Goal: Connect with others: Connect with other users

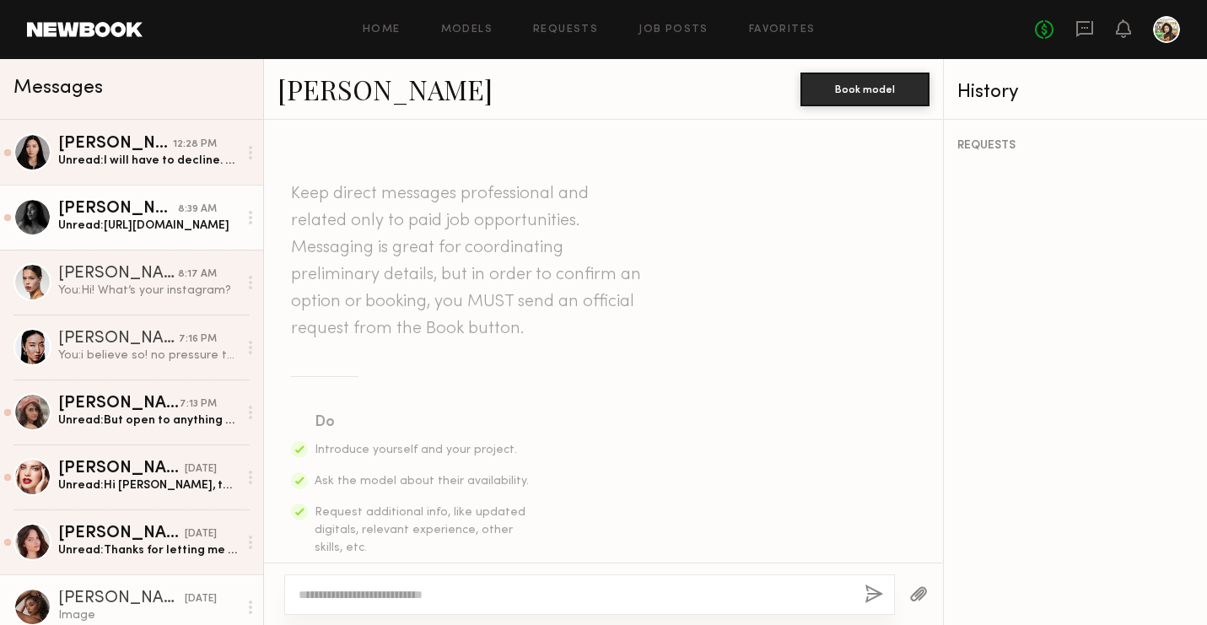
scroll to position [693, 0]
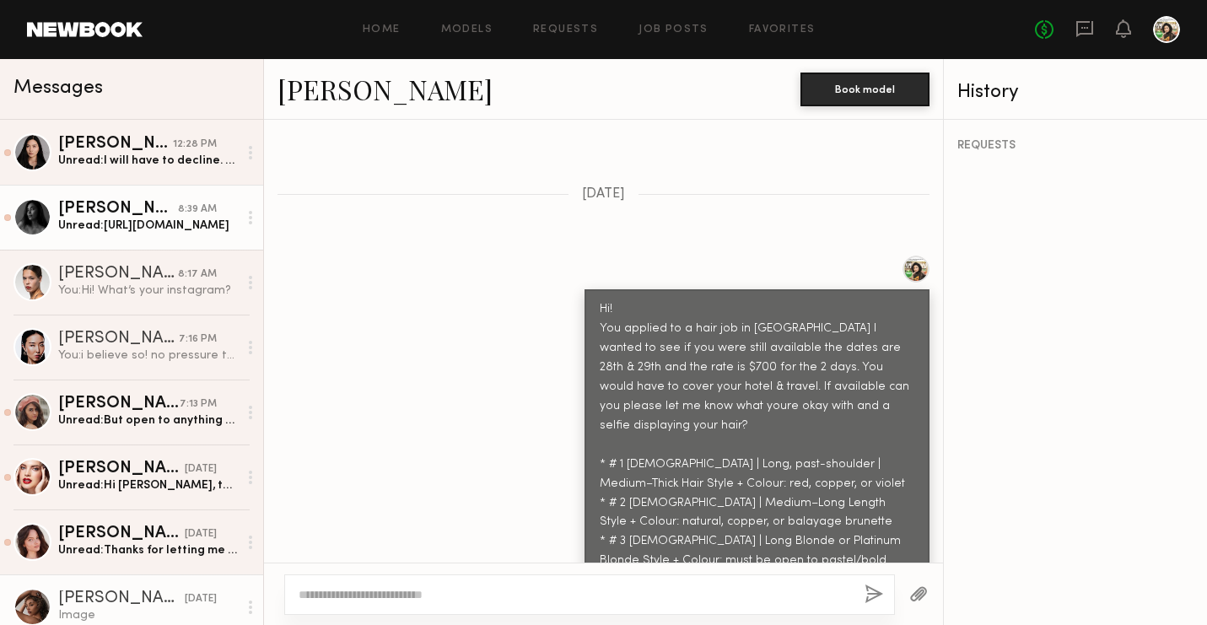
click at [152, 218] on div "Unread: https://www.instagram.com/yesenialinares?igsh=MXd5aWZhNmV2eHplYg%3D%3D&…" at bounding box center [148, 226] width 180 height 16
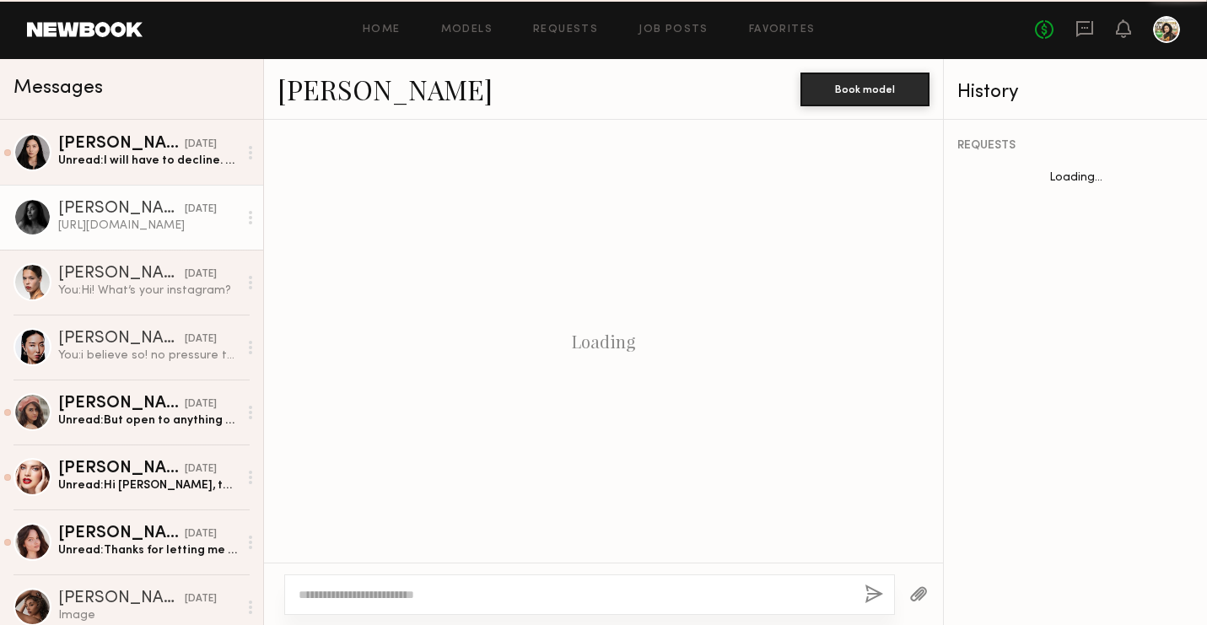
scroll to position [3383, 0]
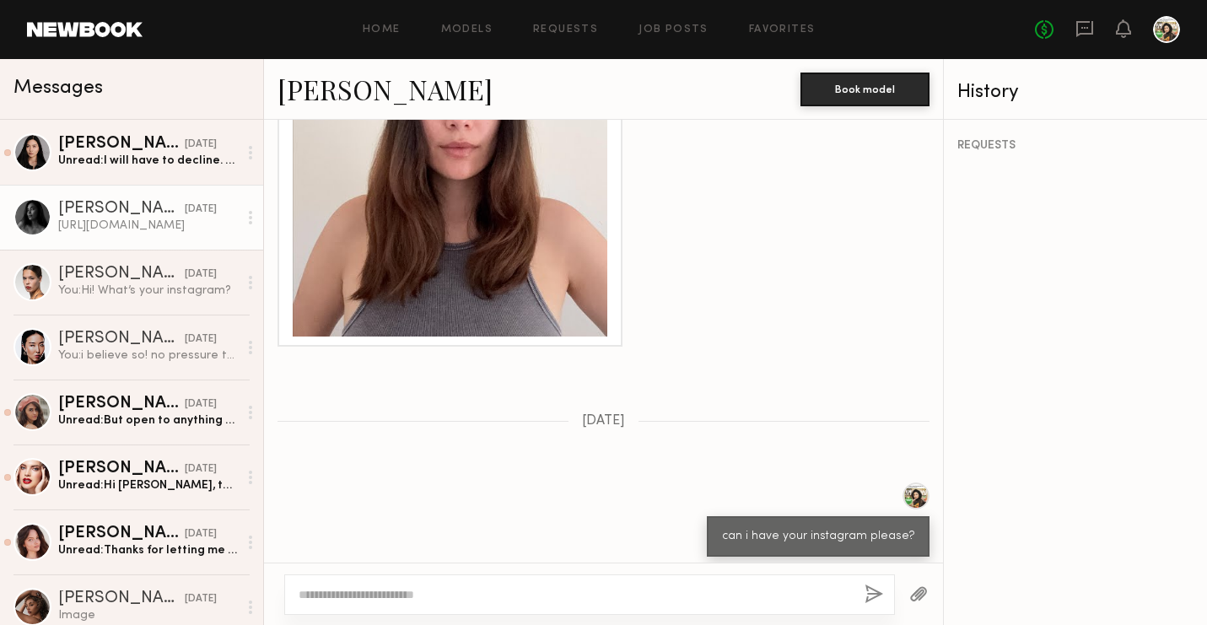
click at [255, 222] on div at bounding box center [250, 218] width 25 height 34
click at [219, 240] on div "Mark unread" at bounding box center [201, 251] width 122 height 38
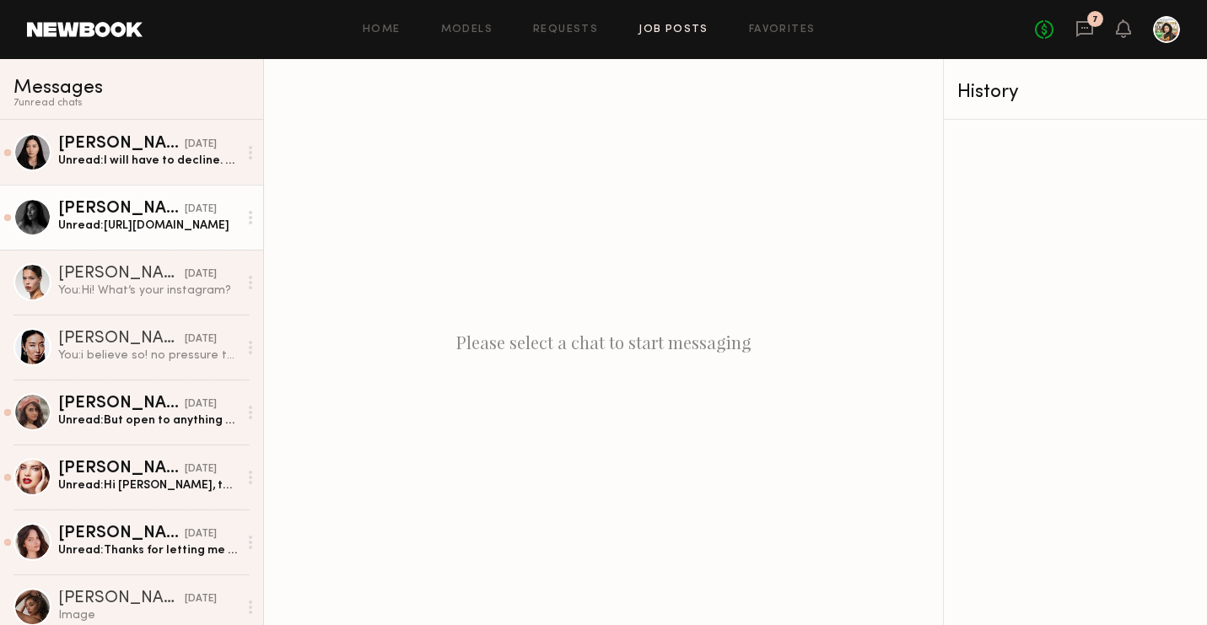
click at [695, 25] on link "Job Posts" at bounding box center [674, 29] width 70 height 11
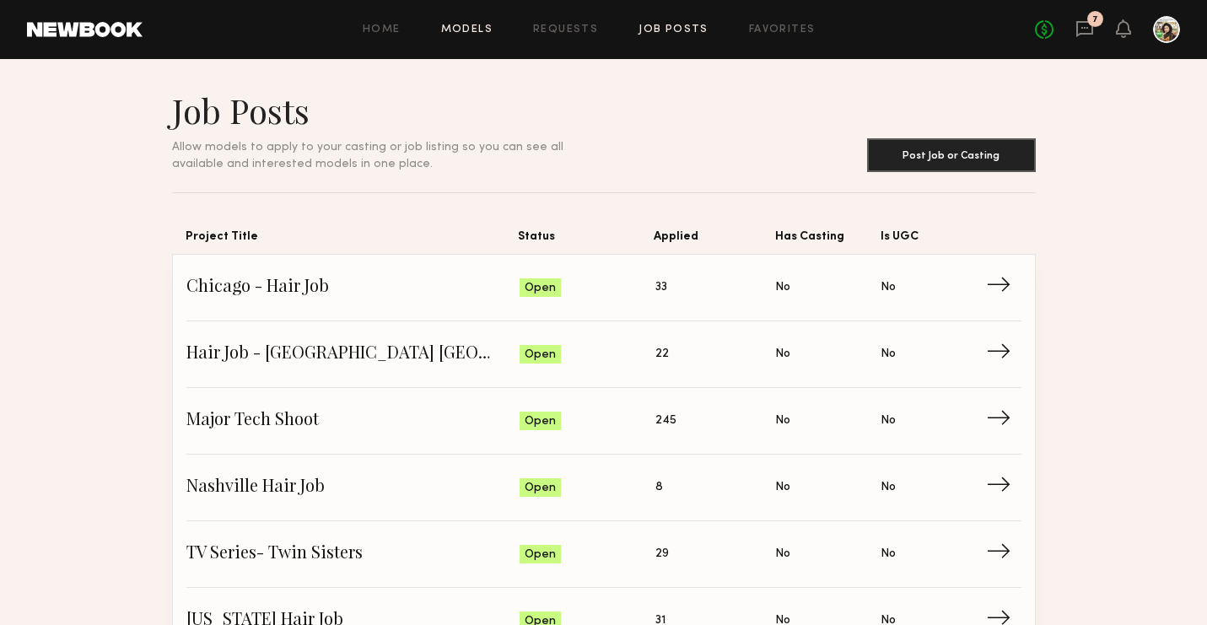
click at [464, 29] on link "Models" at bounding box center [466, 29] width 51 height 11
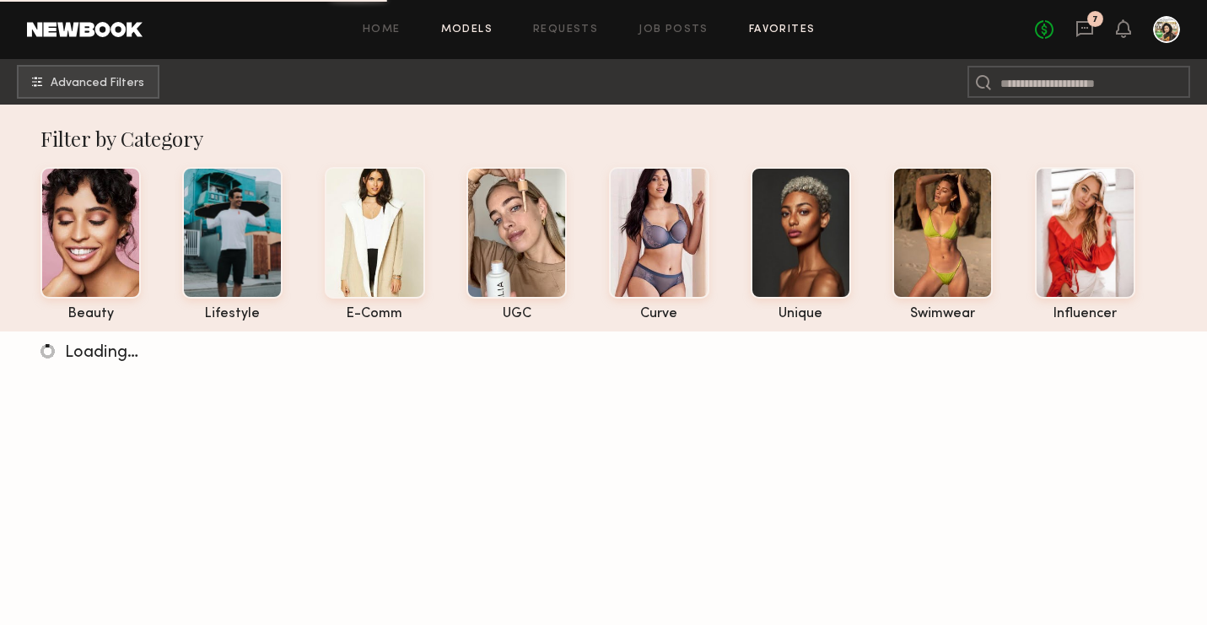
click at [772, 24] on link "Favorites" at bounding box center [782, 29] width 67 height 11
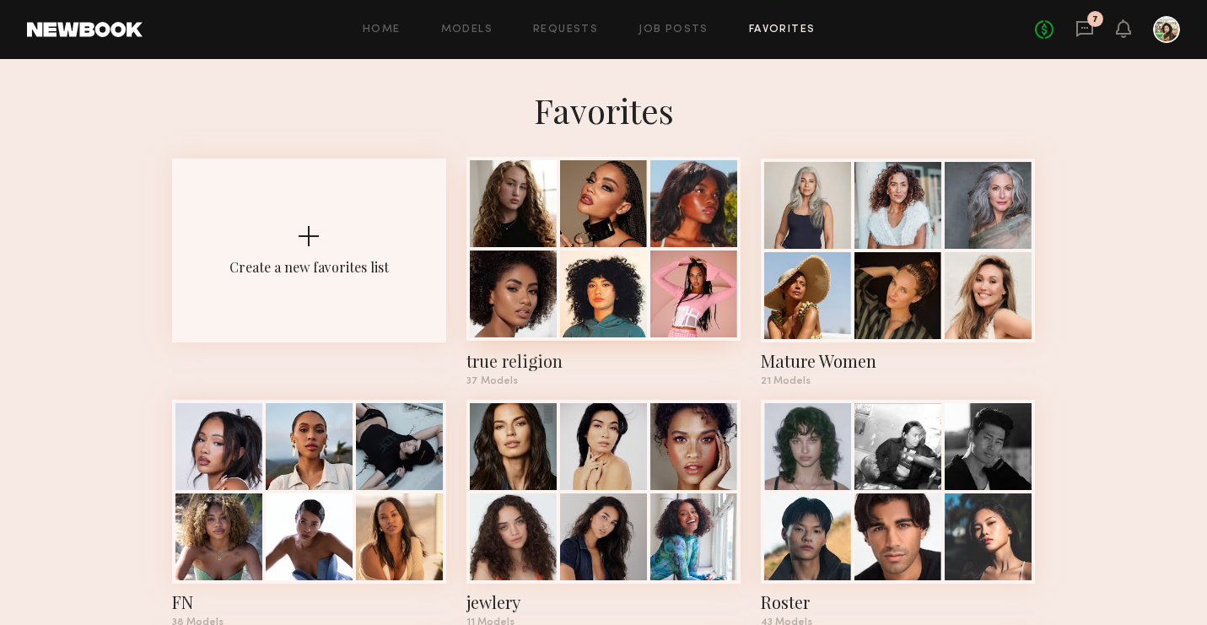
click at [555, 251] on div at bounding box center [513, 294] width 87 height 87
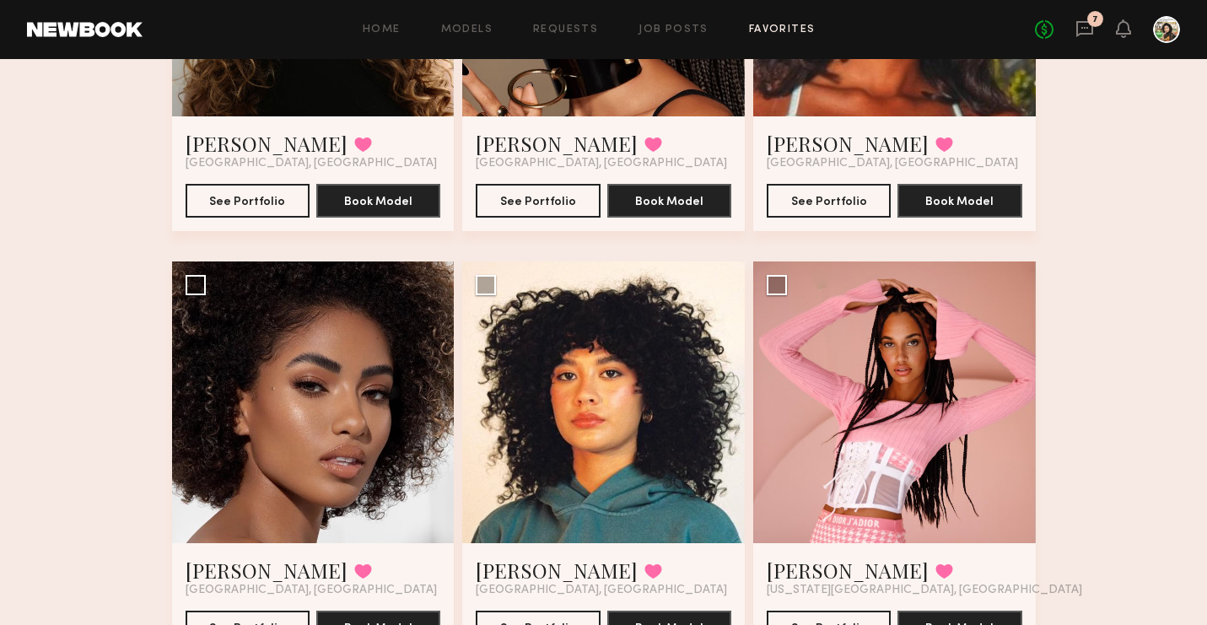
scroll to position [402, 0]
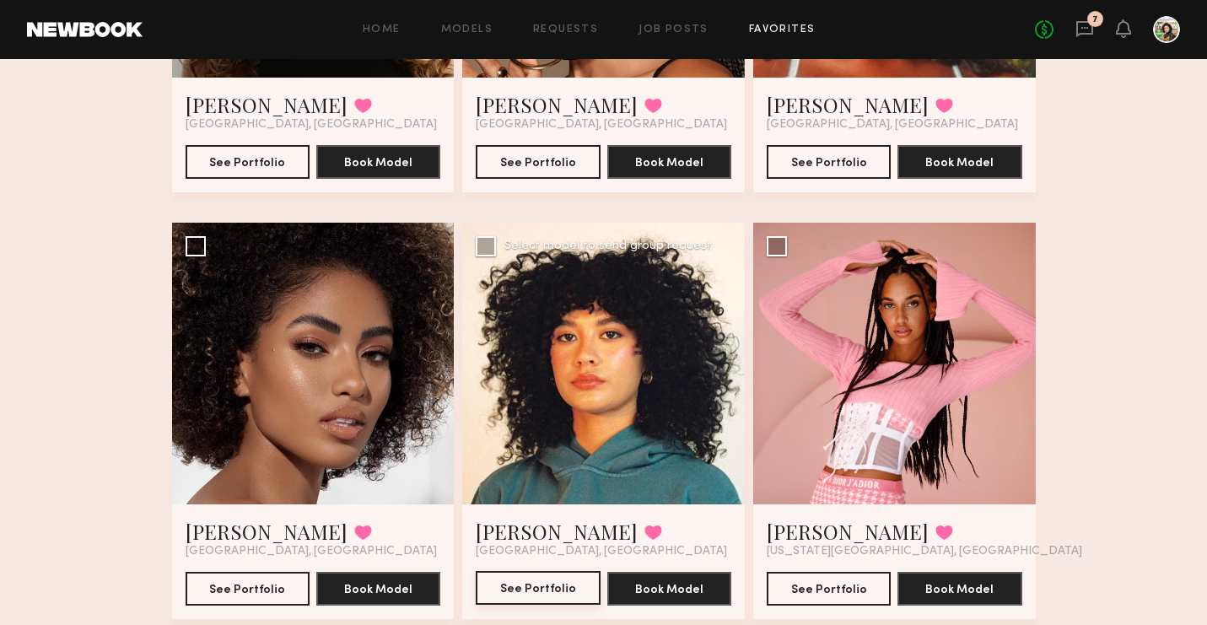
click at [542, 586] on button "See Portfolio" at bounding box center [538, 588] width 124 height 34
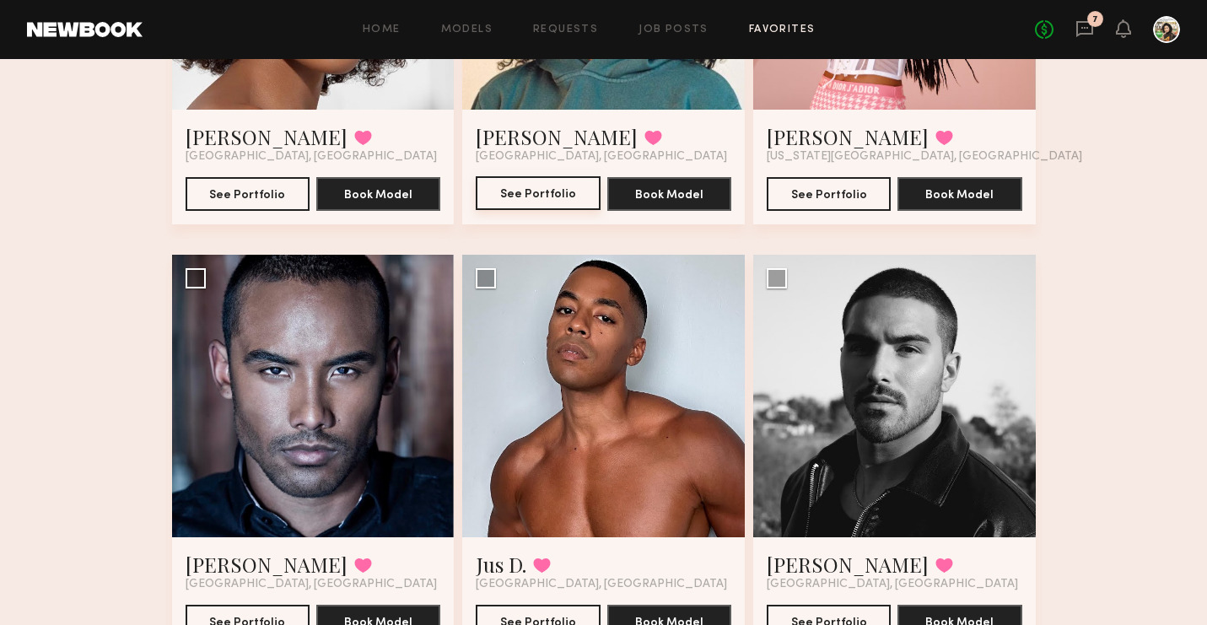
scroll to position [872, 0]
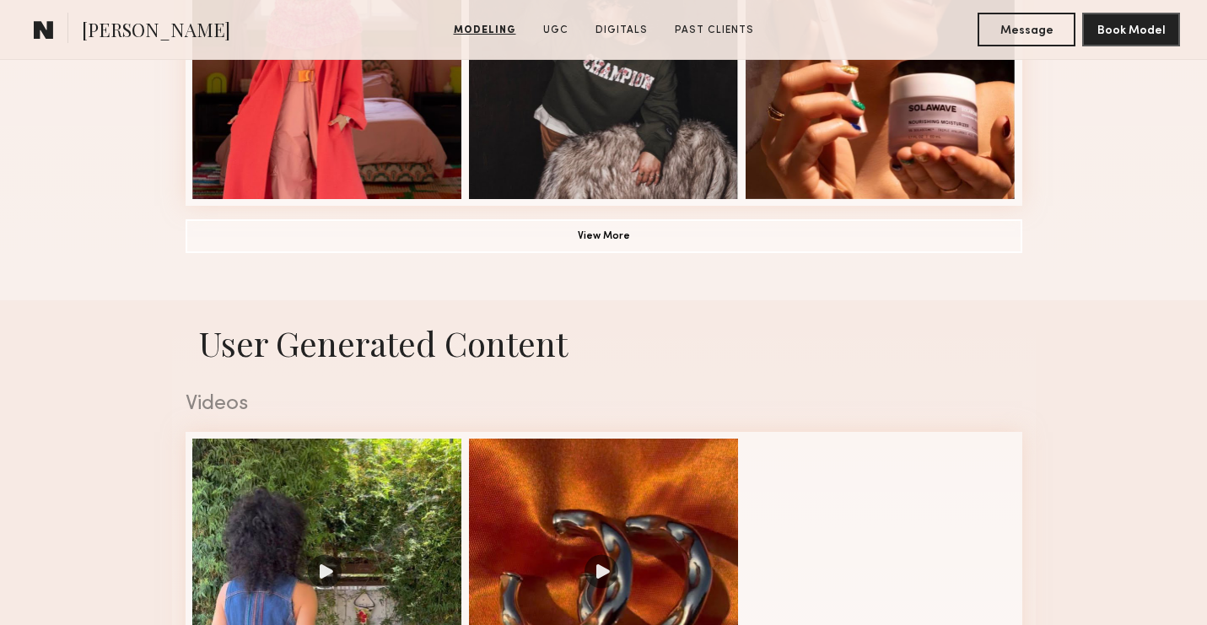
scroll to position [1397, 0]
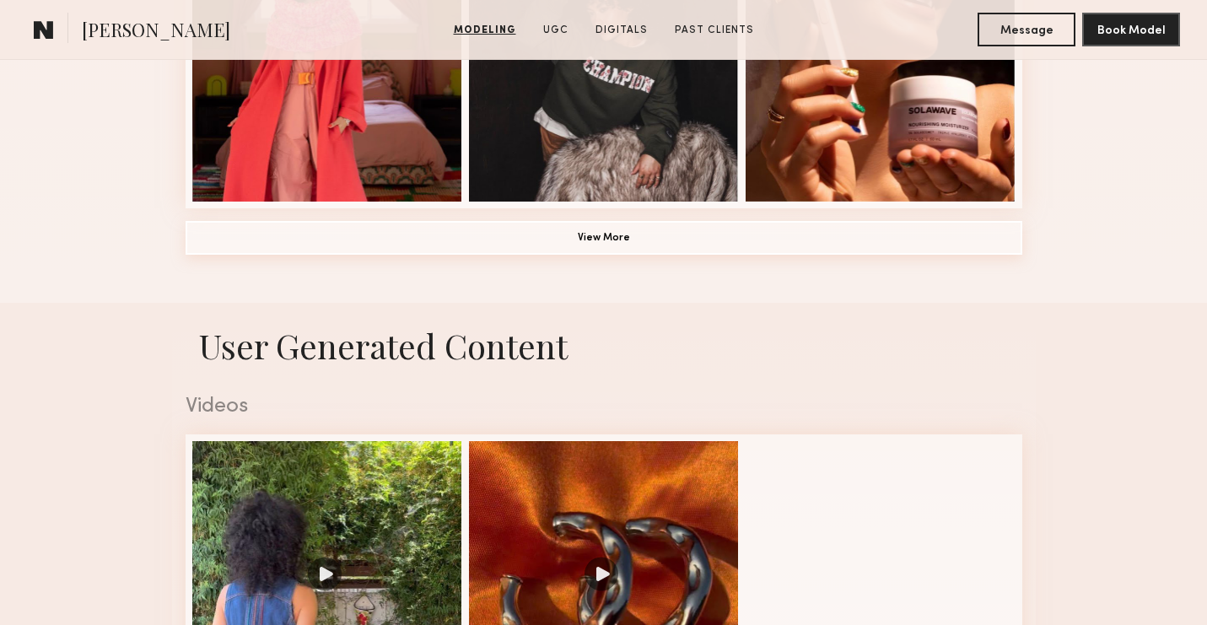
click at [694, 247] on button "View More" at bounding box center [604, 238] width 837 height 34
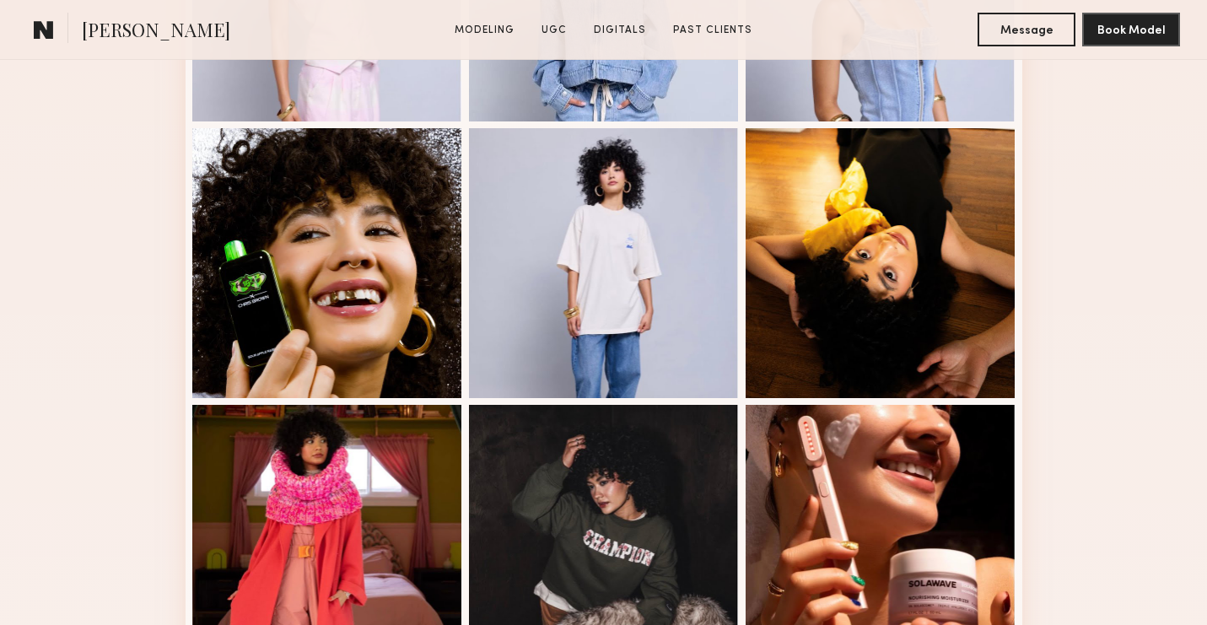
scroll to position [861, 0]
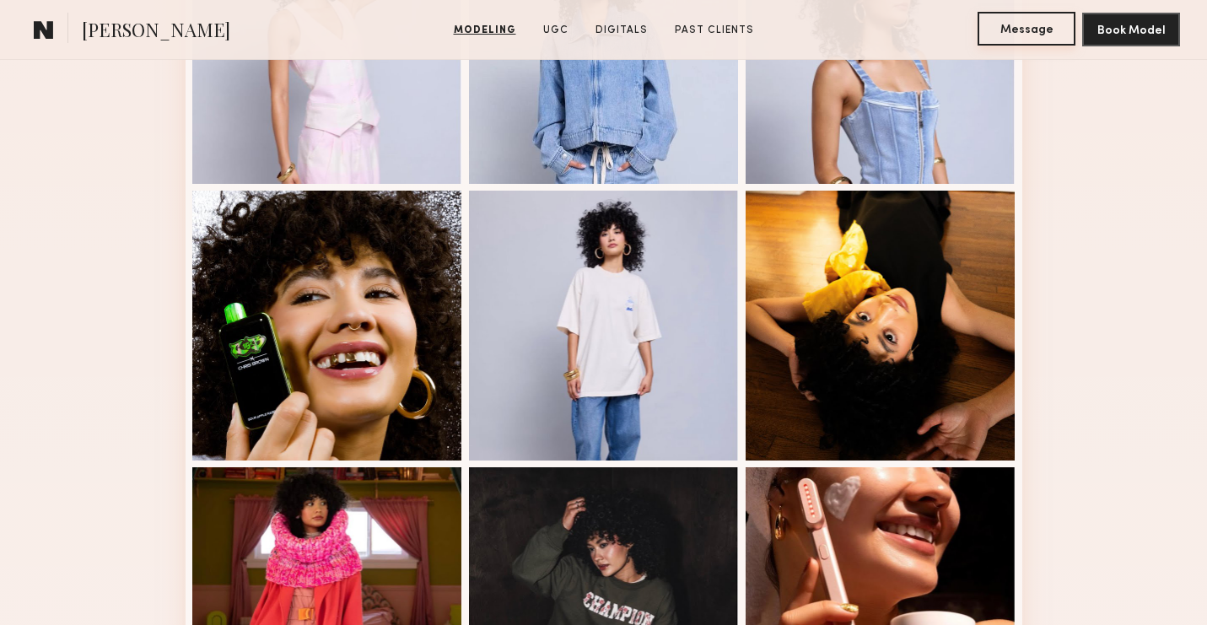
click at [1041, 19] on button "Message" at bounding box center [1027, 29] width 98 height 34
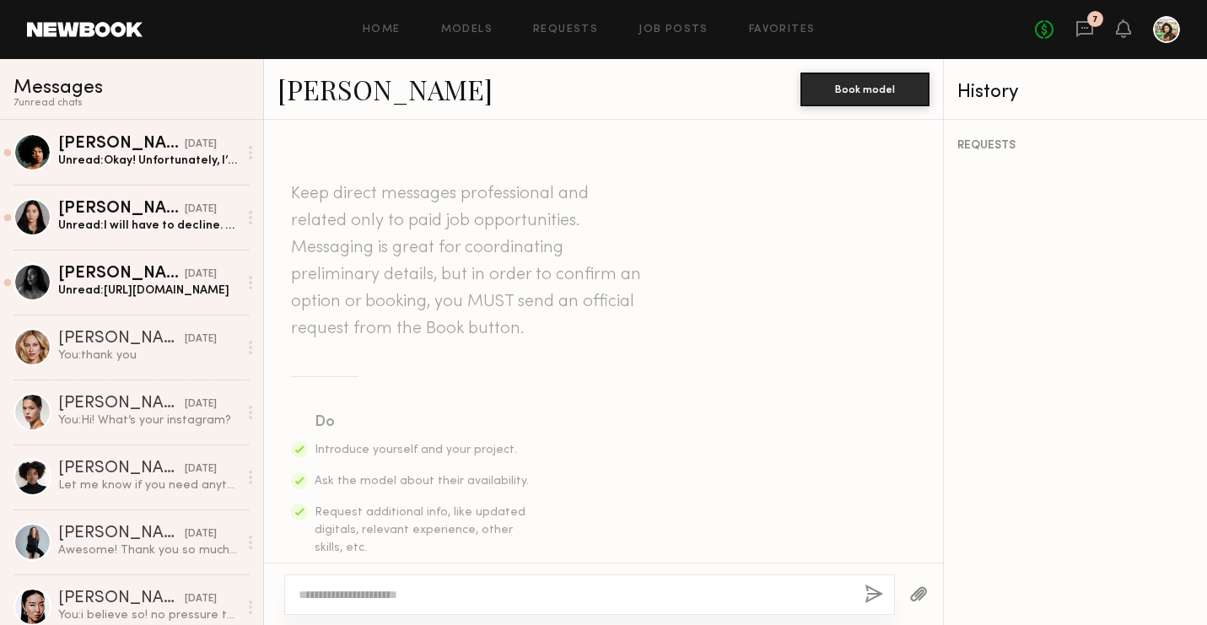
type textarea "**********"
click at [434, 602] on textarea at bounding box center [575, 594] width 553 height 17
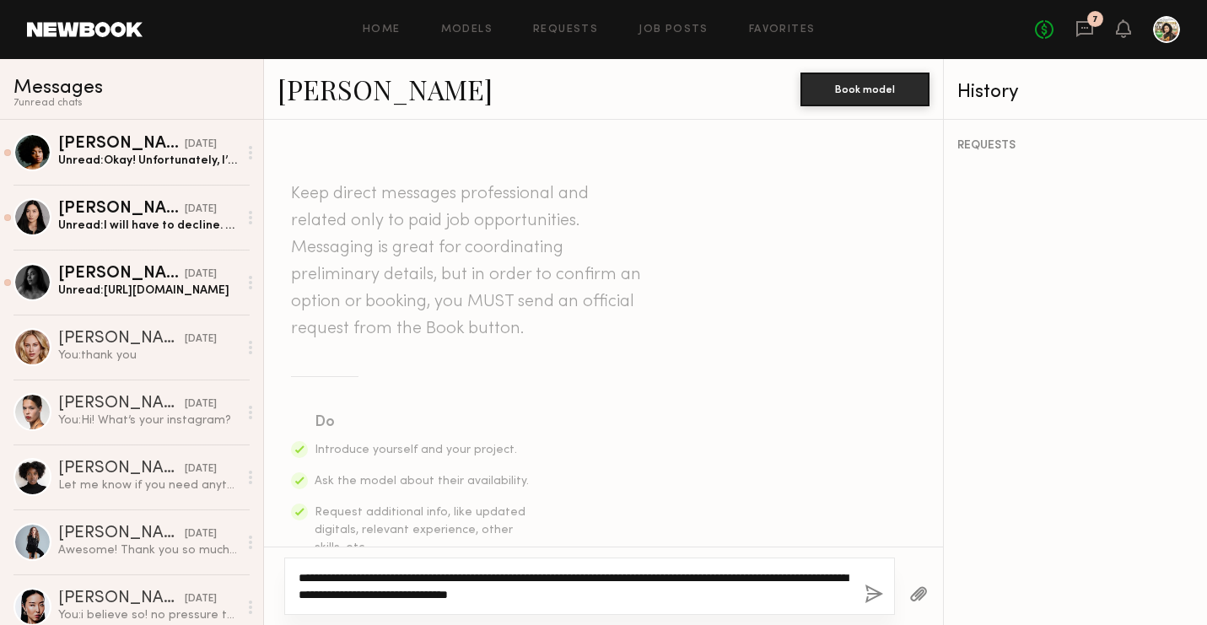
click at [612, 590] on textarea "**********" at bounding box center [575, 586] width 553 height 34
click at [610, 591] on textarea "**********" at bounding box center [575, 586] width 553 height 34
click at [772, 595] on textarea "**********" at bounding box center [575, 586] width 553 height 34
click at [352, 585] on textarea "**********" at bounding box center [575, 586] width 553 height 34
click at [352, 588] on textarea "**********" at bounding box center [575, 586] width 553 height 34
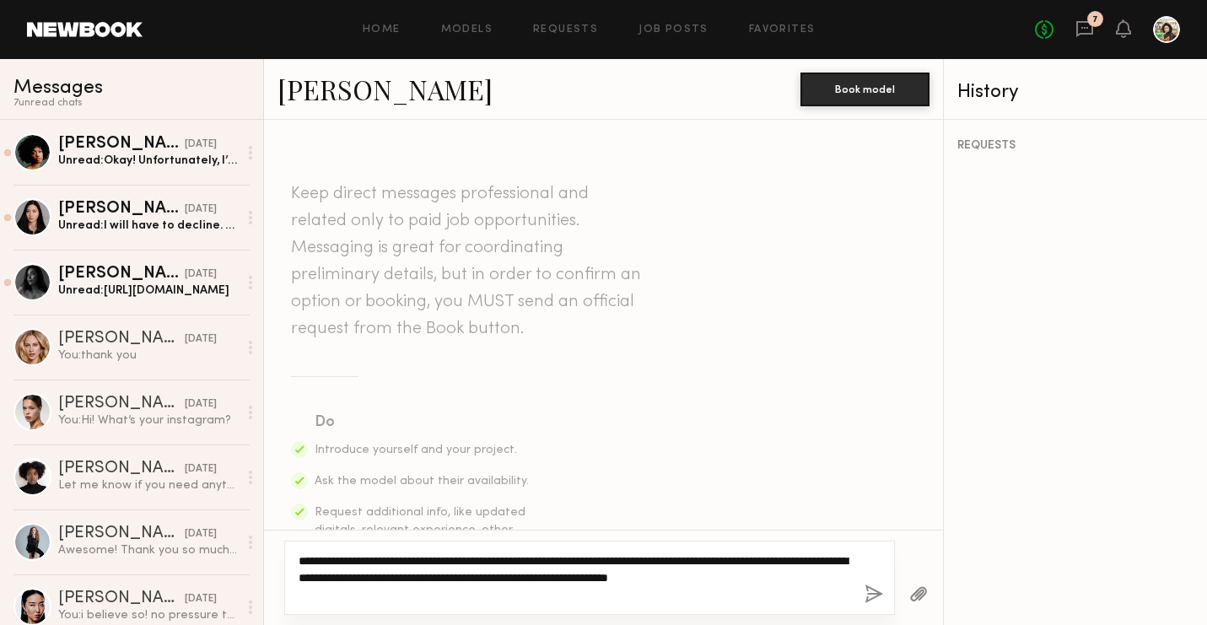
click at [466, 580] on textarea "**********" at bounding box center [575, 578] width 553 height 51
click at [475, 580] on textarea "**********" at bounding box center [575, 578] width 553 height 51
click at [441, 601] on textarea "**********" at bounding box center [575, 578] width 553 height 51
click at [477, 583] on textarea "**********" at bounding box center [575, 578] width 553 height 51
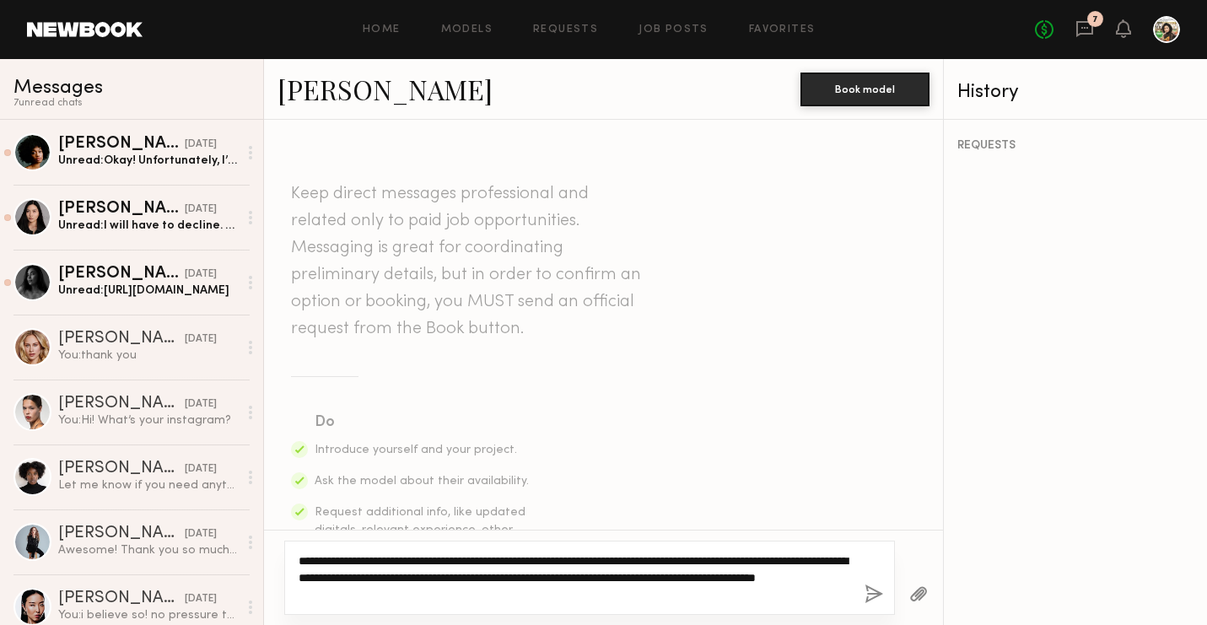
type textarea "**********"
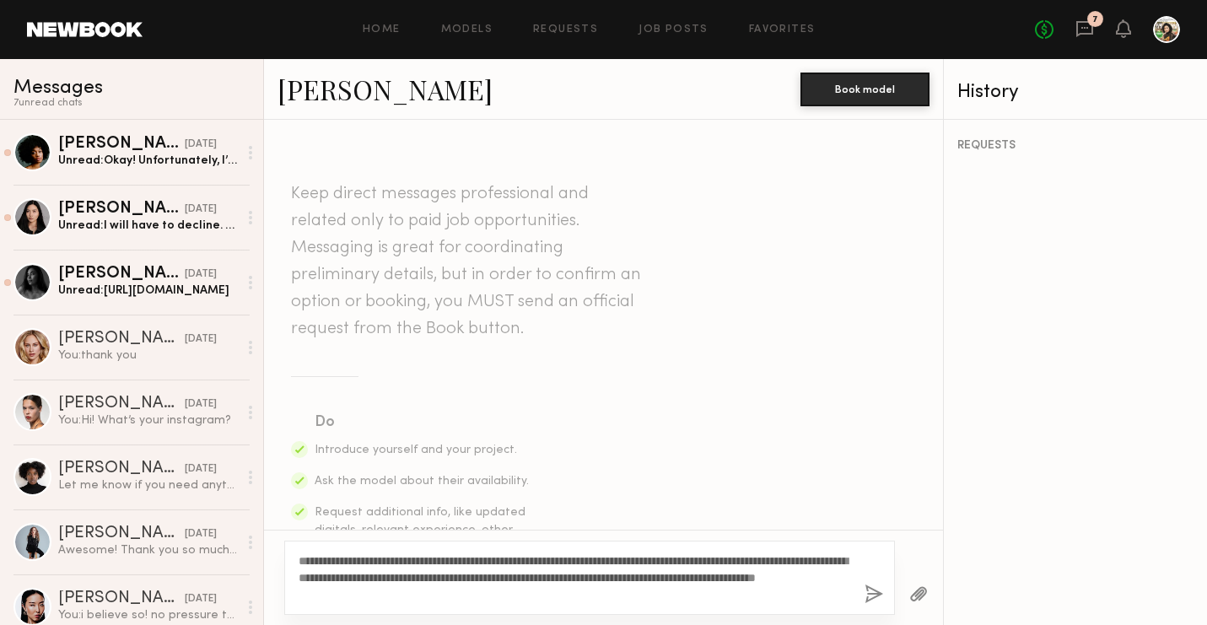
click at [872, 594] on button "button" at bounding box center [874, 595] width 19 height 21
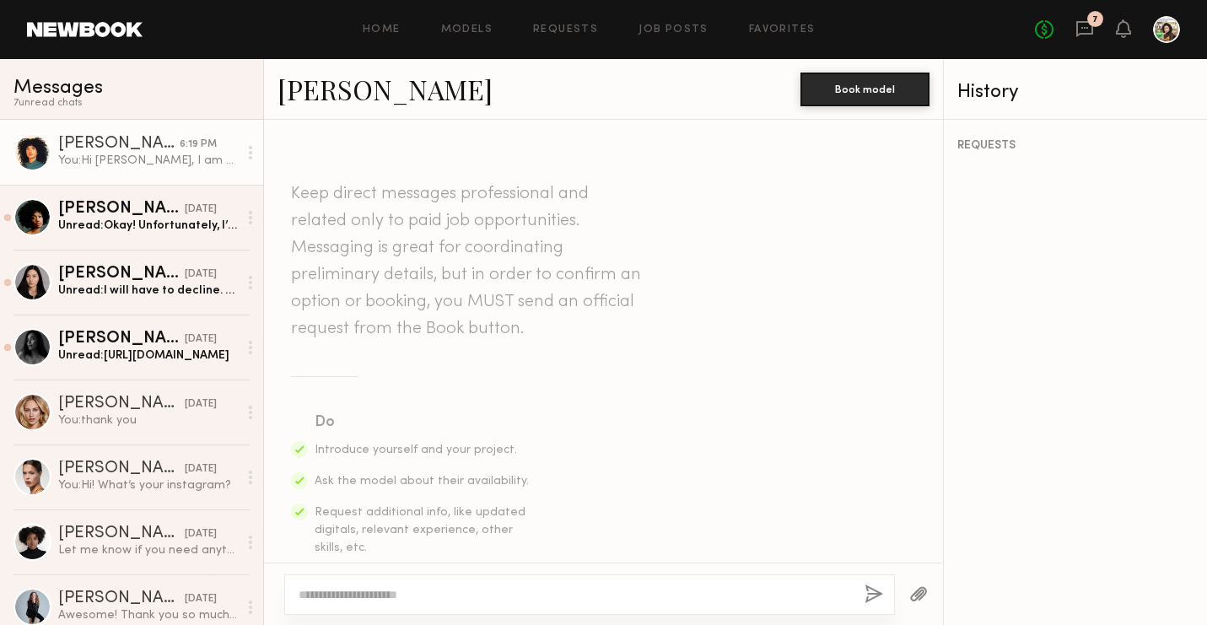
scroll to position [515, 0]
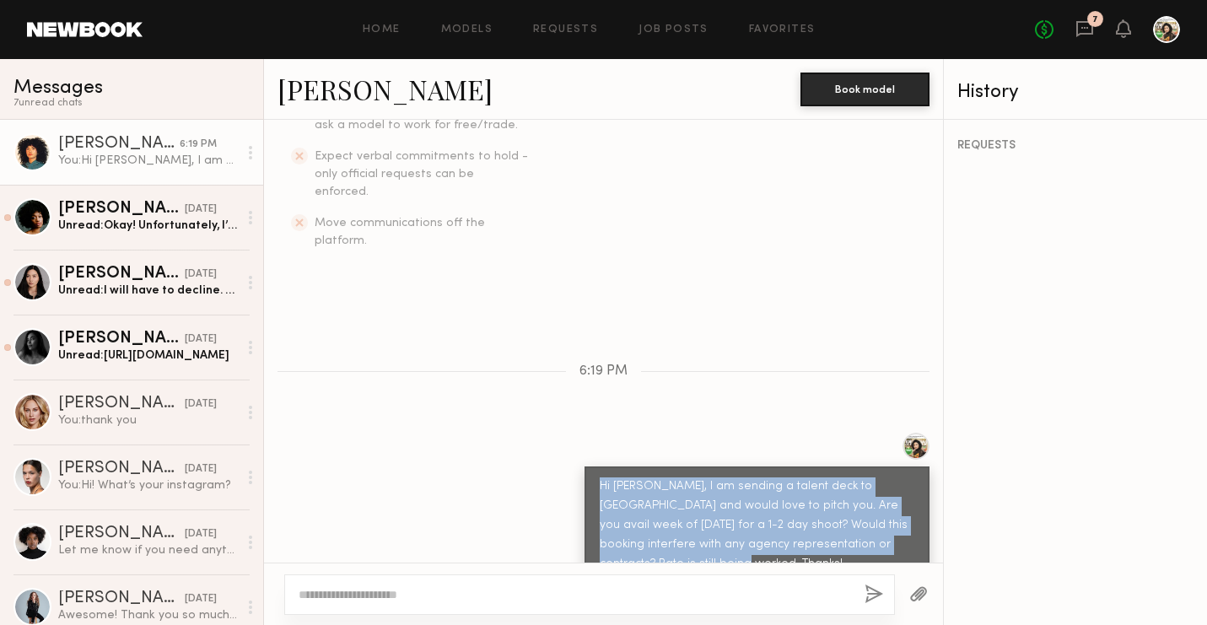
drag, startPoint x: 672, startPoint y: 544, endPoint x: 602, endPoint y: 446, distance: 120.3
click at [602, 466] on div "Hi Lua, I am sending a talent deck to Sephora and would love to pitch you. Are …" at bounding box center [757, 525] width 345 height 118
copy div "Hi Lua, I am sending a talent deck to Sephora and would love to pitch you. Are …"
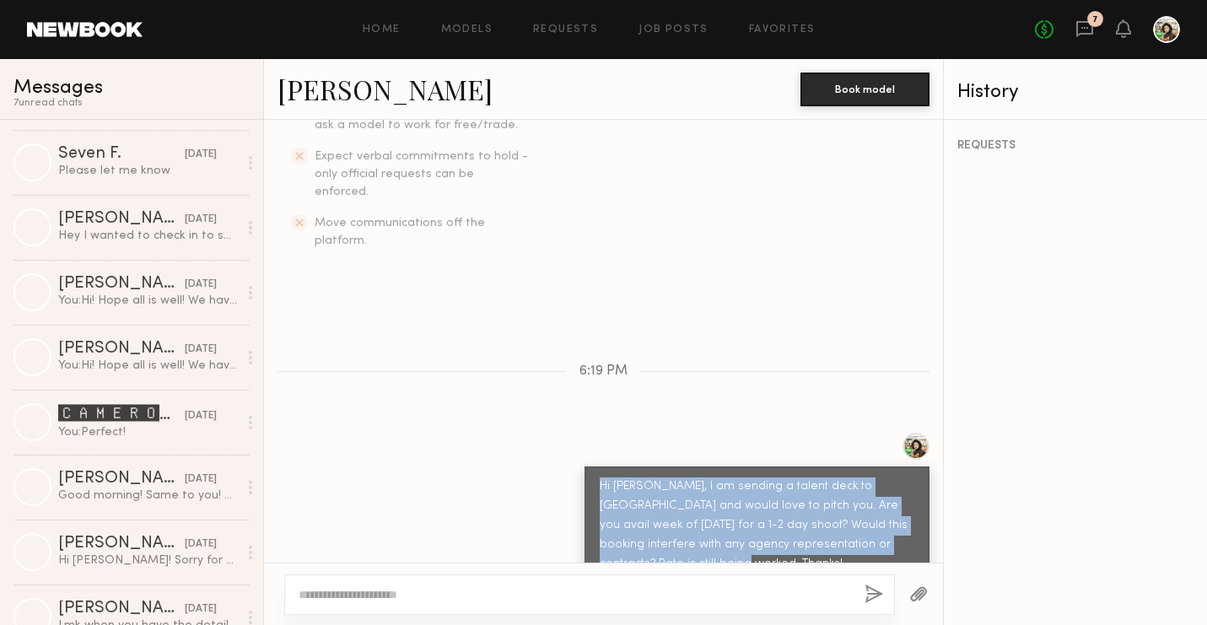
scroll to position [3868, 0]
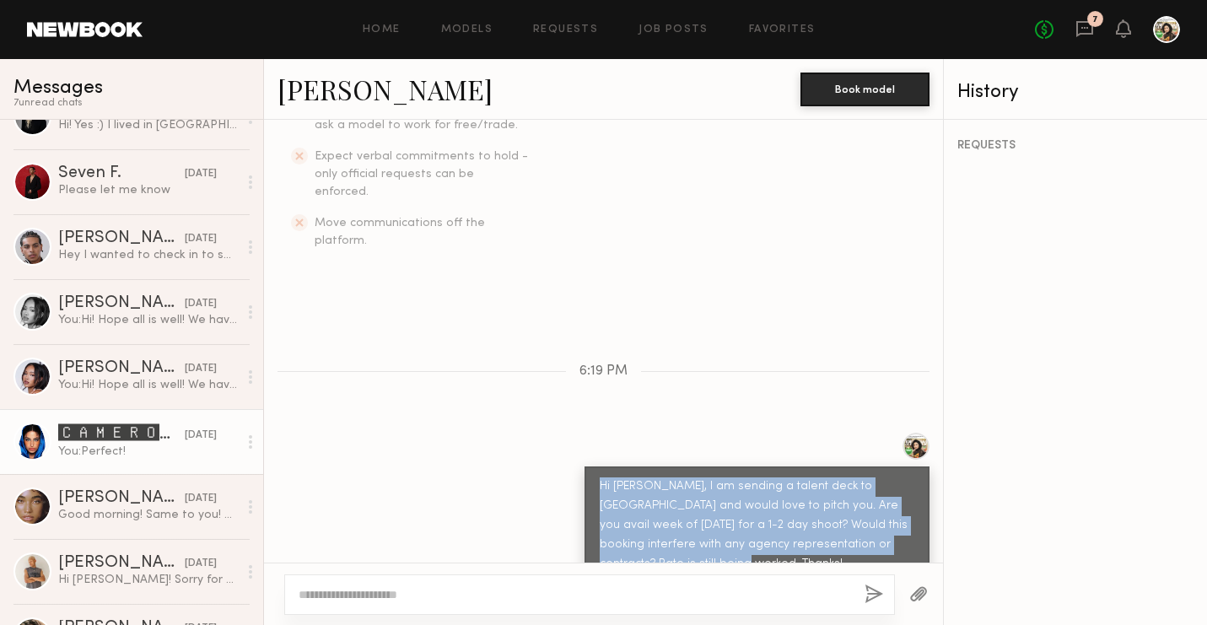
click at [151, 445] on div "You: Perfect!" at bounding box center [148, 452] width 180 height 16
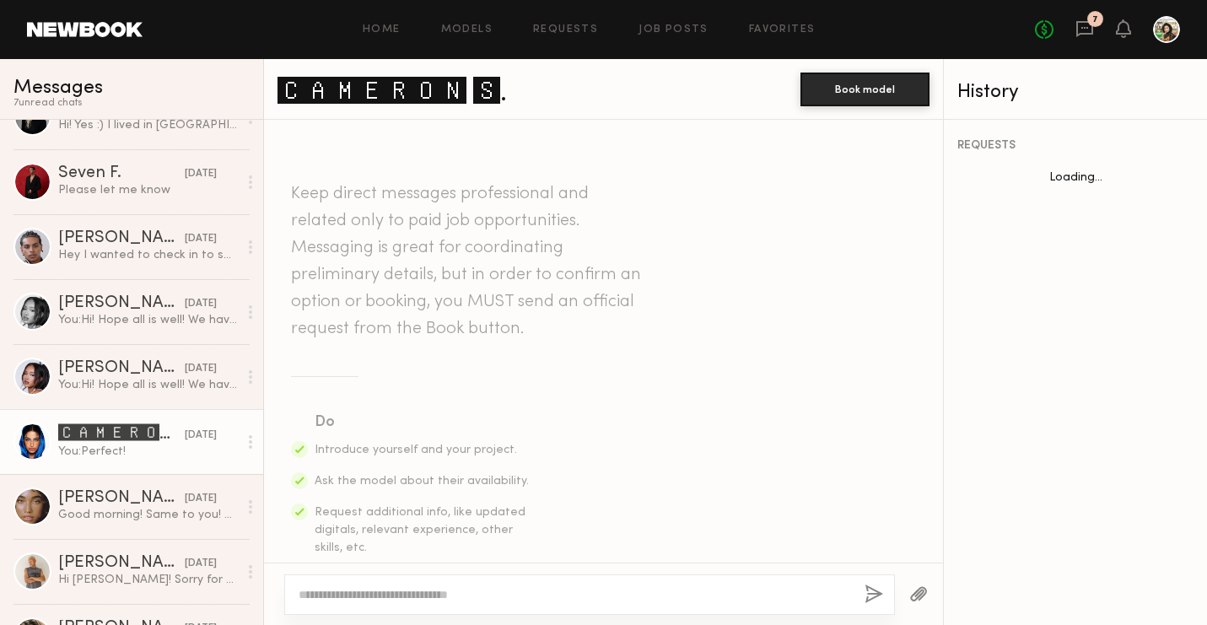
scroll to position [734, 0]
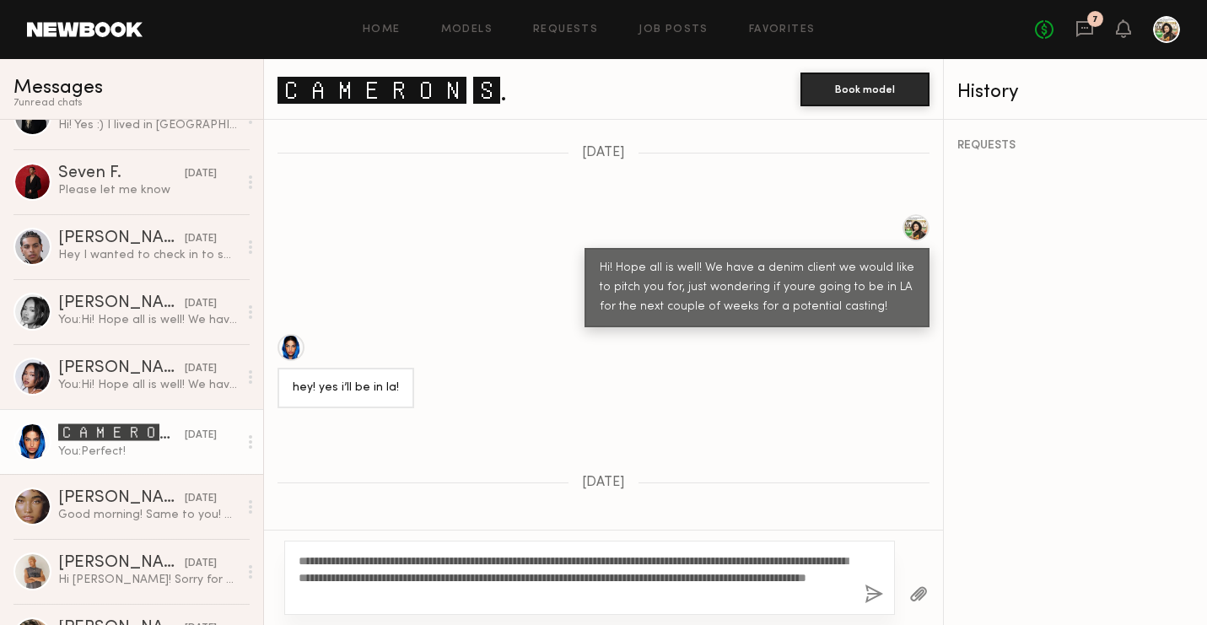
drag, startPoint x: 403, startPoint y: 566, endPoint x: 369, endPoint y: 558, distance: 35.4
click at [369, 558] on textarea "**********" at bounding box center [575, 578] width 553 height 51
type textarea "**********"
click at [865, 595] on button "button" at bounding box center [874, 595] width 19 height 21
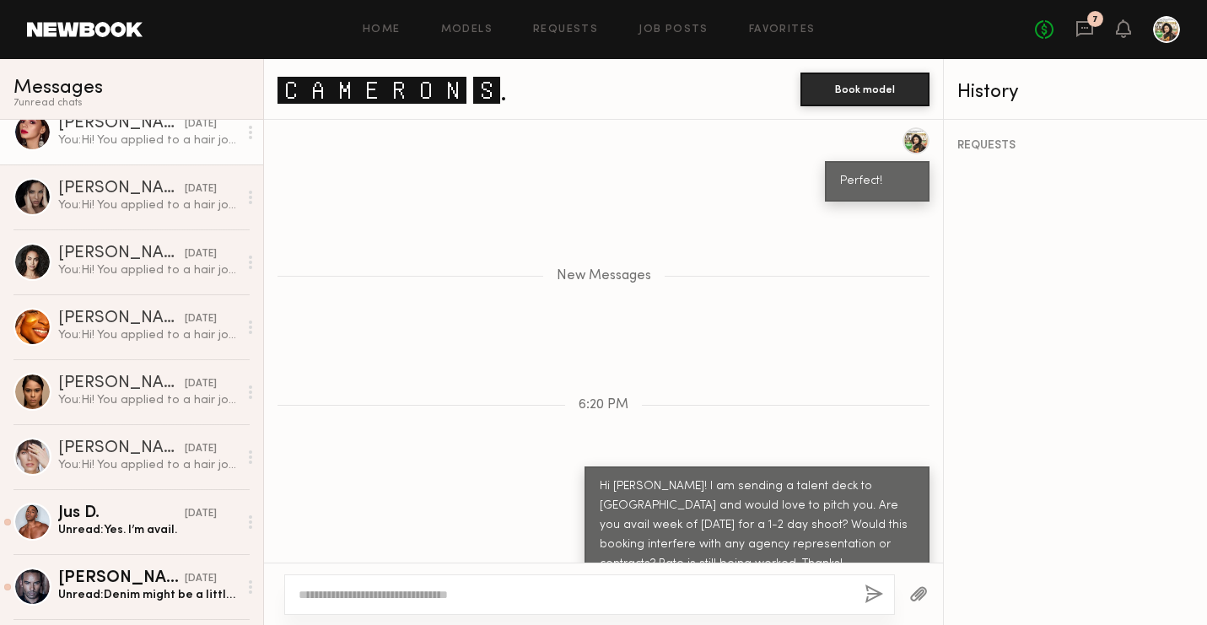
scroll to position [1512, 0]
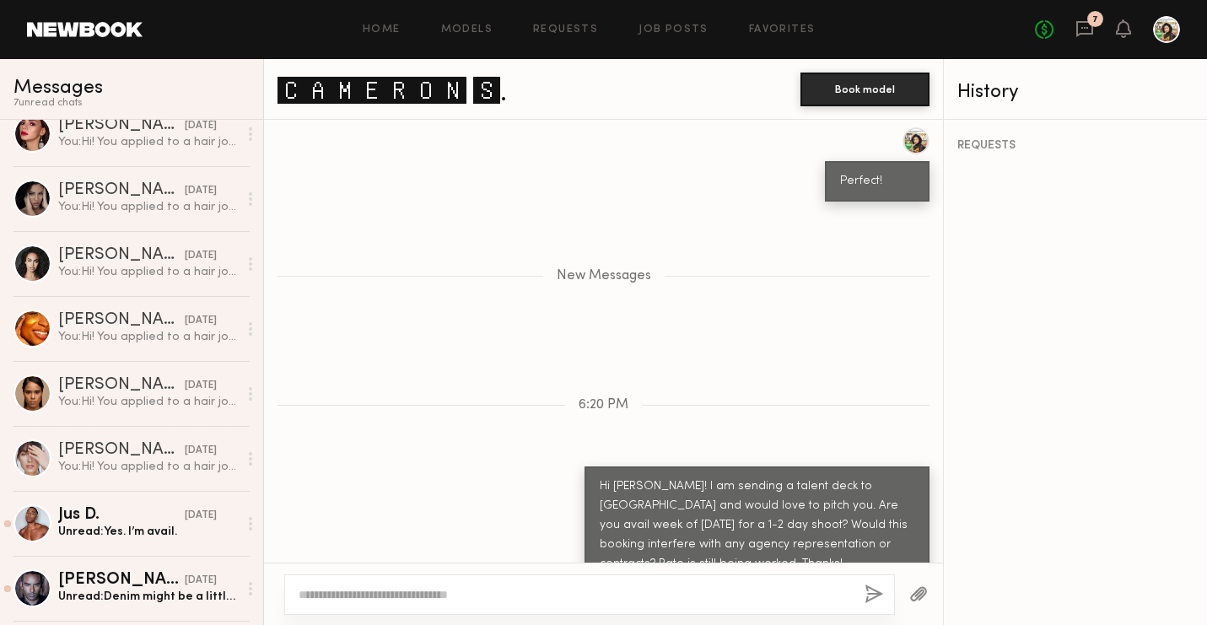
click at [476, 40] on div "Home Models Requests Job Posts Favorites Sign Out No fees up to $5,000 7" at bounding box center [662, 29] width 1038 height 27
click at [456, 24] on link "Models" at bounding box center [466, 29] width 51 height 11
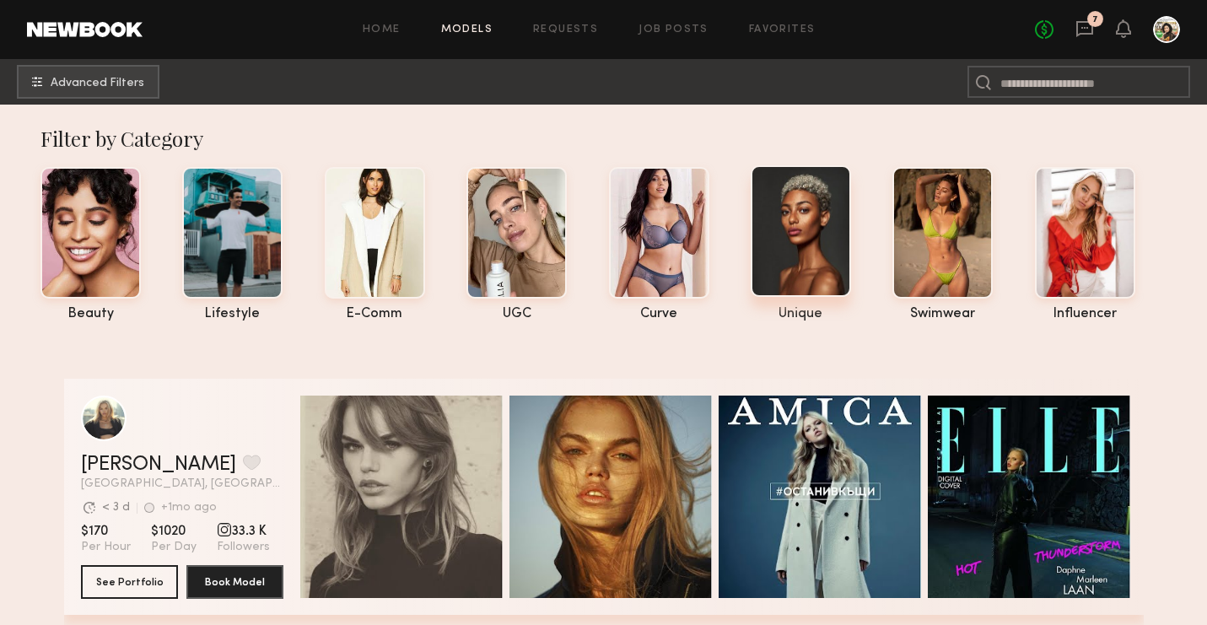
click at [826, 245] on div at bounding box center [801, 231] width 100 height 132
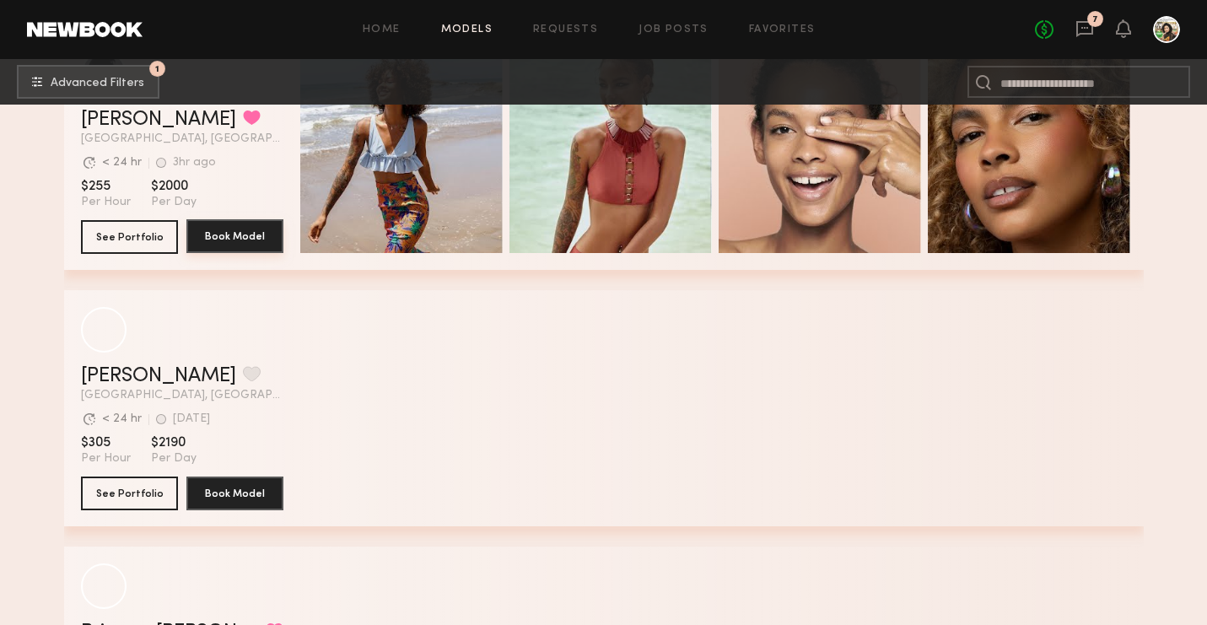
scroll to position [1831, 0]
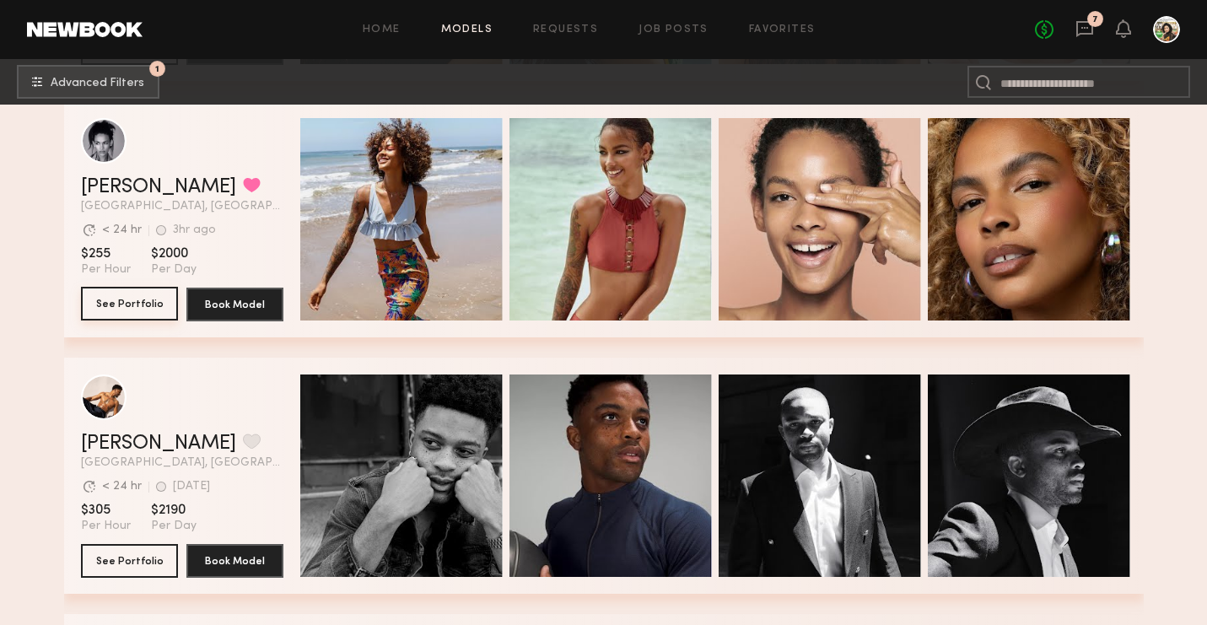
click at [127, 298] on button "See Portfolio" at bounding box center [129, 304] width 97 height 34
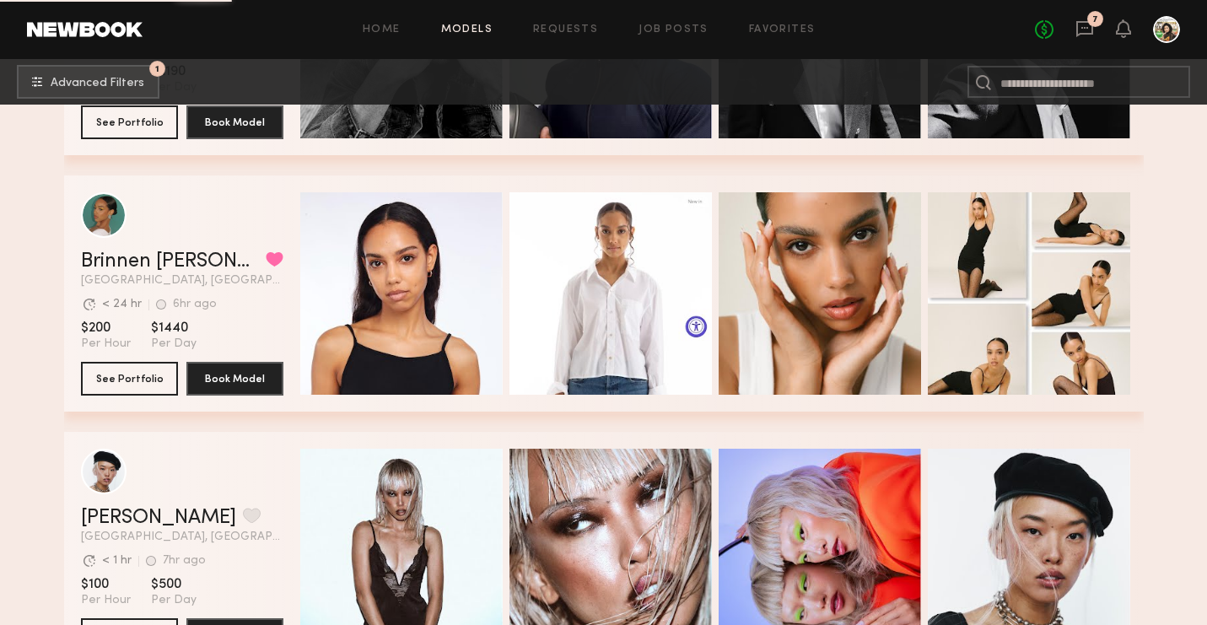
scroll to position [2537, 0]
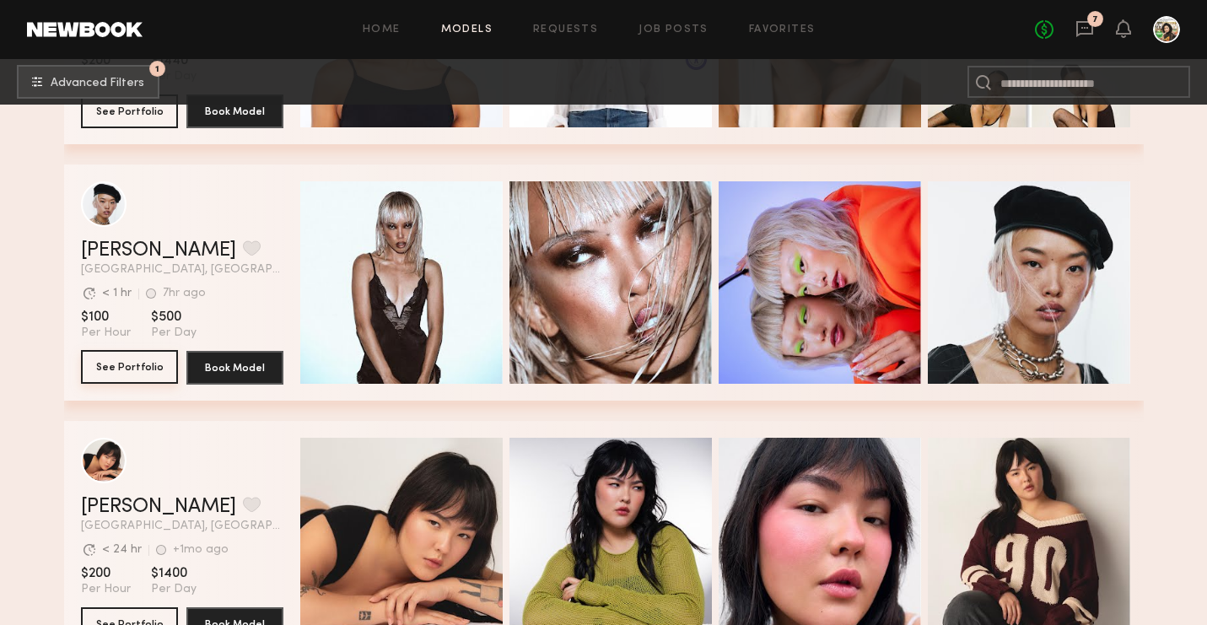
click at [136, 360] on button "See Portfolio" at bounding box center [129, 367] width 97 height 34
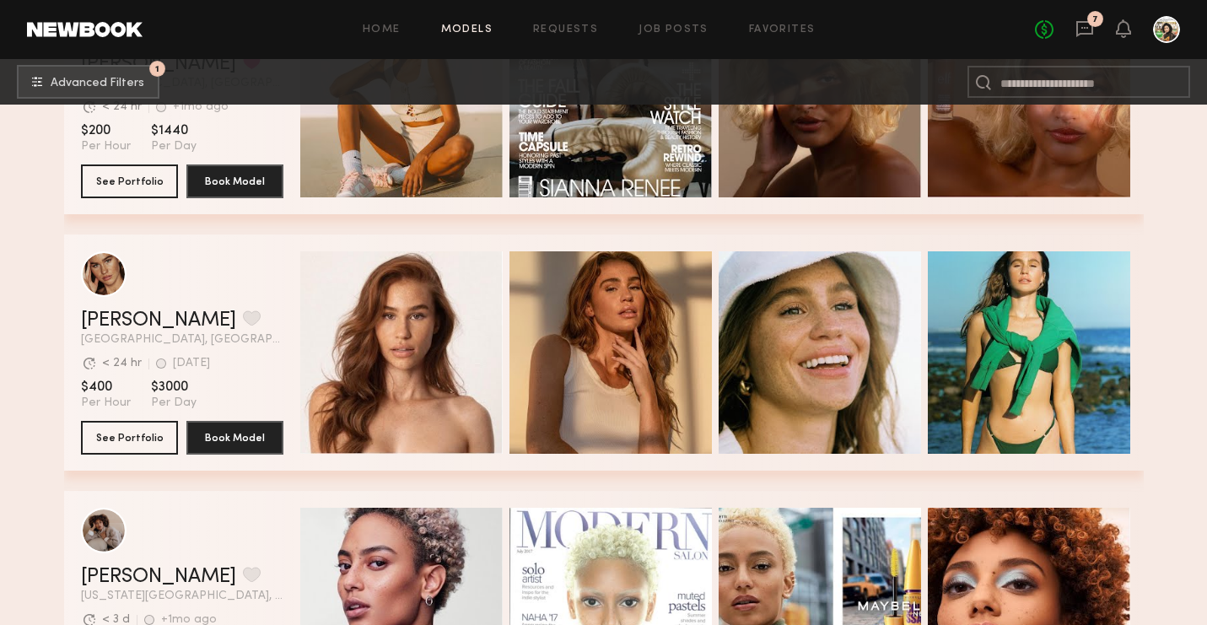
scroll to position [6662, 0]
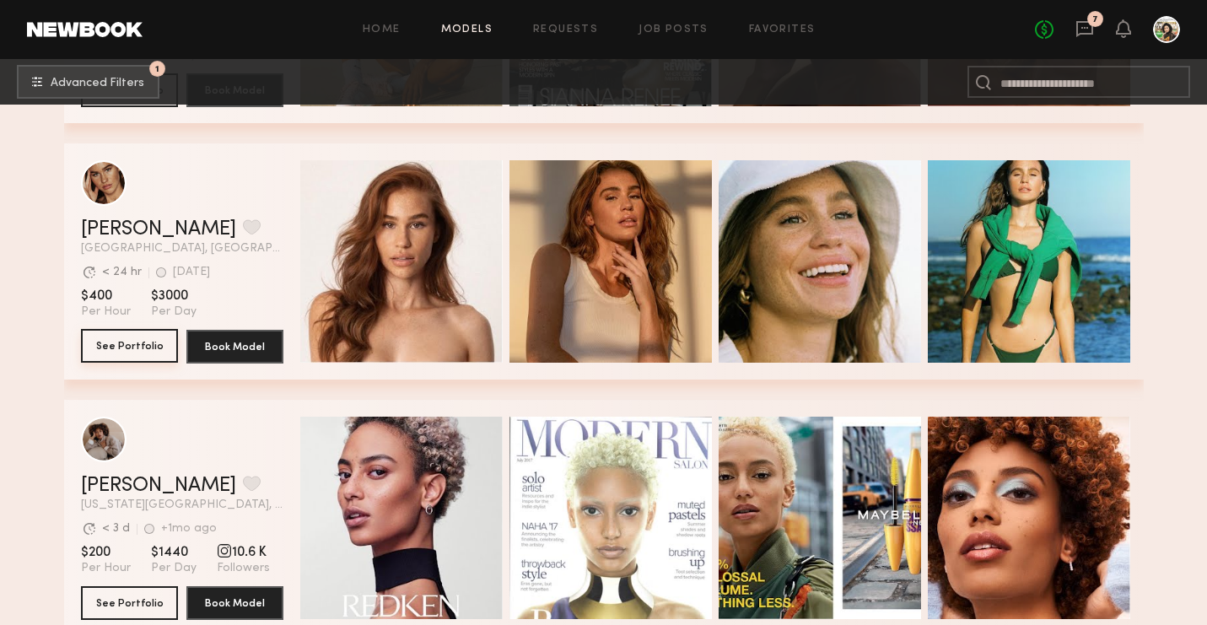
click at [117, 357] on button "See Portfolio" at bounding box center [129, 346] width 97 height 34
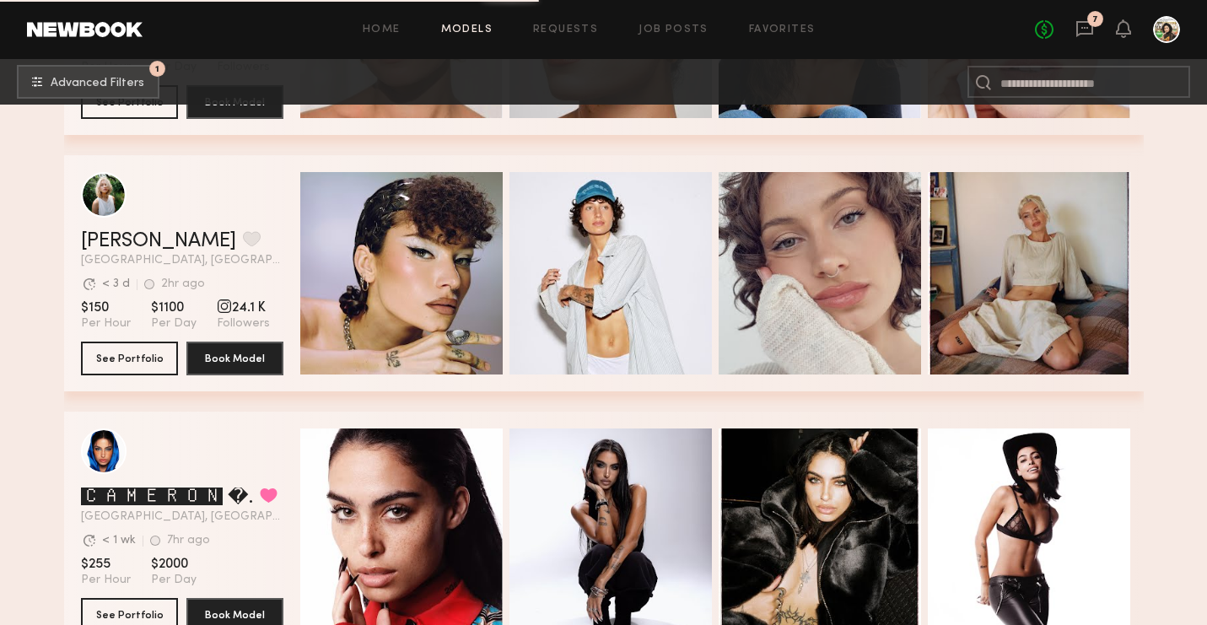
scroll to position [9044, 0]
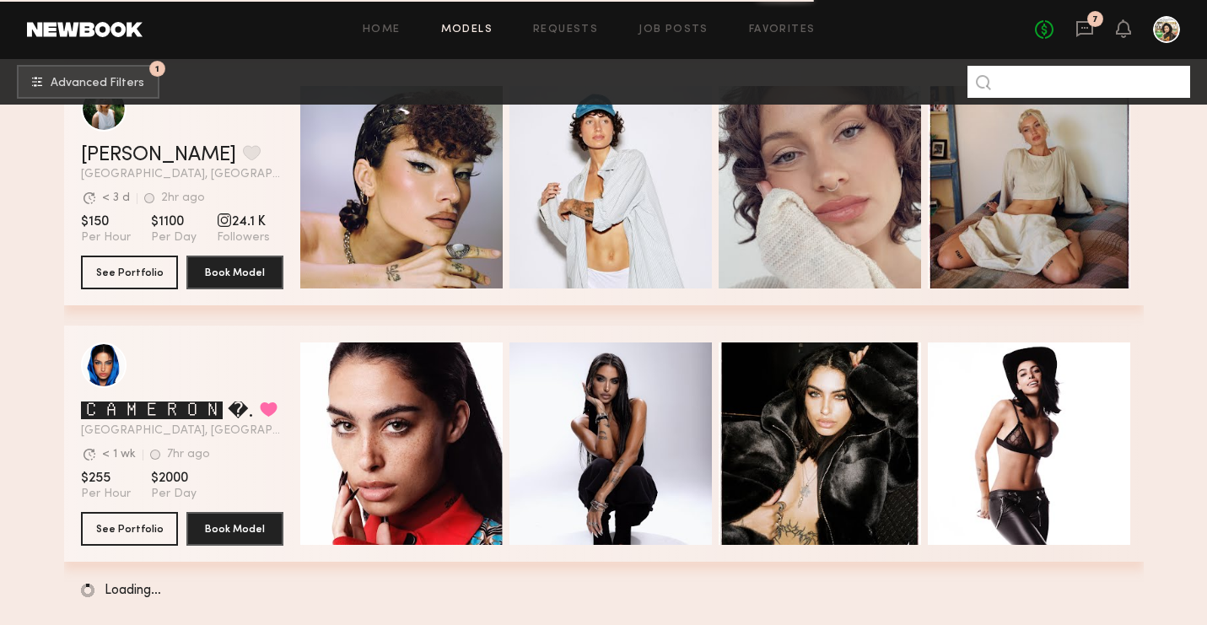
click at [1068, 84] on input at bounding box center [1079, 82] width 223 height 32
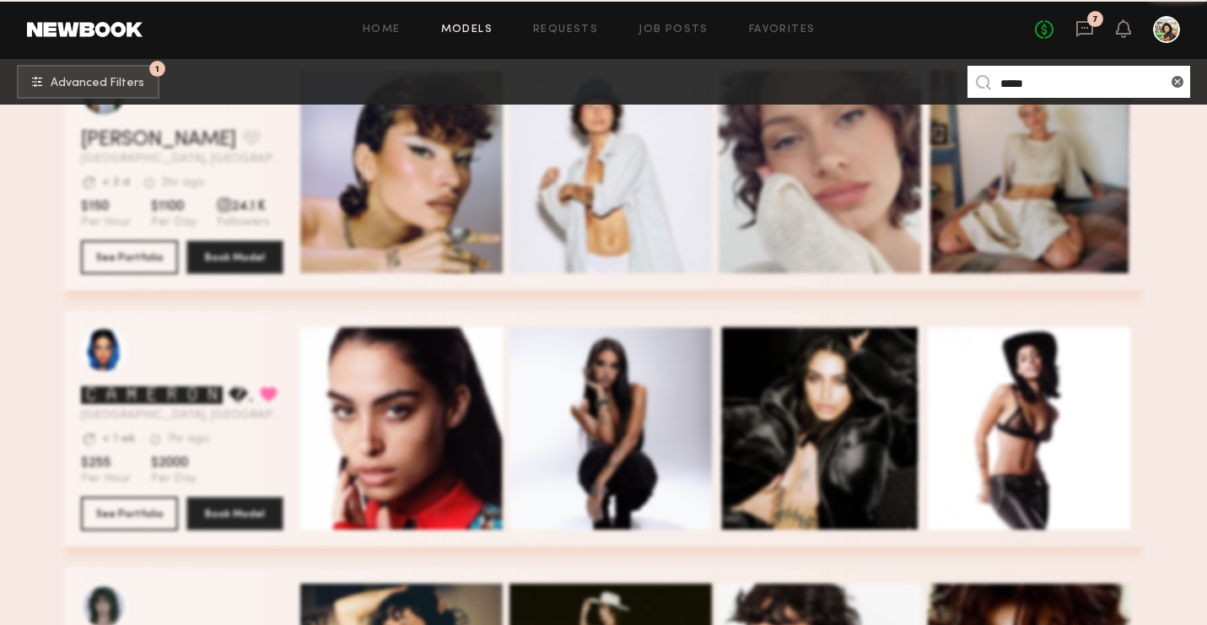
scroll to position [0, 0]
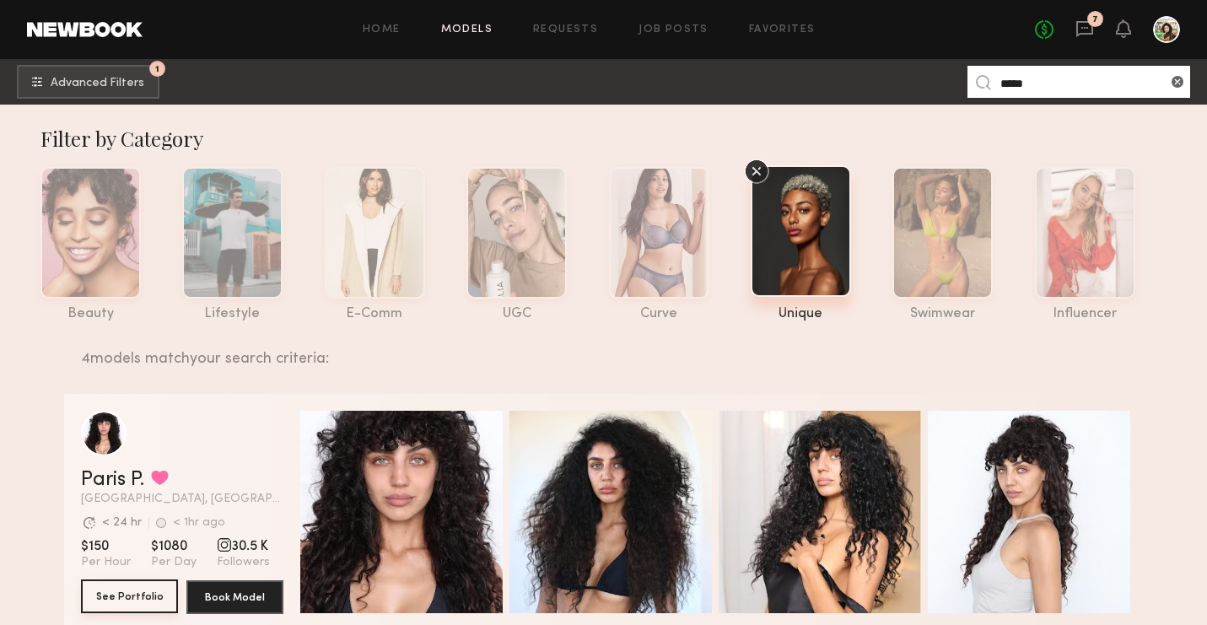
type input "*****"
click at [126, 593] on button "See Portfolio" at bounding box center [129, 597] width 97 height 34
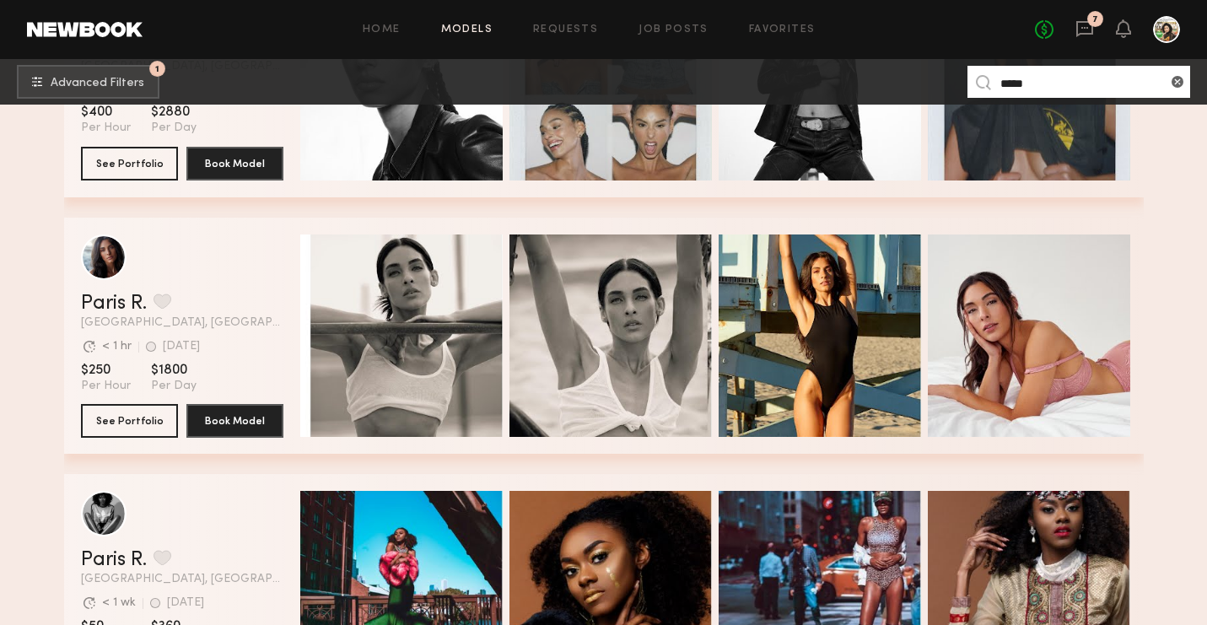
scroll to position [692, 0]
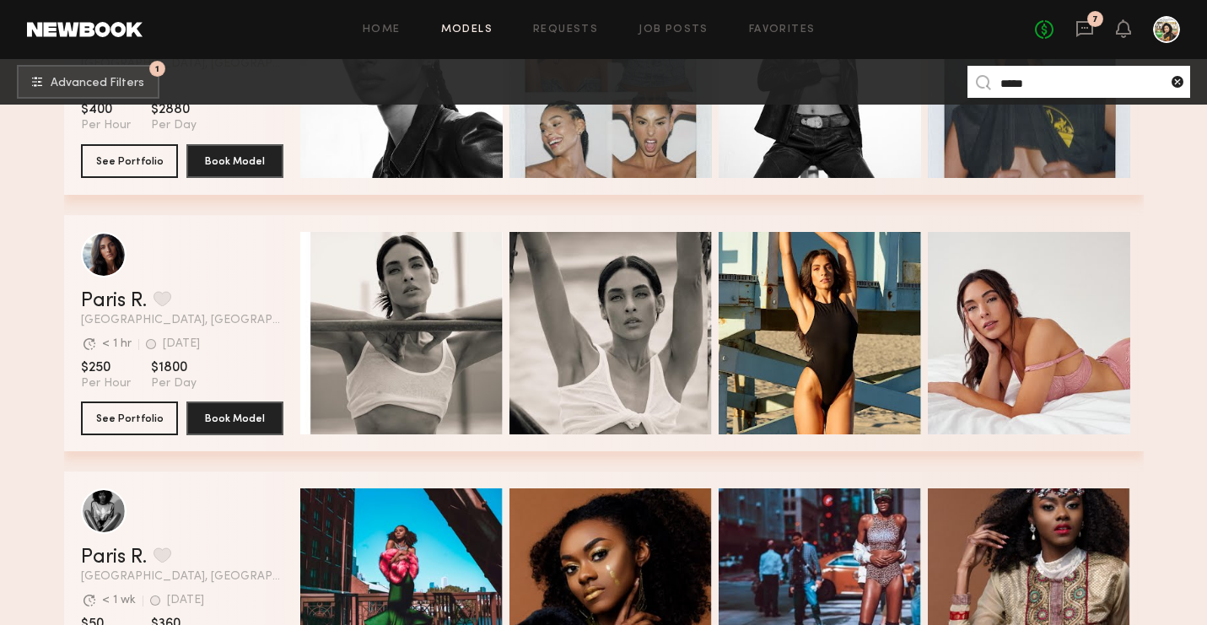
click at [1172, 80] on common-icon at bounding box center [1177, 81] width 17 height 17
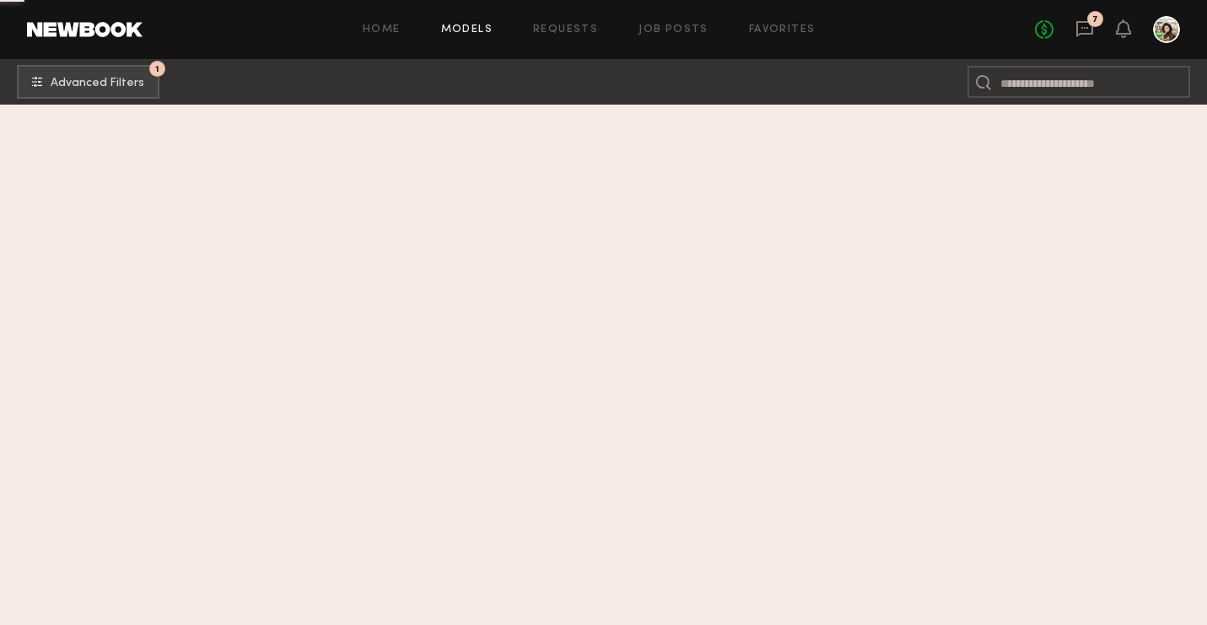
scroll to position [9044, 0]
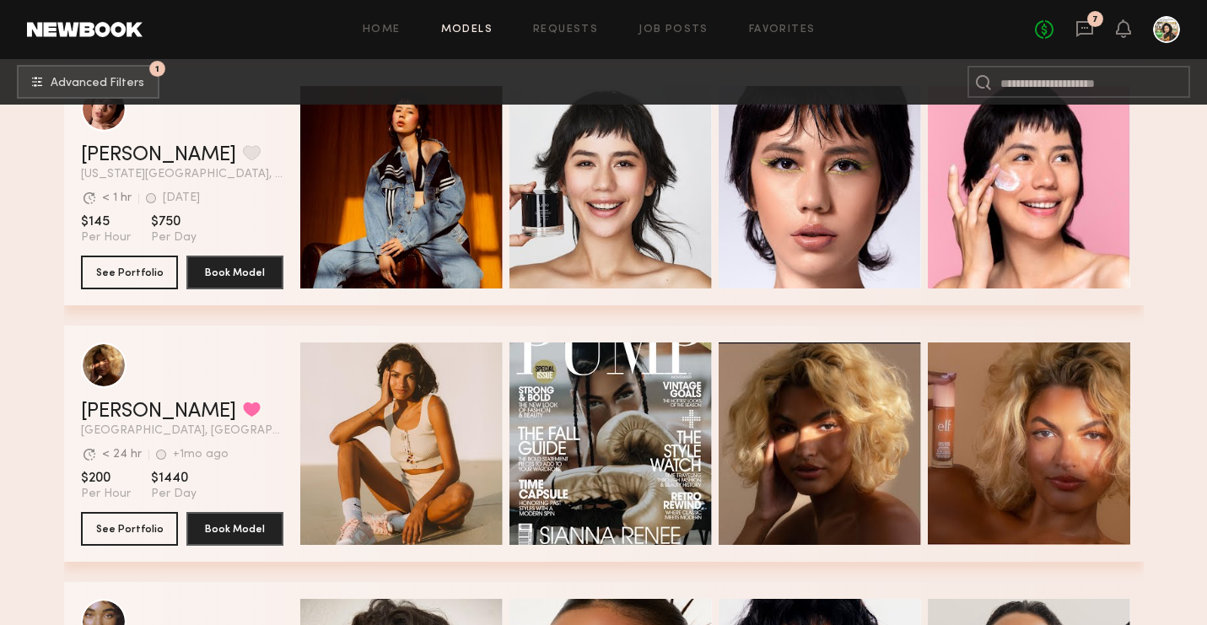
click at [119, 506] on section "Sianna R. Favorited Los Angeles, CA Avg. request response time < 24 hr +1mo ago…" at bounding box center [182, 444] width 202 height 236
click at [131, 528] on button "See Portfolio" at bounding box center [129, 528] width 97 height 34
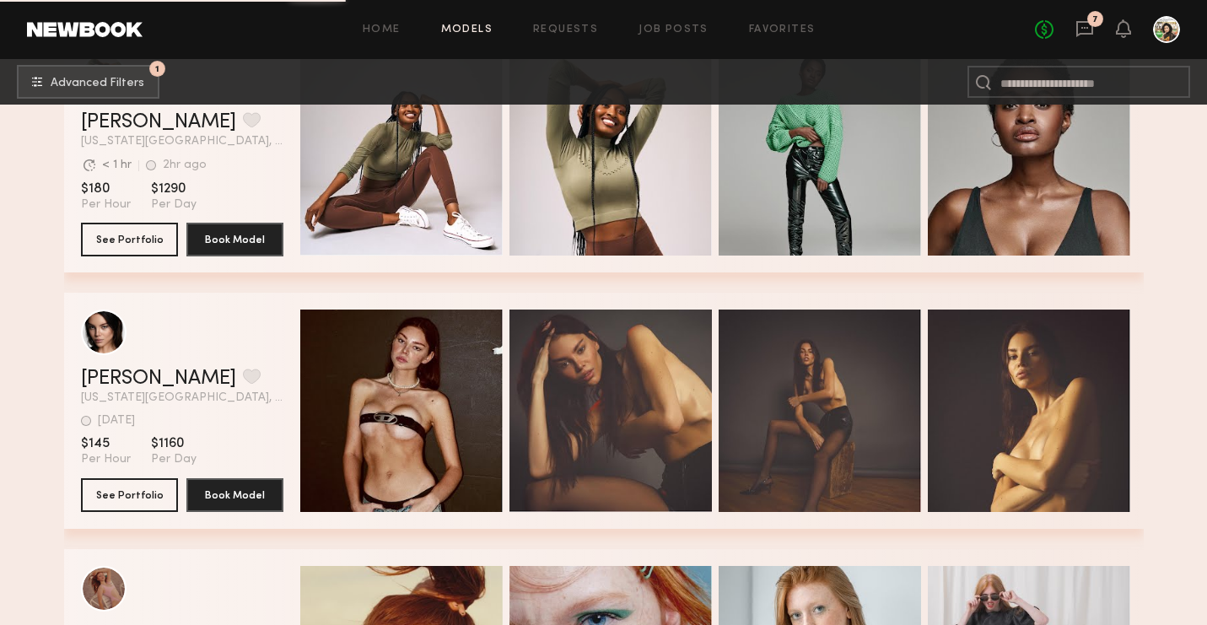
scroll to position [18001, 0]
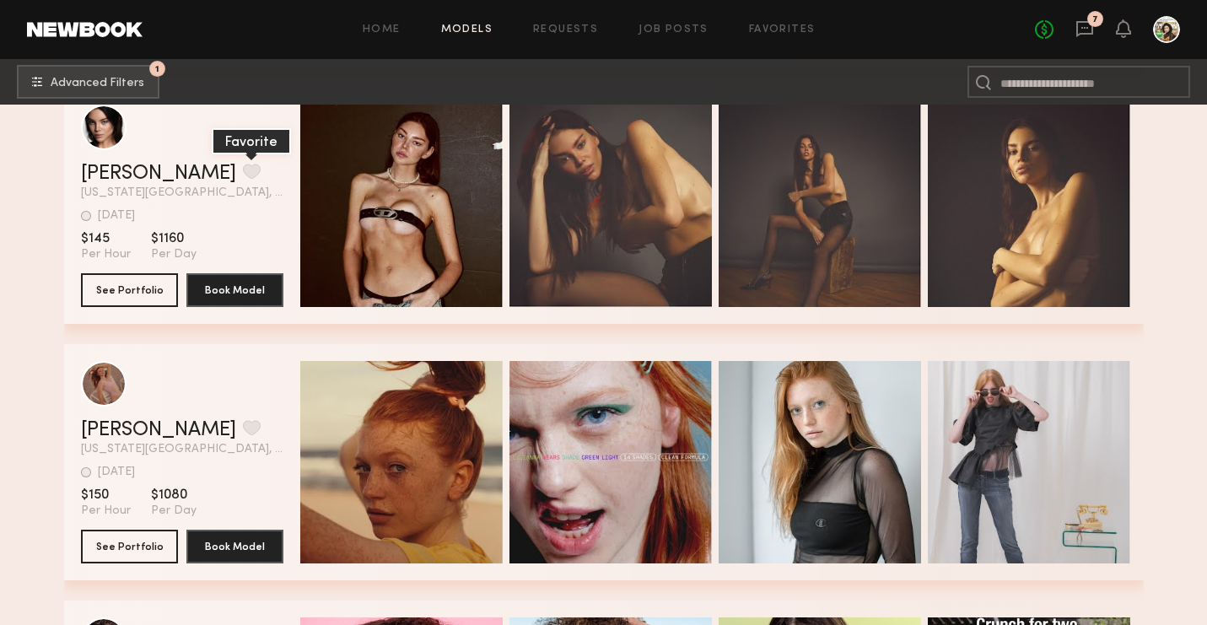
click at [243, 174] on button "grid" at bounding box center [252, 171] width 18 height 15
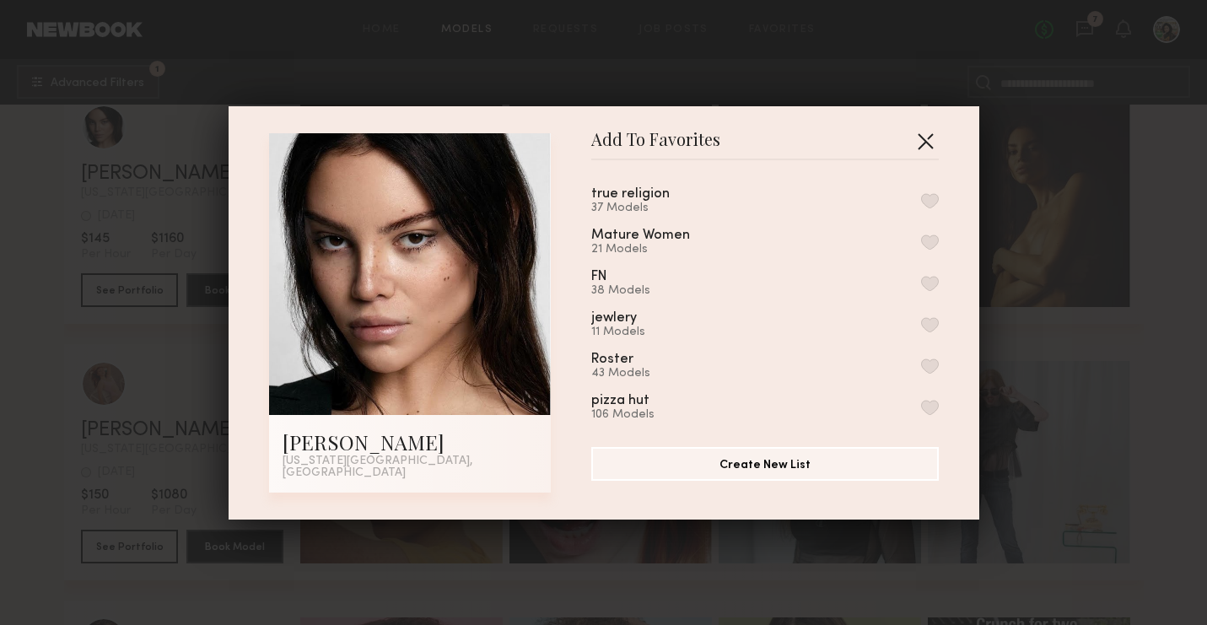
click at [930, 141] on button "button" at bounding box center [925, 140] width 27 height 27
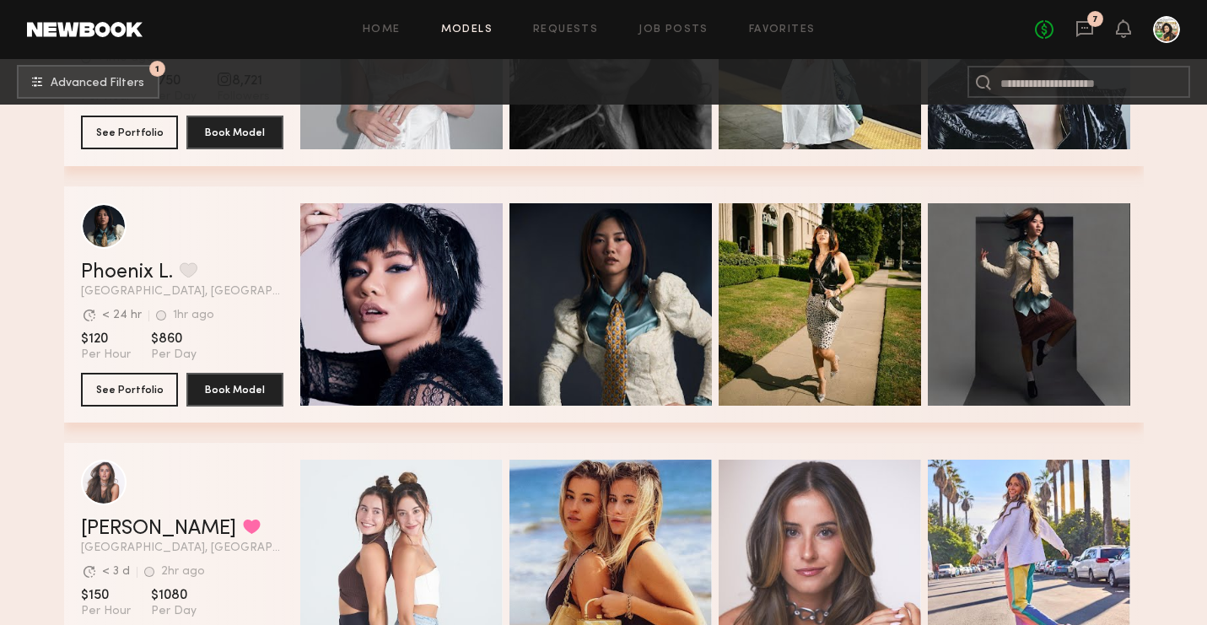
scroll to position [19047, 0]
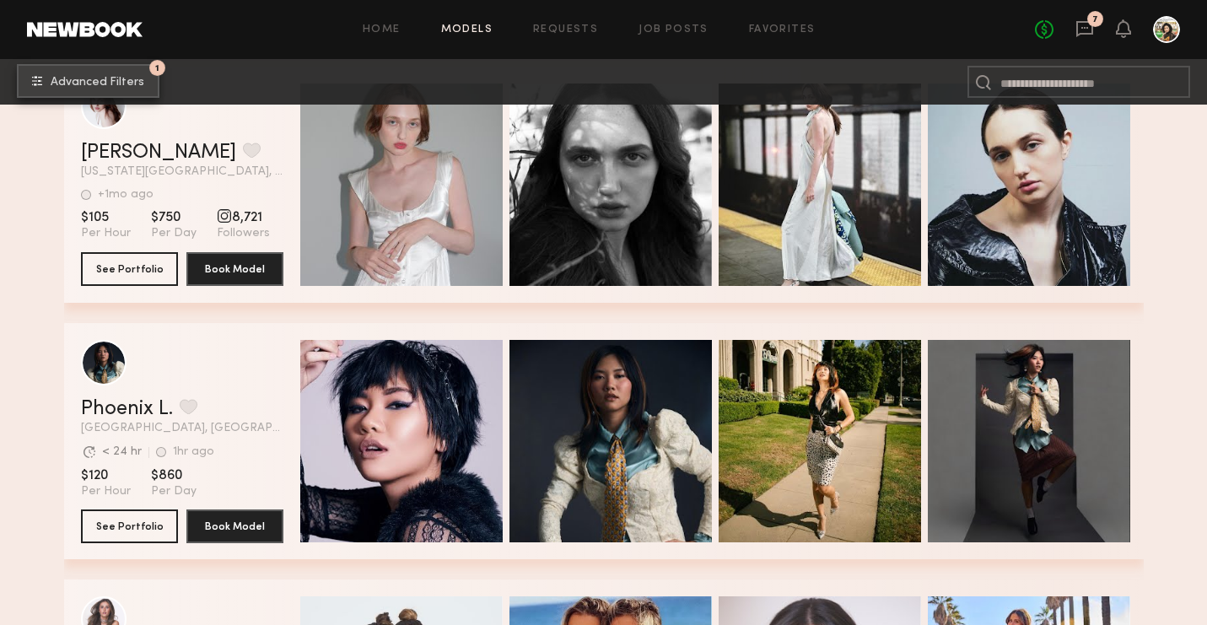
click at [87, 78] on span "Advanced Filters" at bounding box center [98, 83] width 94 height 12
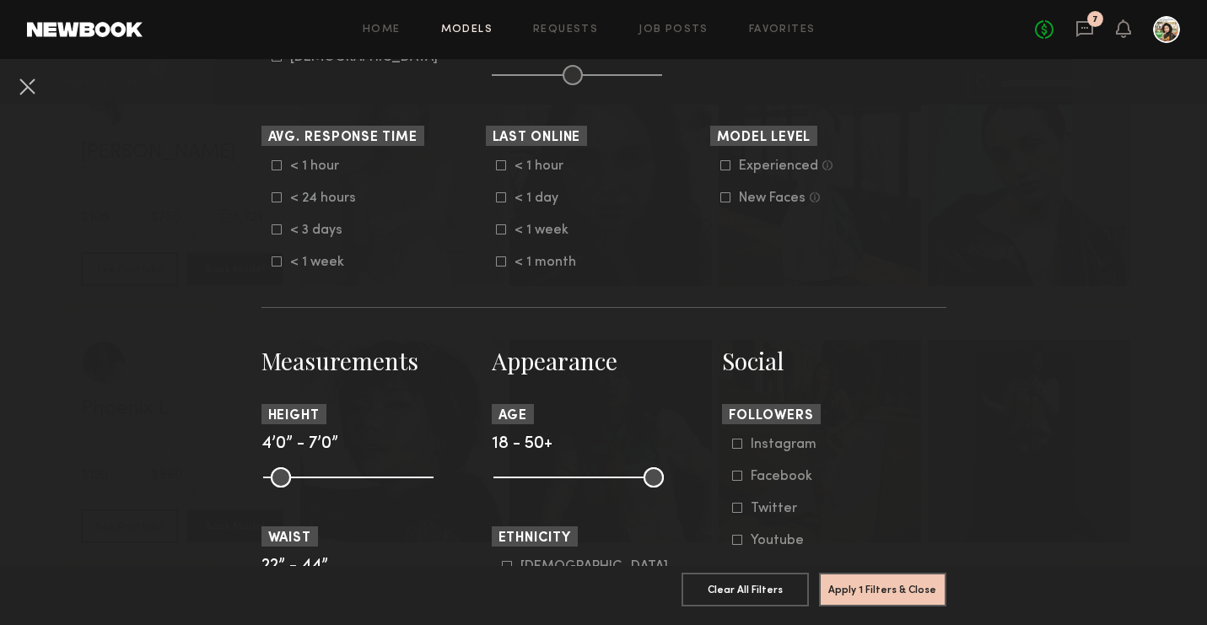
scroll to position [468, 0]
click at [780, 192] on div "New Faces" at bounding box center [772, 197] width 67 height 10
click at [874, 583] on button "Apply 2 Filters & Close" at bounding box center [882, 589] width 127 height 34
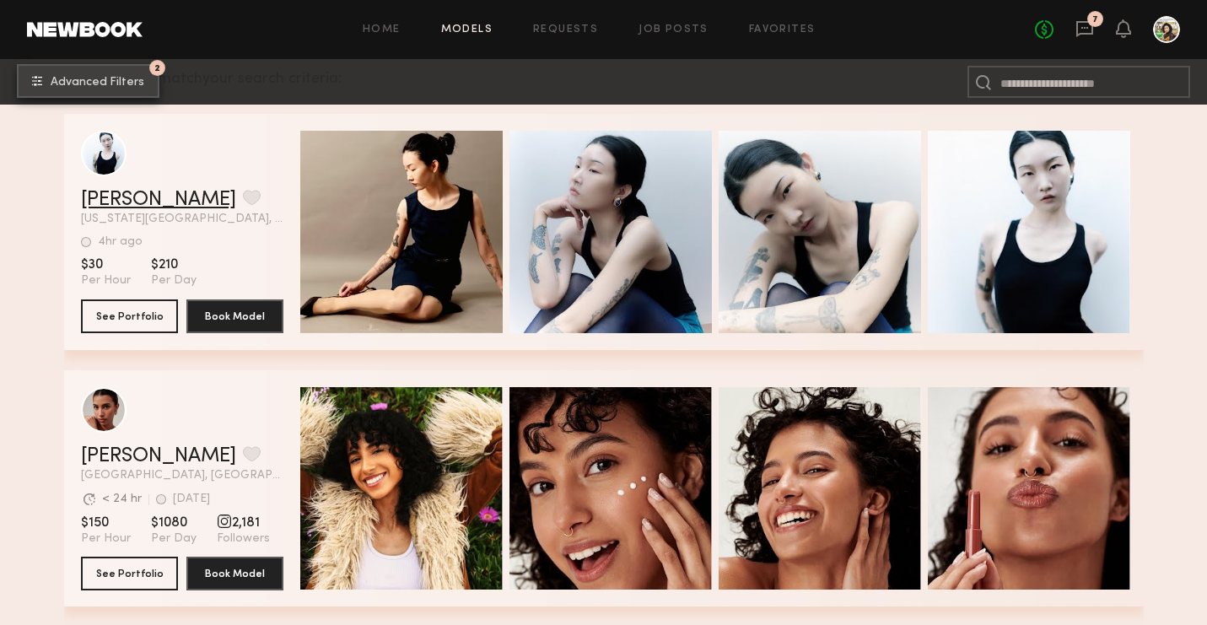
scroll to position [395, 0]
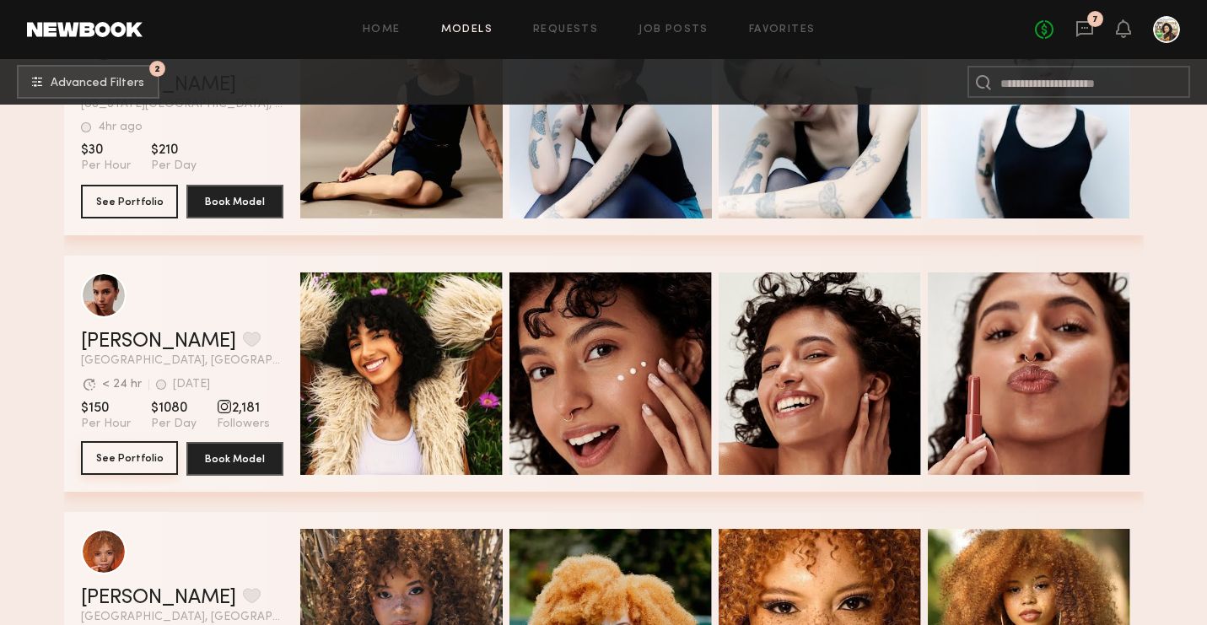
click at [116, 461] on button "See Portfolio" at bounding box center [129, 458] width 97 height 34
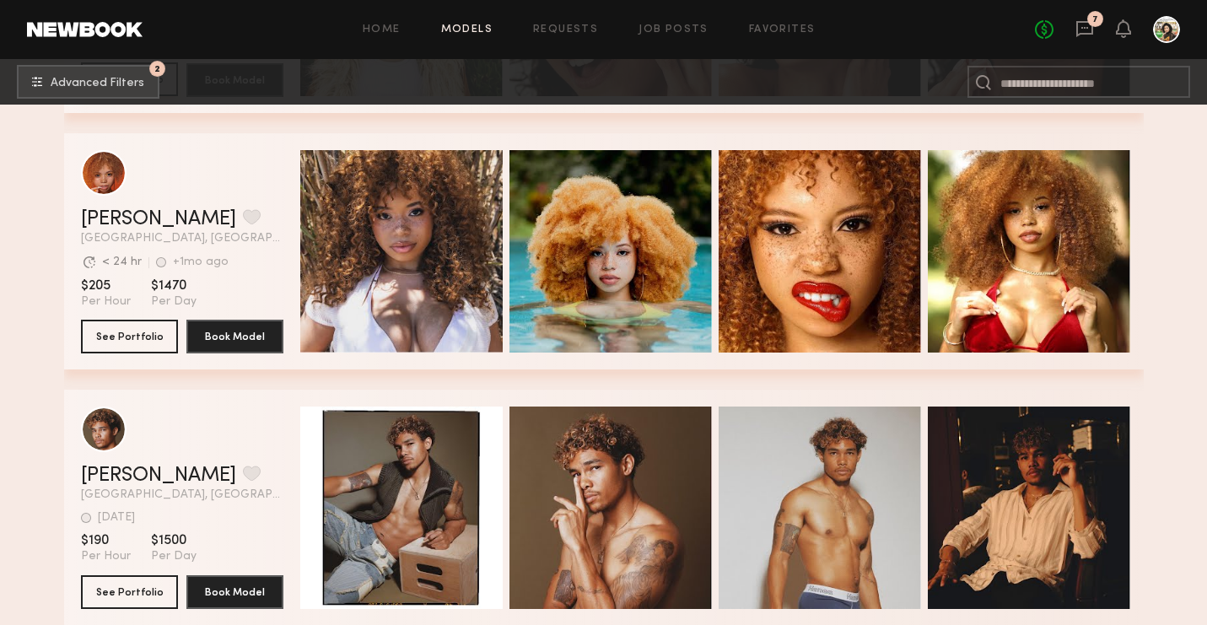
scroll to position [1070, 0]
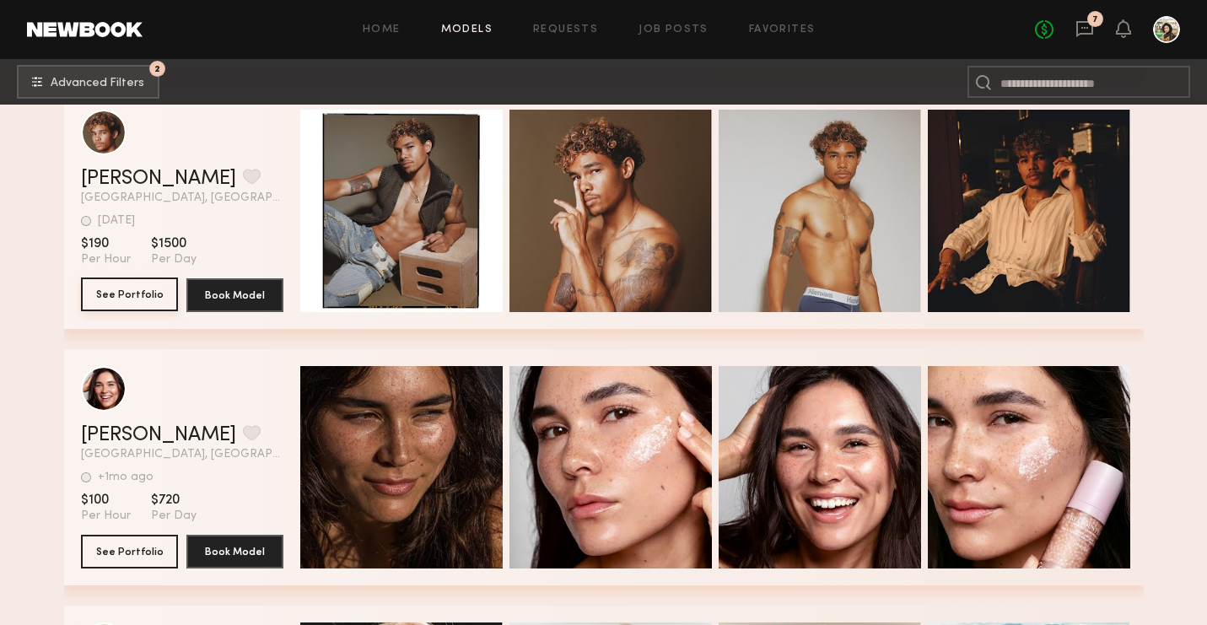
click at [125, 290] on button "See Portfolio" at bounding box center [129, 295] width 97 height 34
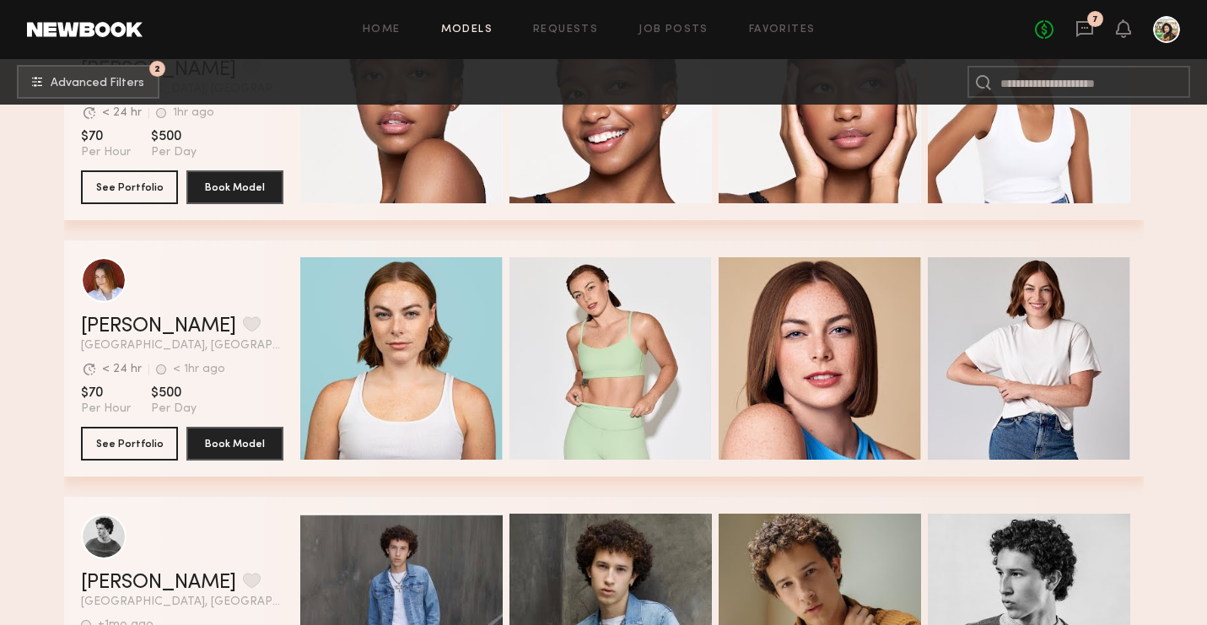
scroll to position [3318, 0]
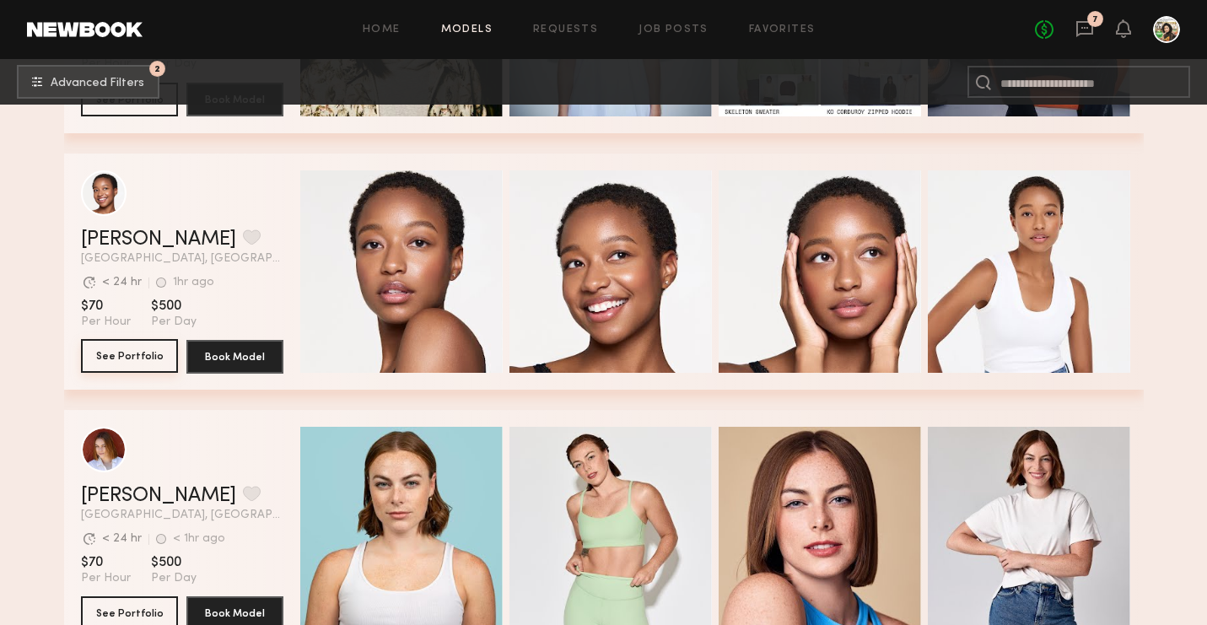
click at [138, 362] on button "See Portfolio" at bounding box center [129, 356] width 97 height 34
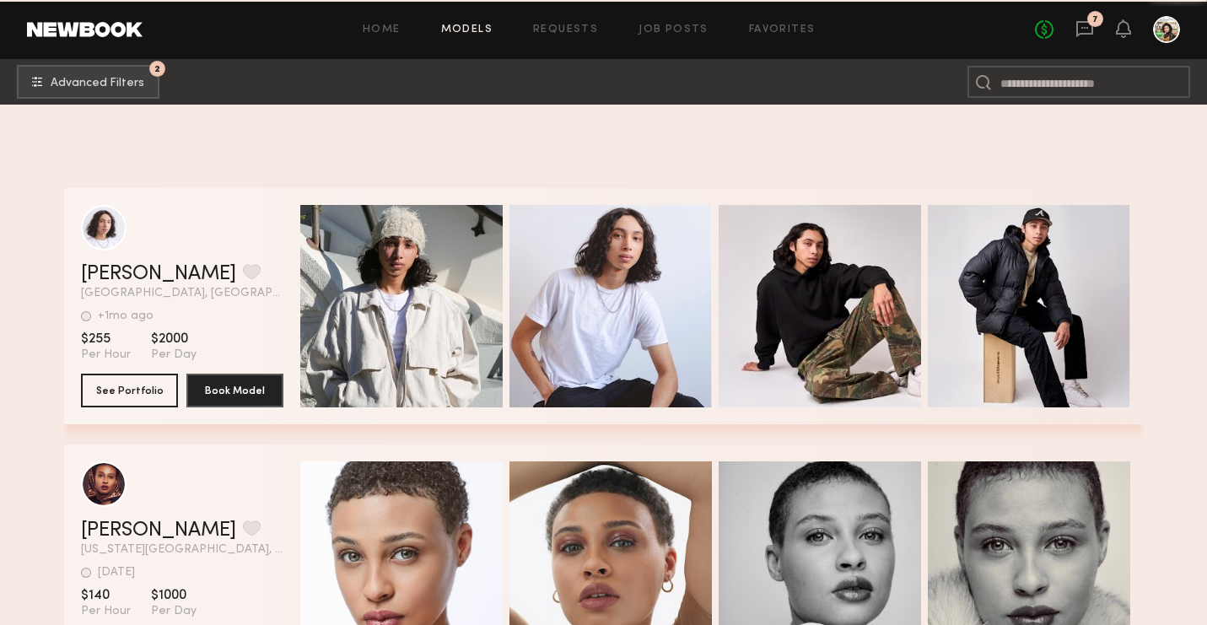
scroll to position [12013, 0]
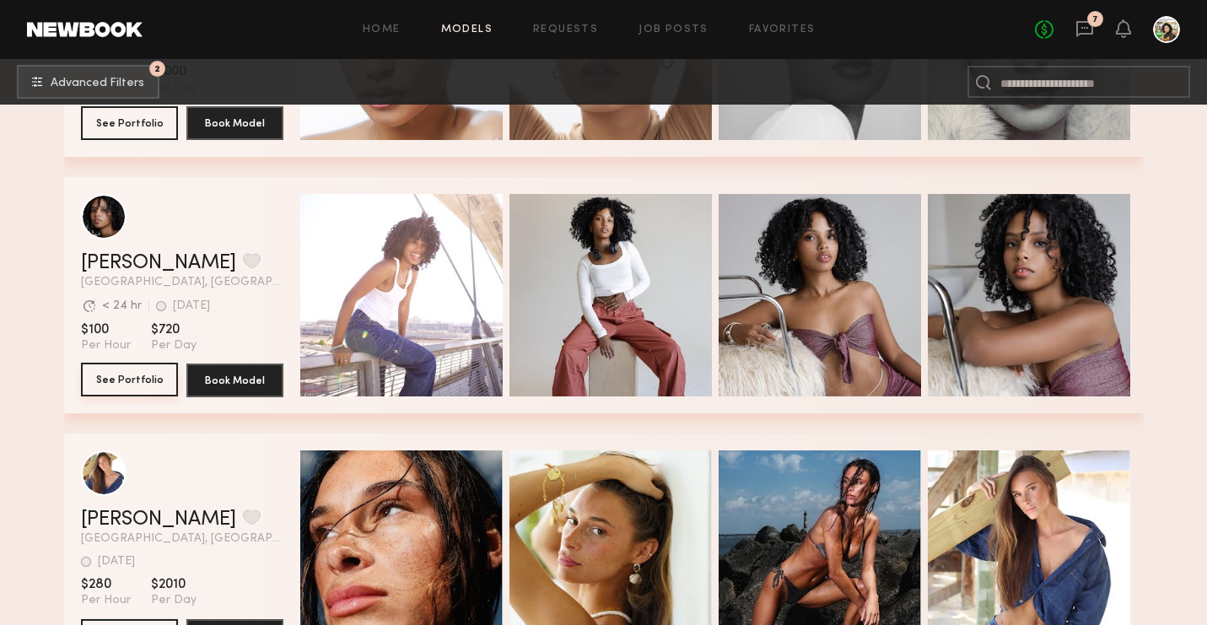
click at [134, 386] on button "See Portfolio" at bounding box center [129, 380] width 97 height 34
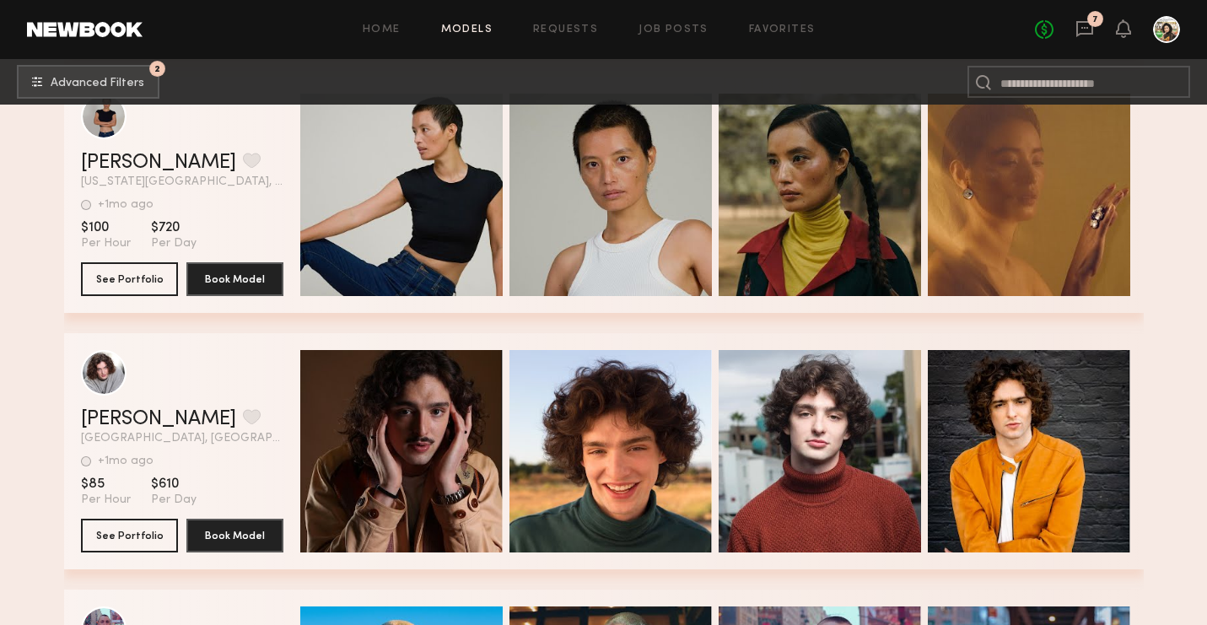
scroll to position [15133, 0]
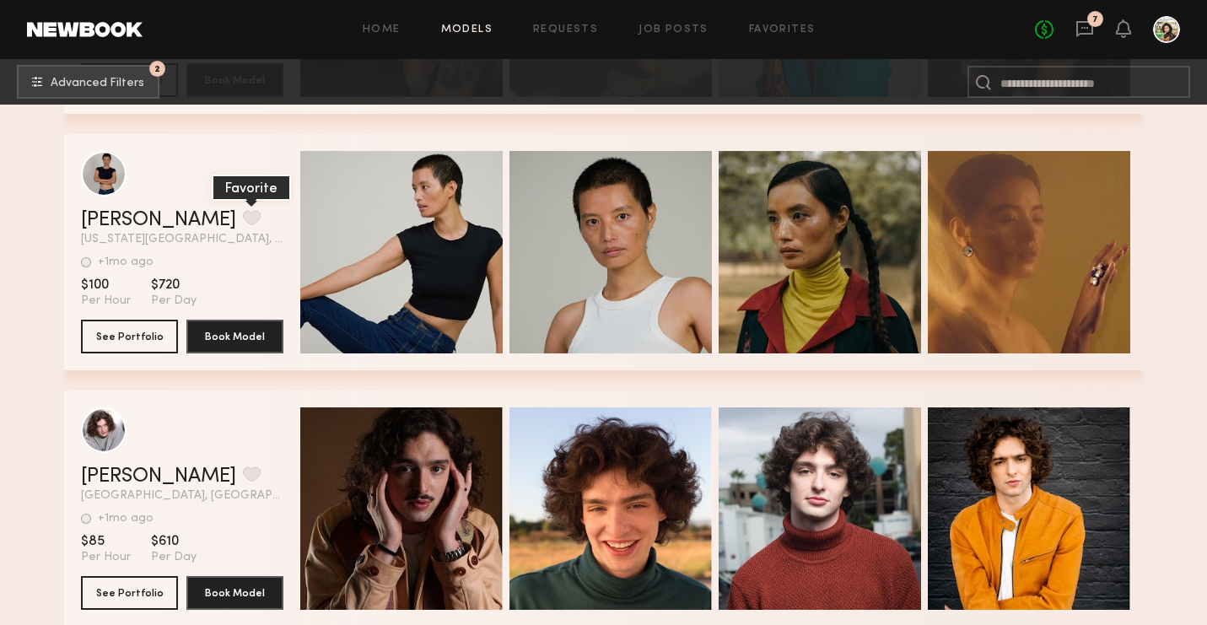
click at [243, 211] on button "grid" at bounding box center [252, 217] width 18 height 15
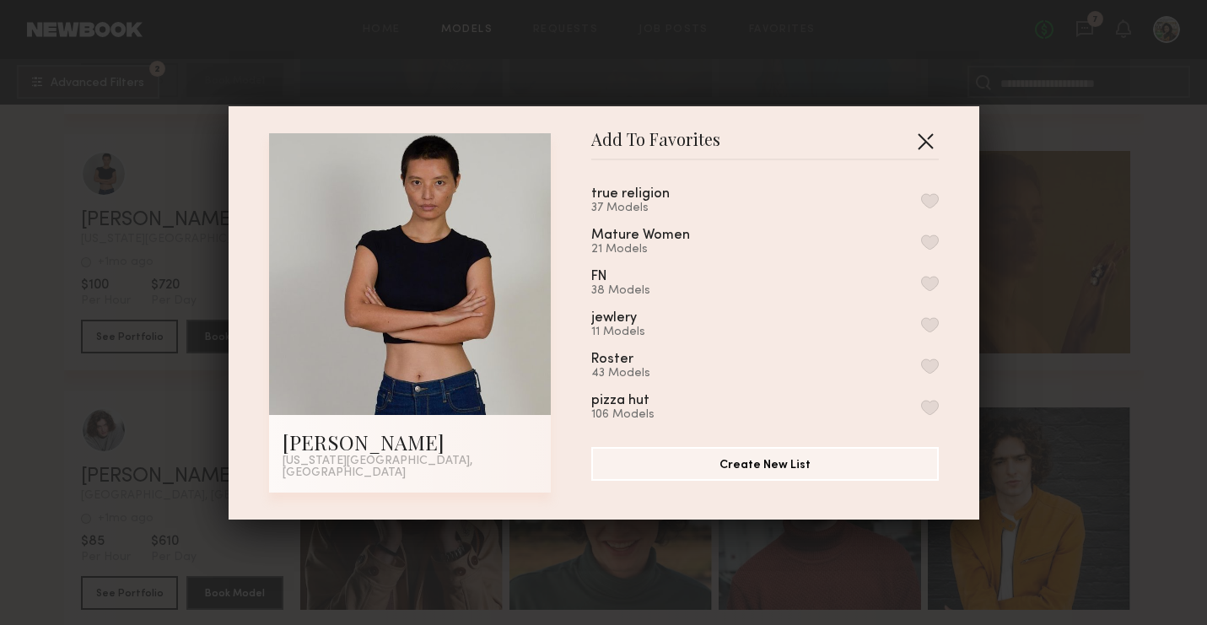
click at [928, 154] on button "button" at bounding box center [925, 140] width 27 height 27
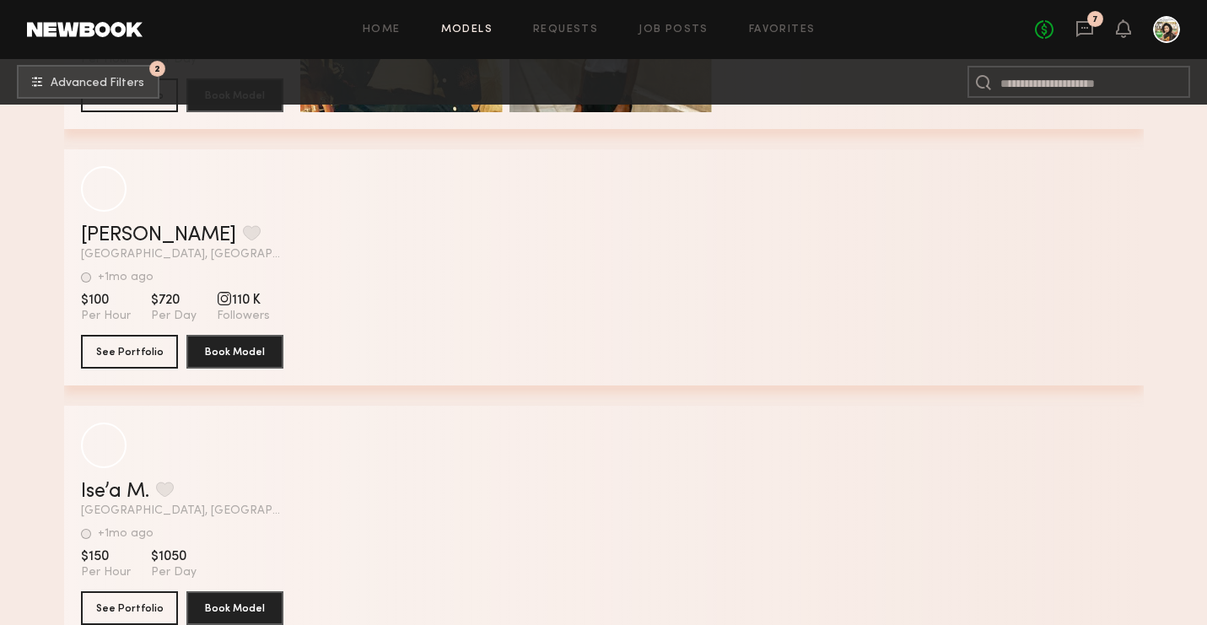
scroll to position [21426, 0]
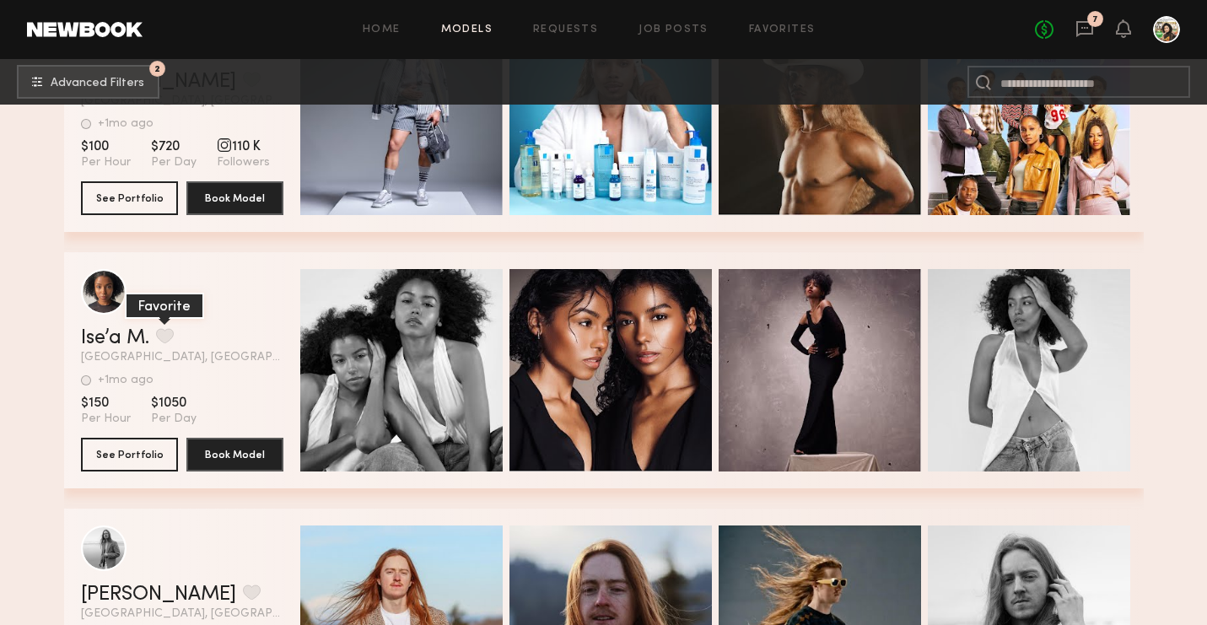
click at [171, 328] on button "grid" at bounding box center [165, 335] width 18 height 15
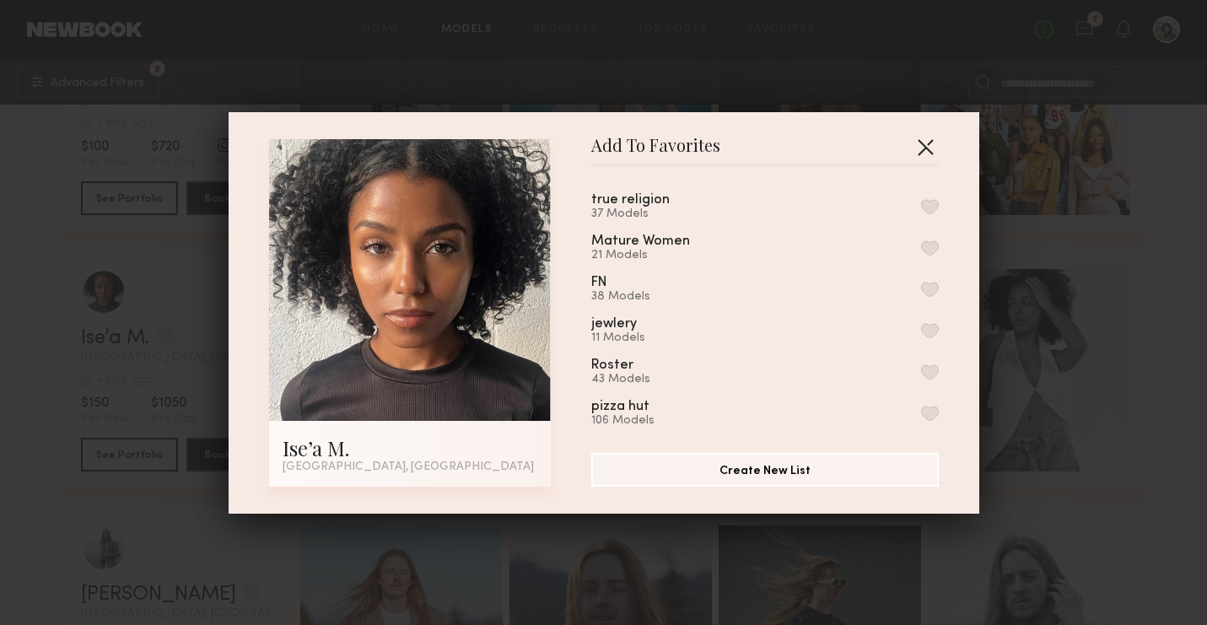
click at [929, 139] on button "button" at bounding box center [925, 146] width 27 height 27
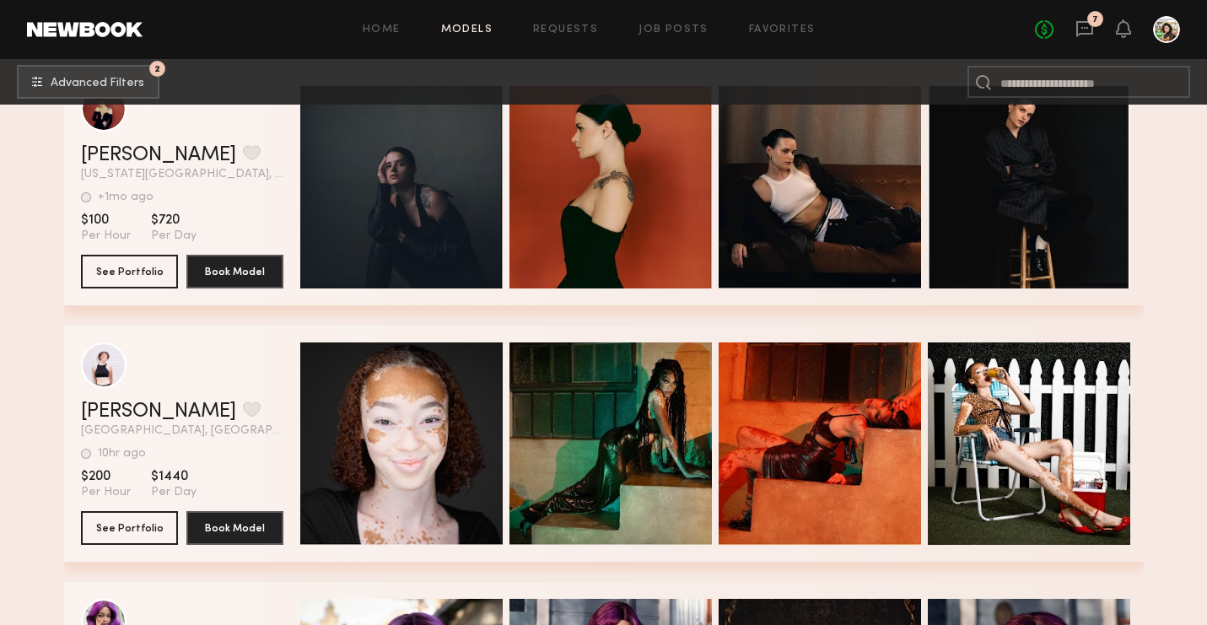
scroll to position [28903, 0]
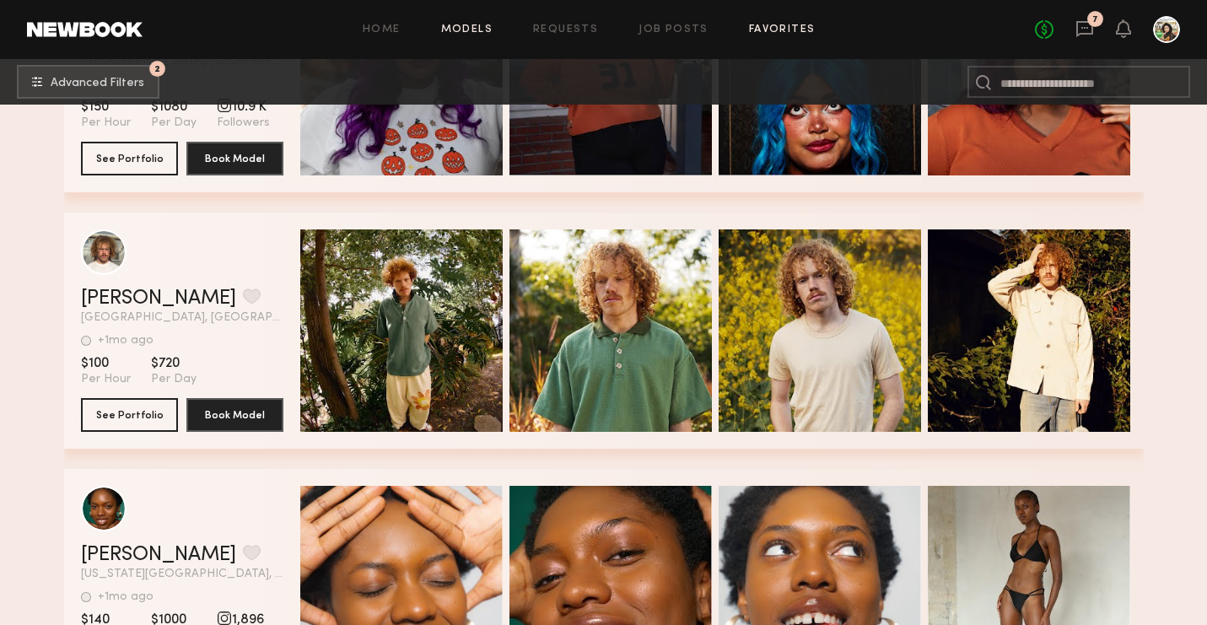
click at [761, 24] on link "Favorites" at bounding box center [782, 29] width 67 height 11
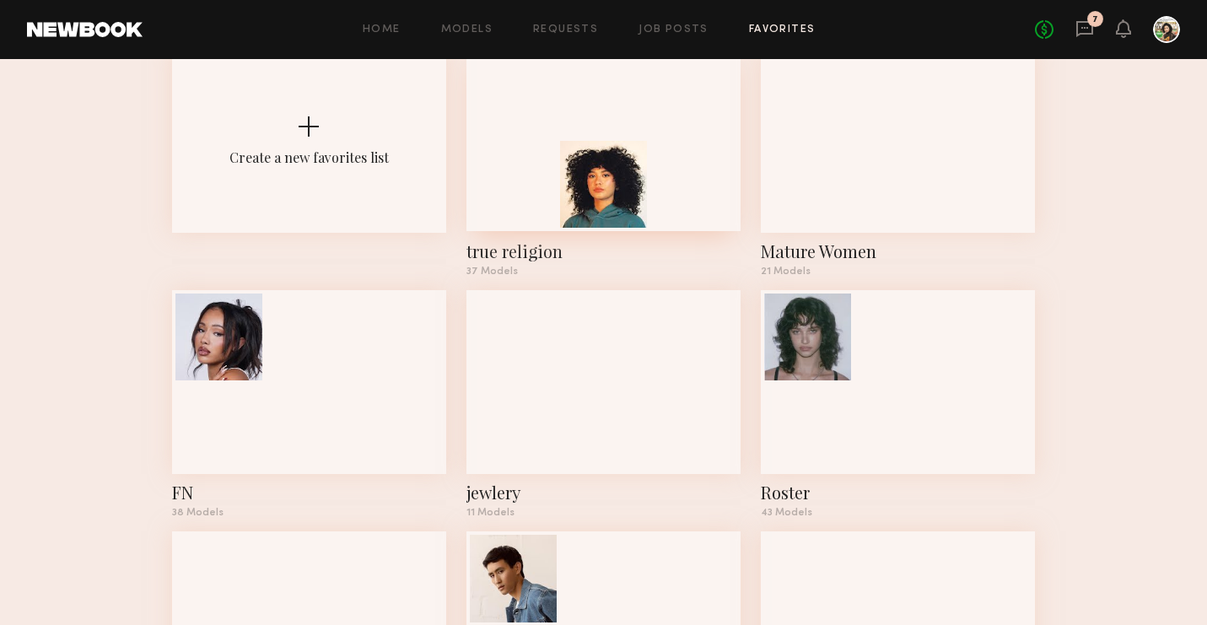
scroll to position [122, 0]
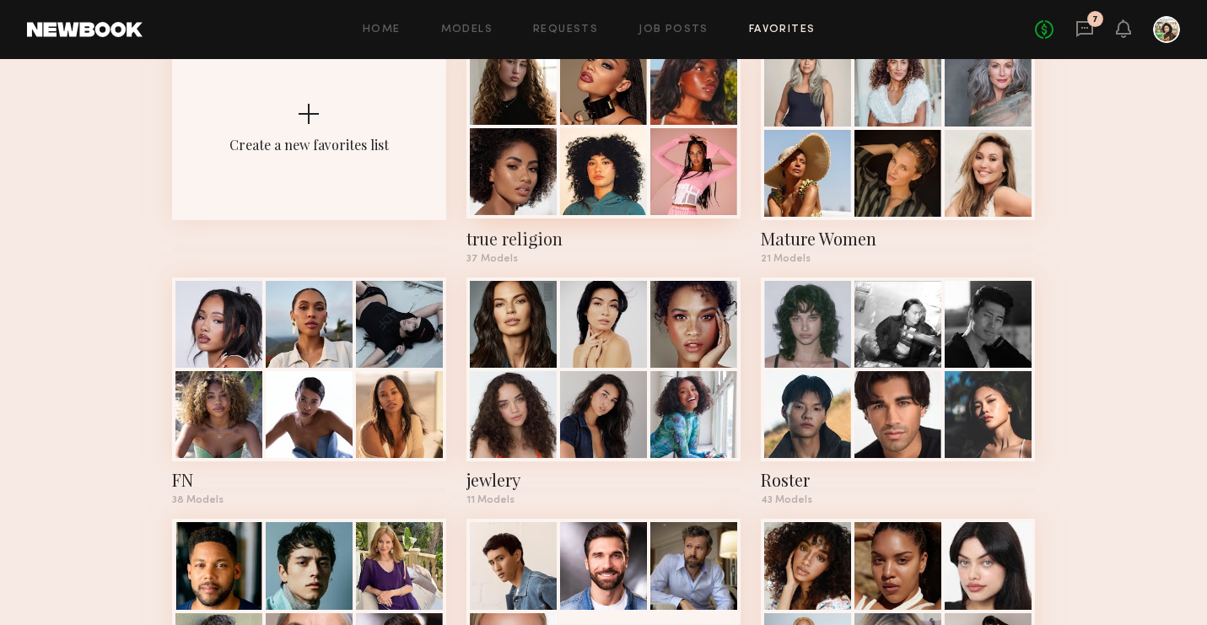
click at [628, 166] on div at bounding box center [603, 171] width 87 height 87
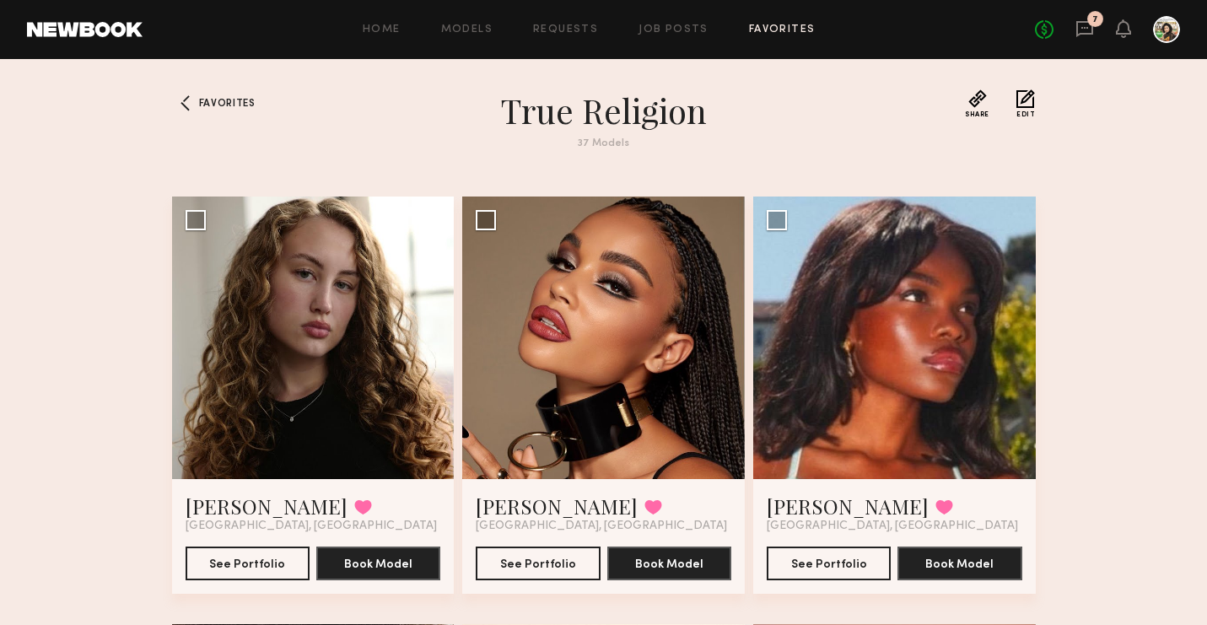
click at [219, 93] on div "Favorites" at bounding box center [210, 129] width 76 height 80
click at [220, 96] on div "Favorites" at bounding box center [210, 129] width 76 height 80
click at [211, 103] on span "Favorites" at bounding box center [227, 104] width 57 height 10
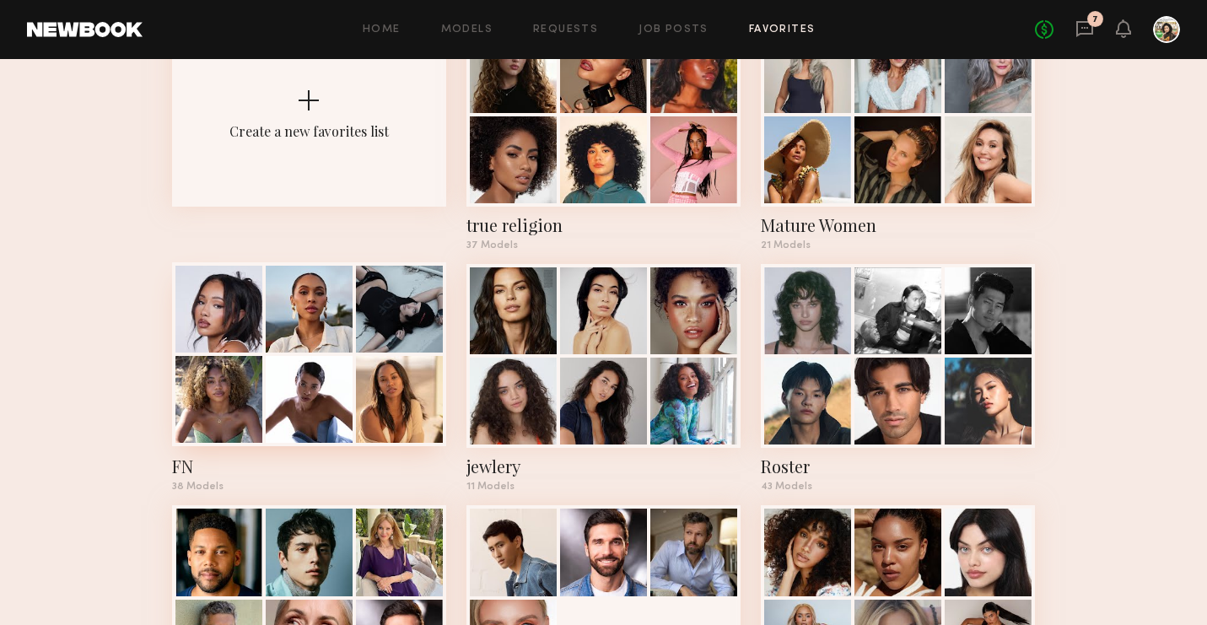
scroll to position [142, 0]
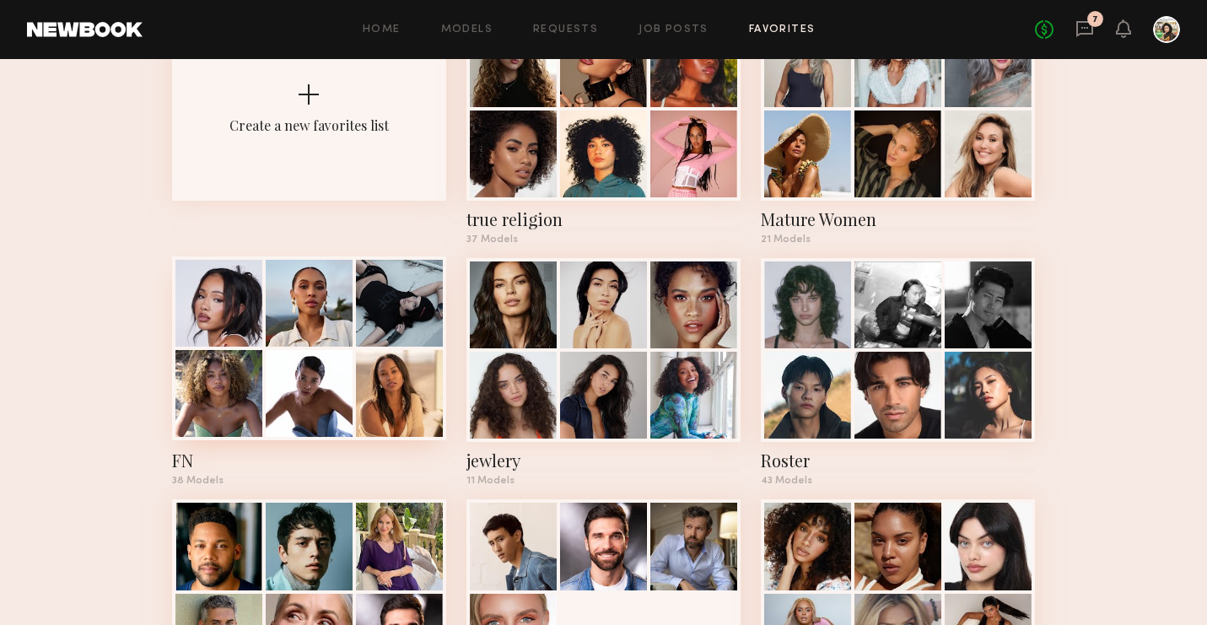
click at [232, 418] on div at bounding box center [218, 393] width 87 height 87
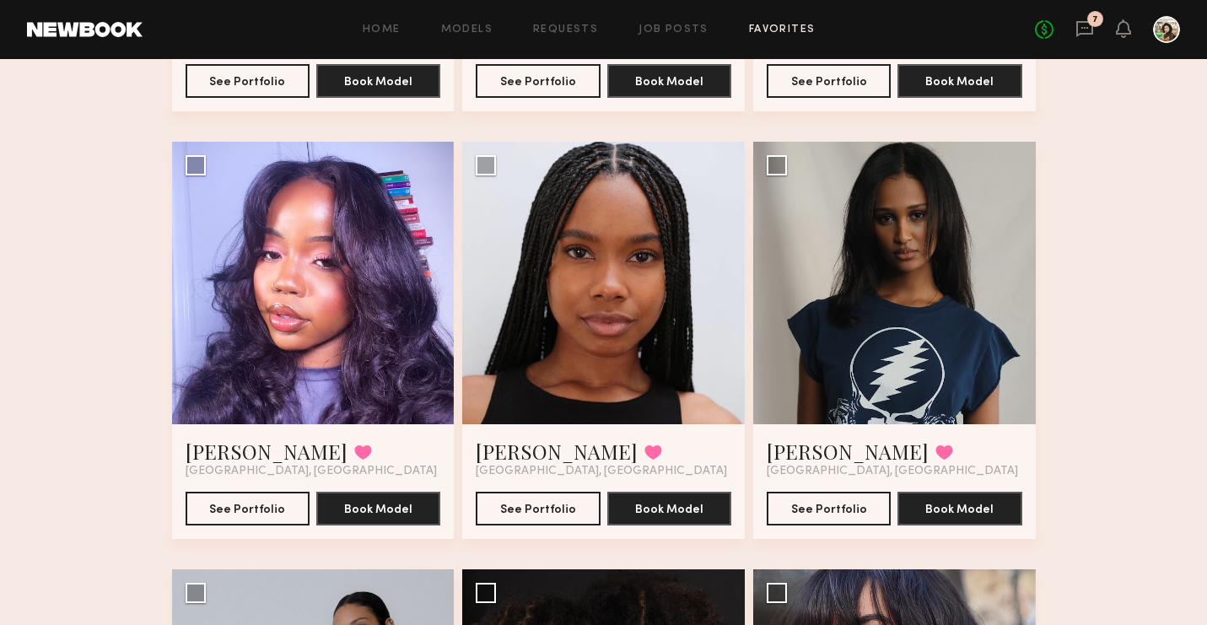
scroll to position [1371, 0]
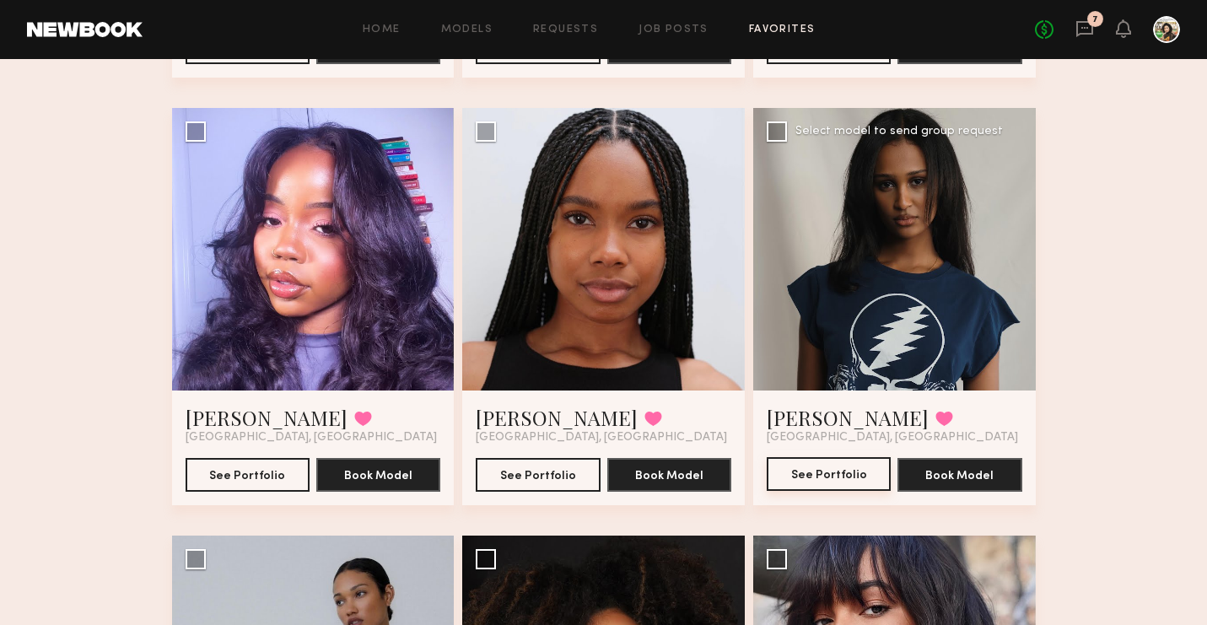
click at [826, 477] on button "See Portfolio" at bounding box center [829, 474] width 124 height 34
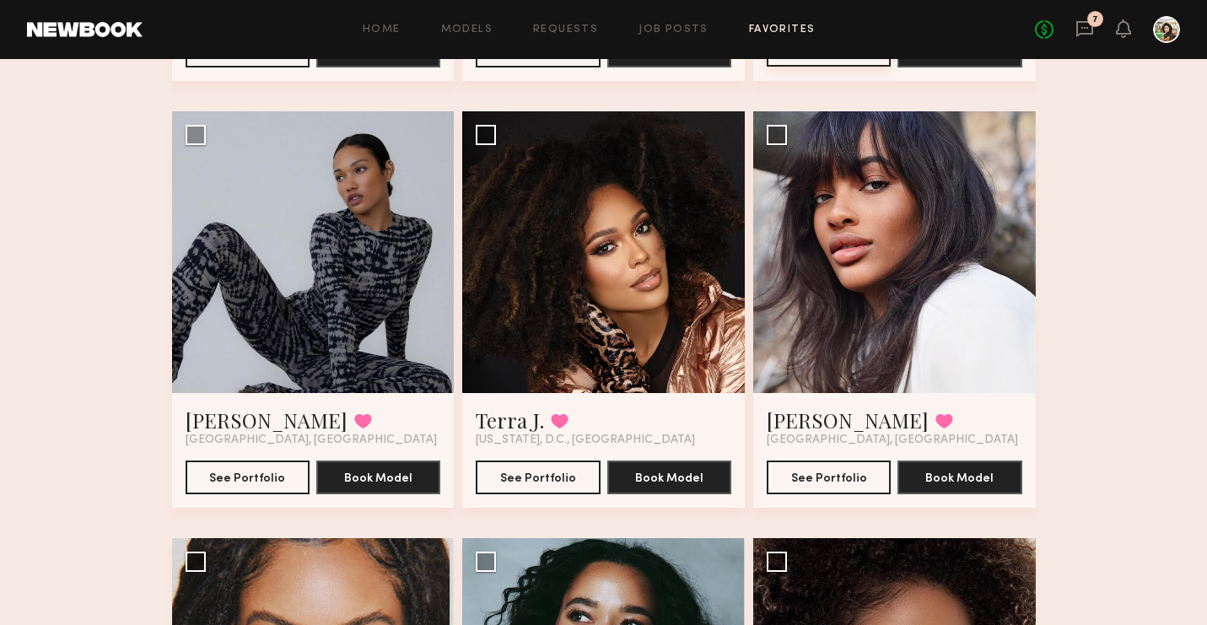
scroll to position [1798, 0]
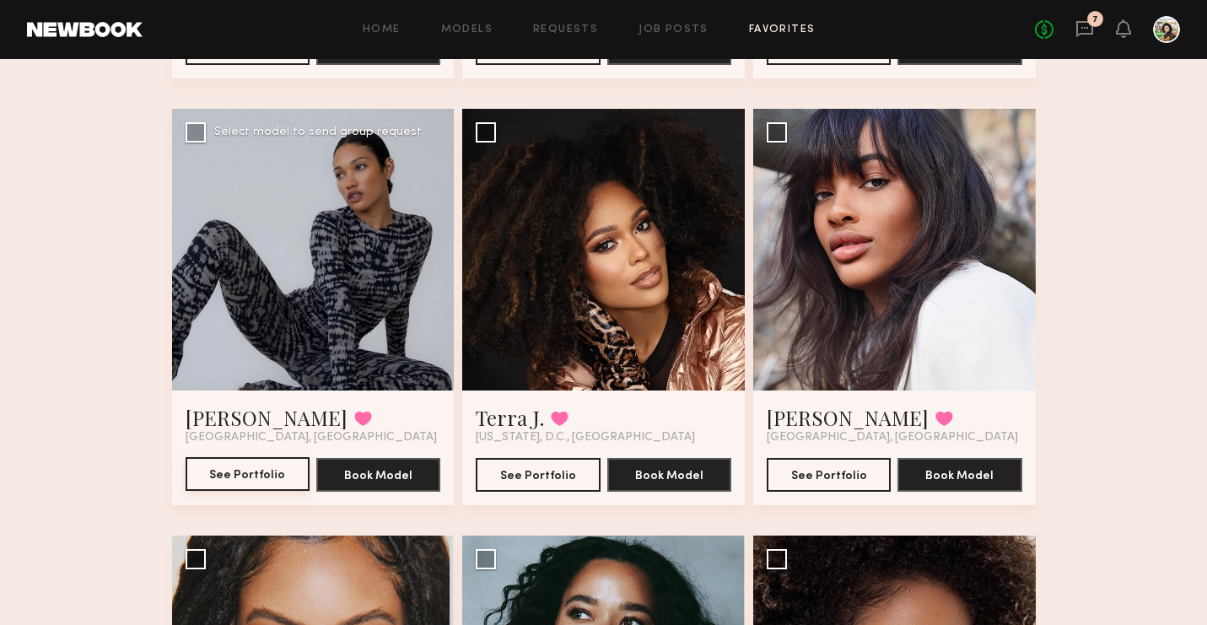
click at [231, 467] on button "See Portfolio" at bounding box center [248, 474] width 124 height 34
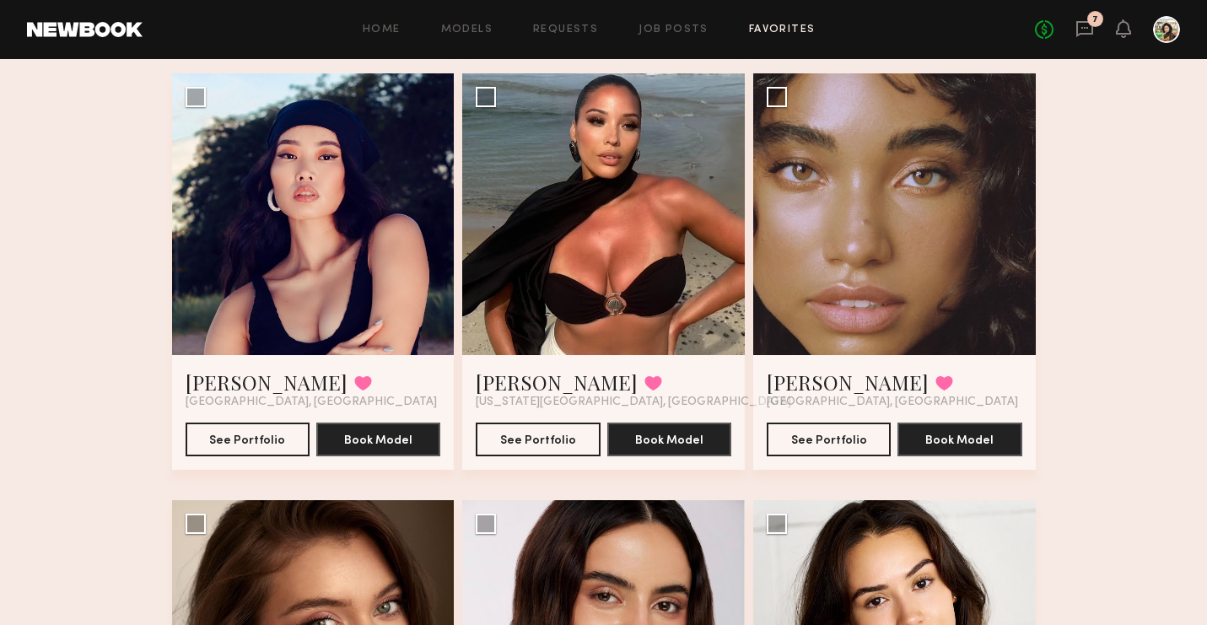
scroll to position [3124, 0]
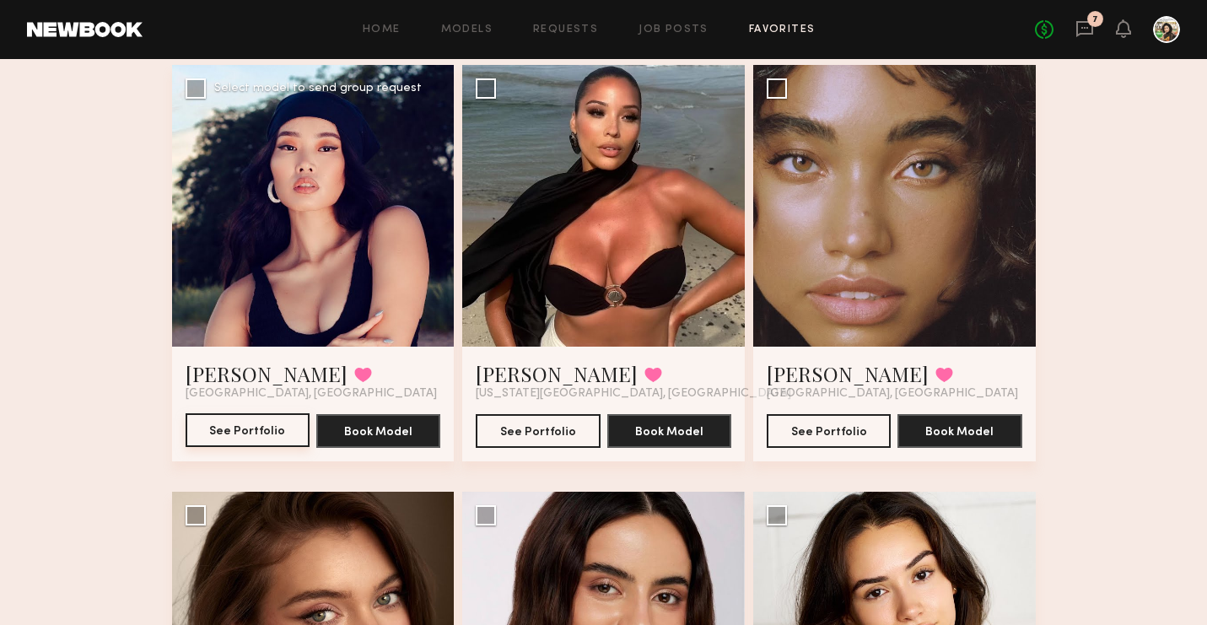
click at [245, 429] on button "See Portfolio" at bounding box center [248, 430] width 124 height 34
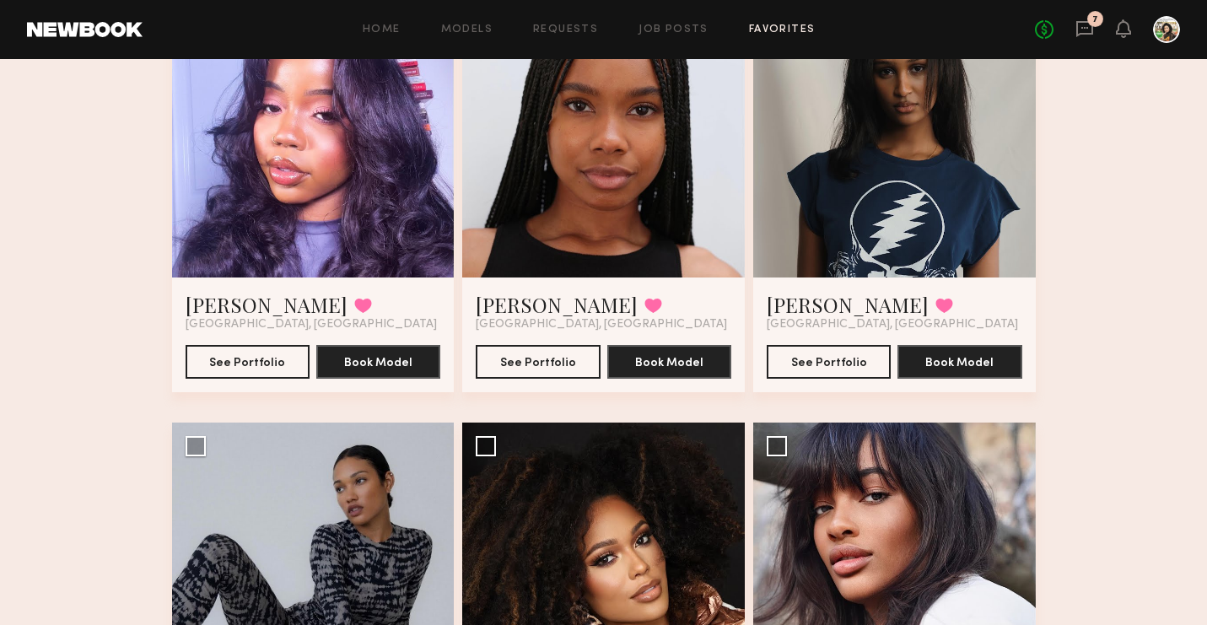
scroll to position [0, 0]
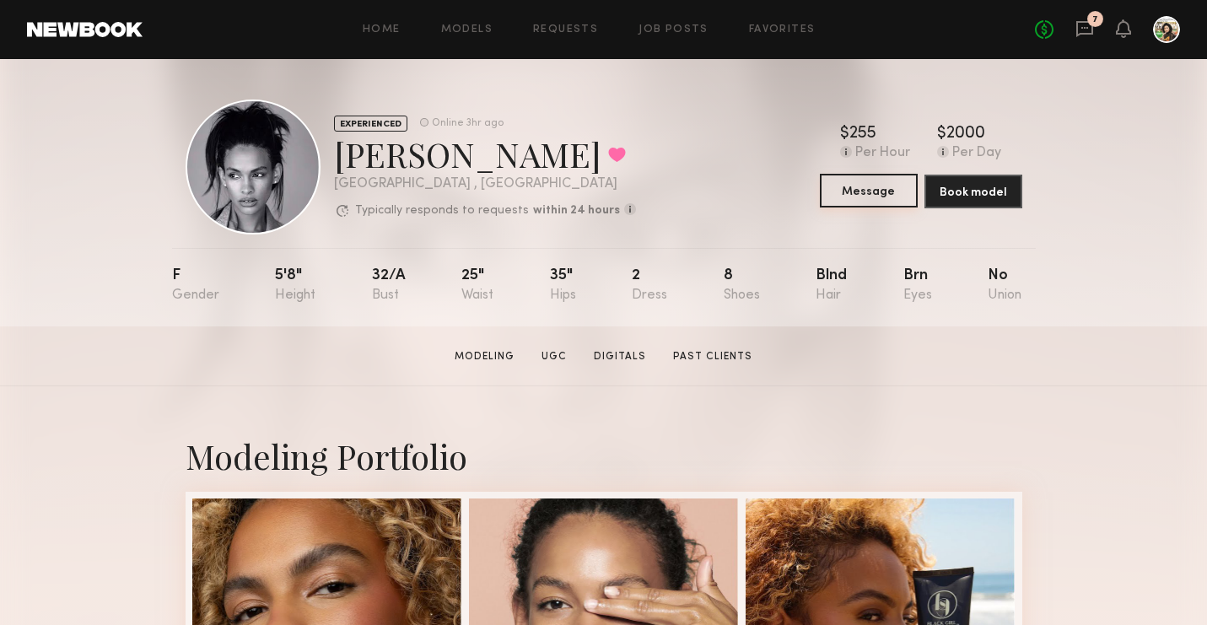
click at [864, 200] on button "Message" at bounding box center [869, 191] width 98 height 34
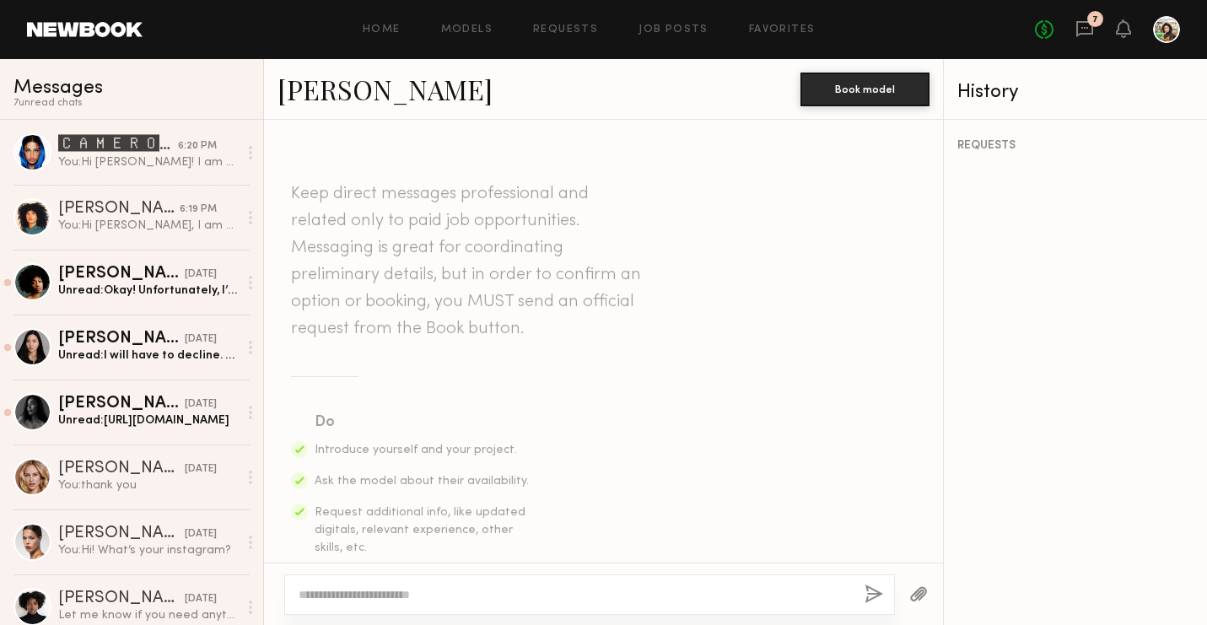
scroll to position [824, 0]
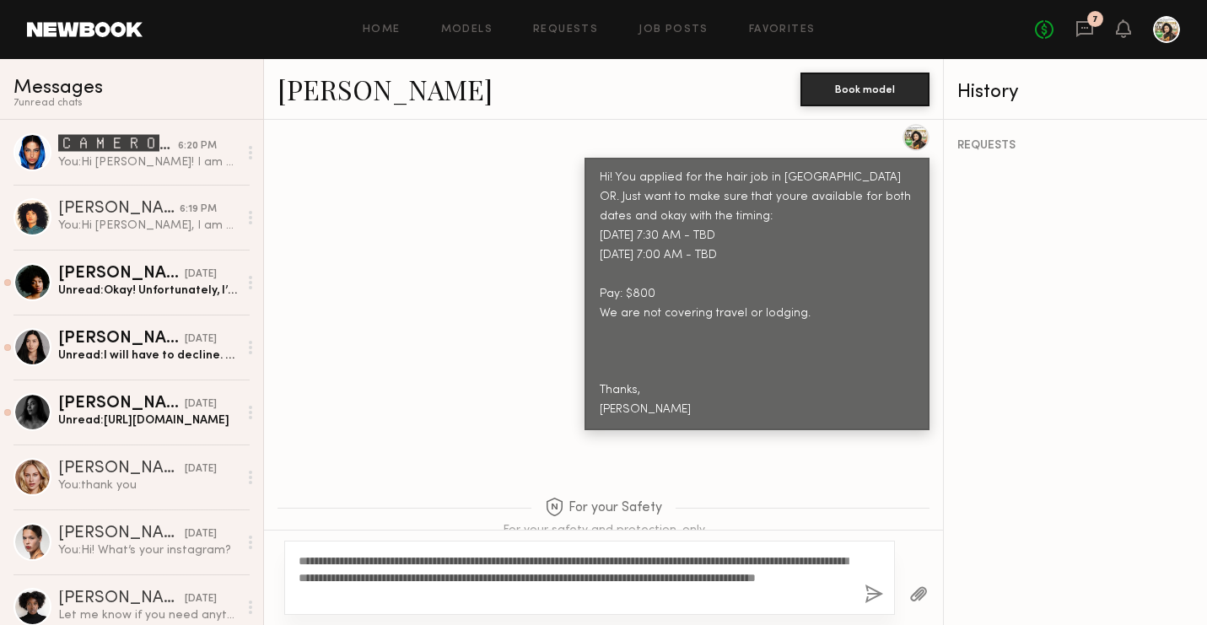
click at [330, 558] on textarea "**********" at bounding box center [575, 578] width 553 height 51
click at [457, 576] on textarea "**********" at bounding box center [575, 578] width 553 height 51
type textarea "**********"
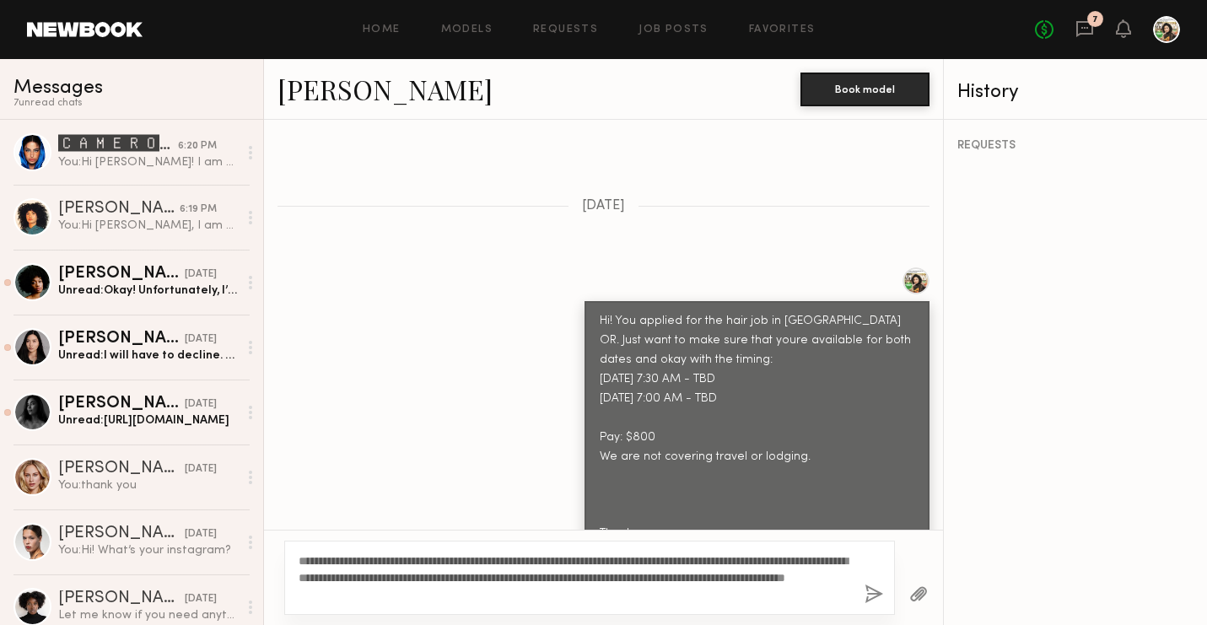
scroll to position [682, 0]
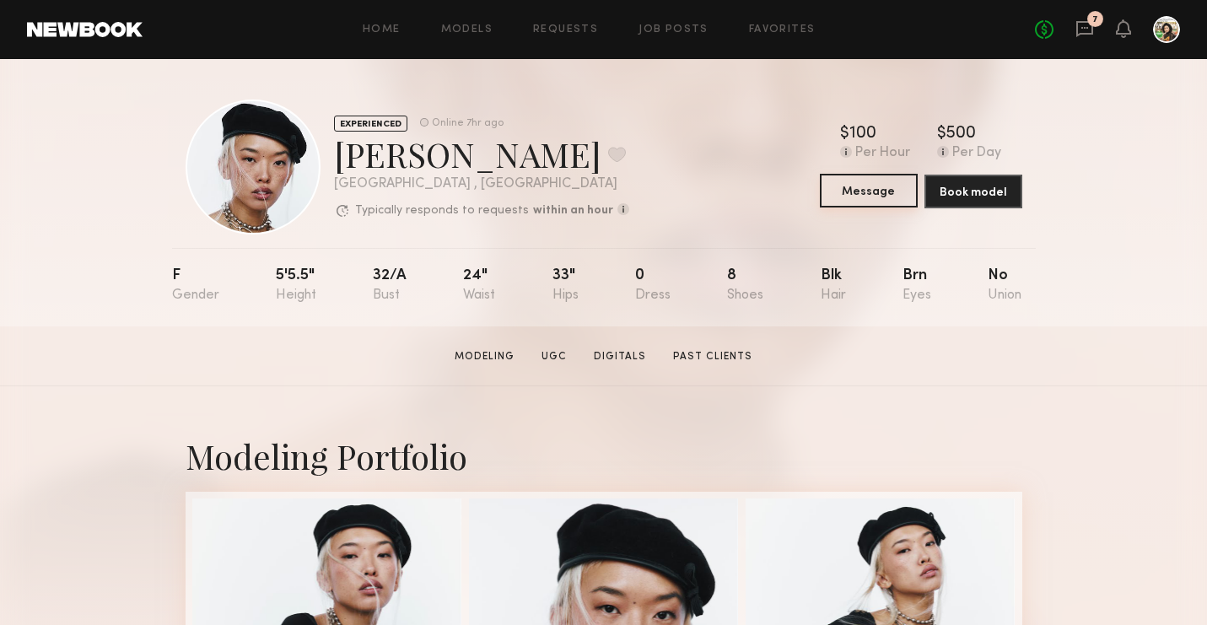
click at [851, 197] on button "Message" at bounding box center [869, 191] width 98 height 34
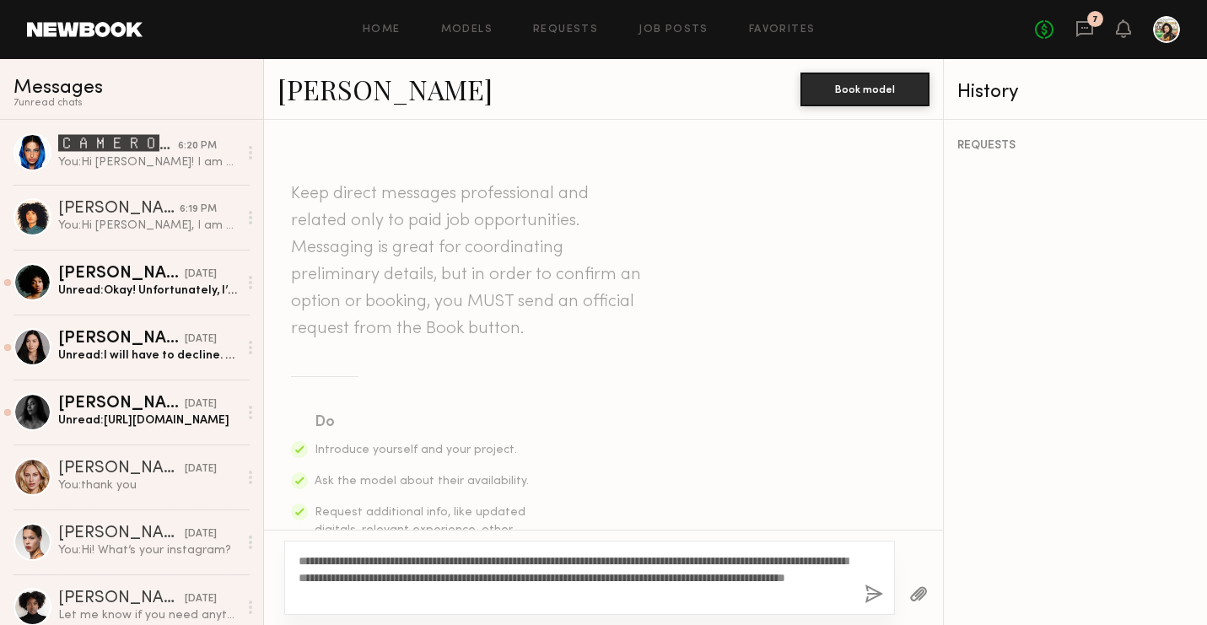
type textarea "**********"
click at [876, 593] on button "button" at bounding box center [874, 595] width 19 height 21
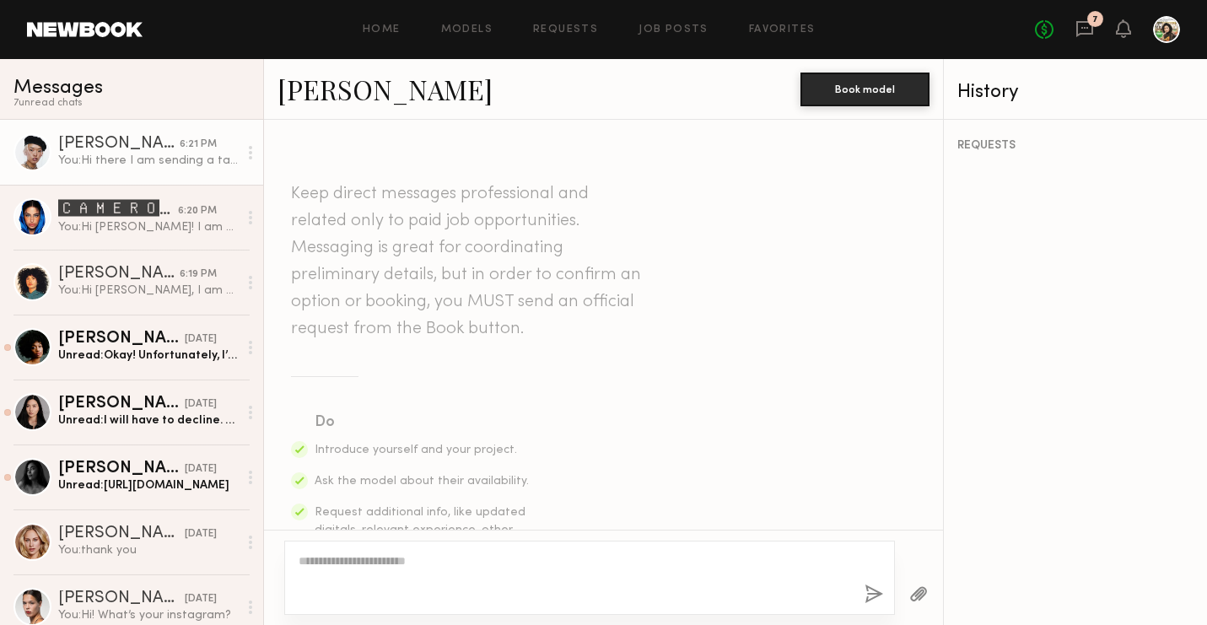
scroll to position [515, 0]
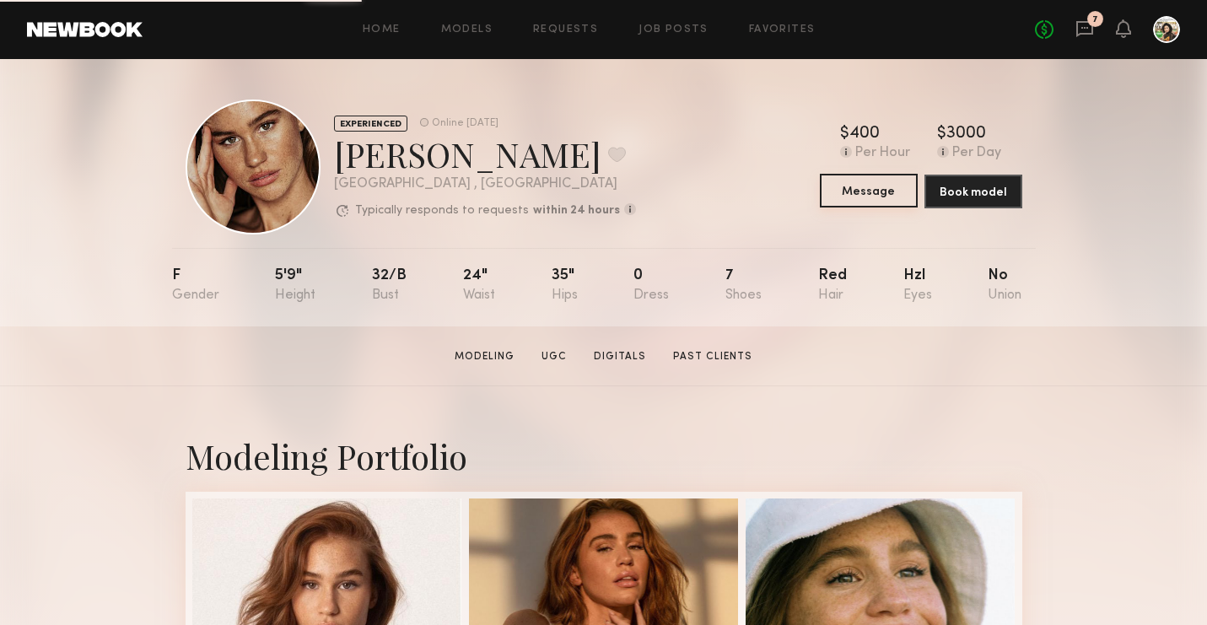
click at [838, 182] on button "Message" at bounding box center [869, 191] width 98 height 34
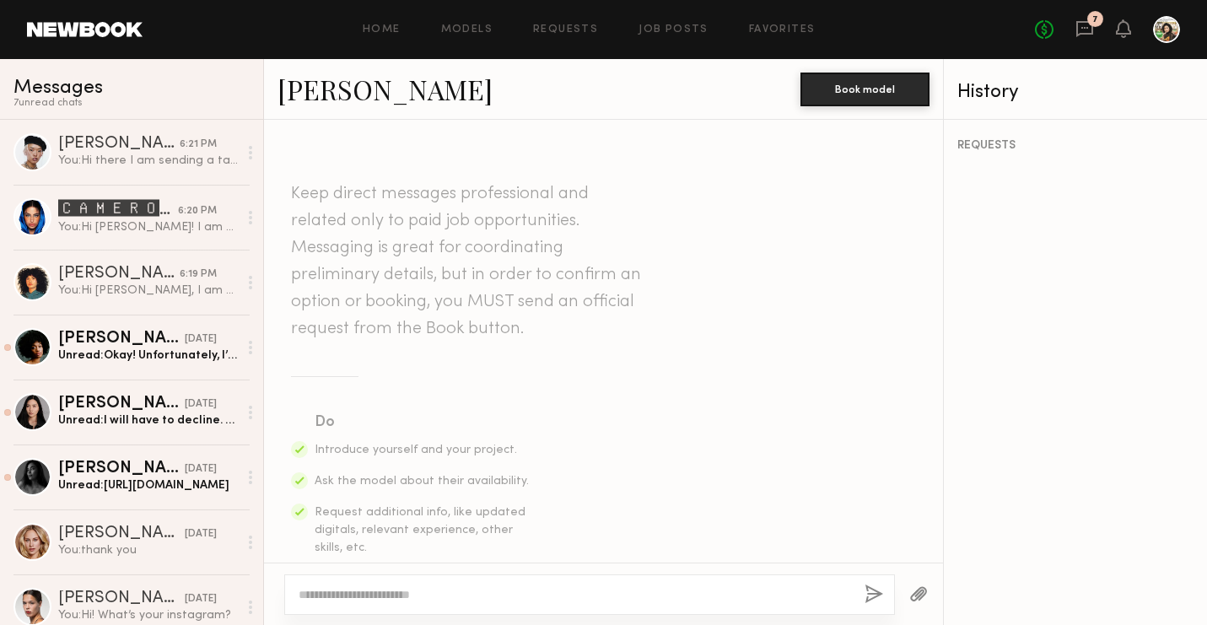
click at [467, 591] on textarea at bounding box center [575, 594] width 553 height 17
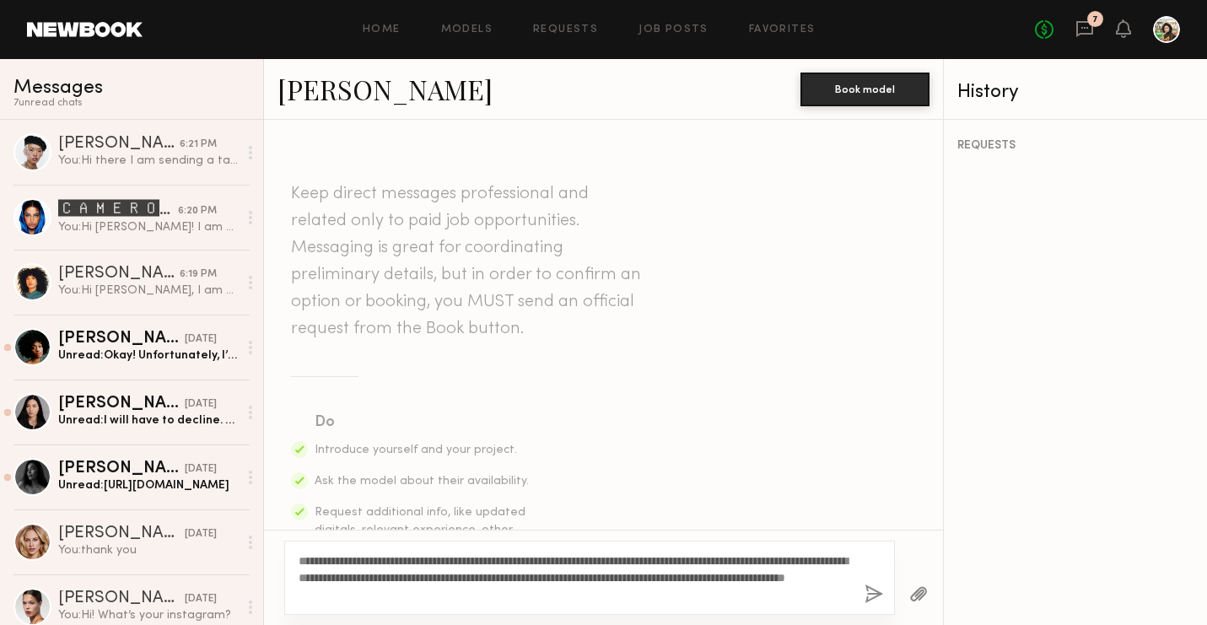
type textarea "**********"
click at [871, 595] on button "button" at bounding box center [874, 595] width 19 height 21
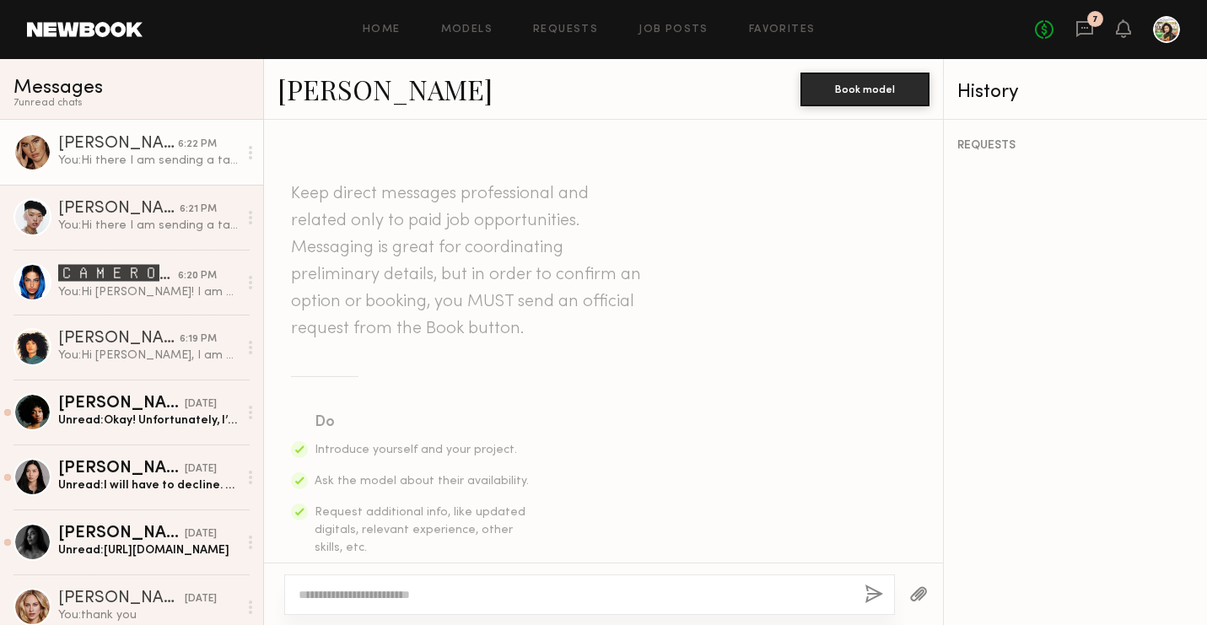
scroll to position [515, 0]
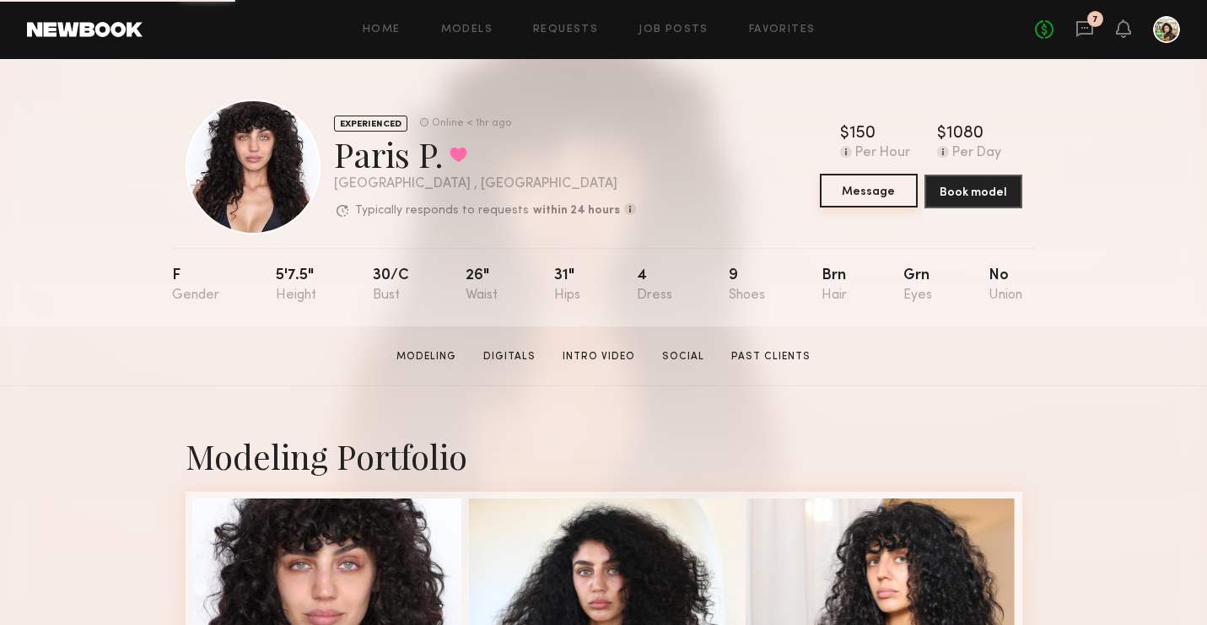
click at [891, 186] on button "Message" at bounding box center [869, 191] width 98 height 34
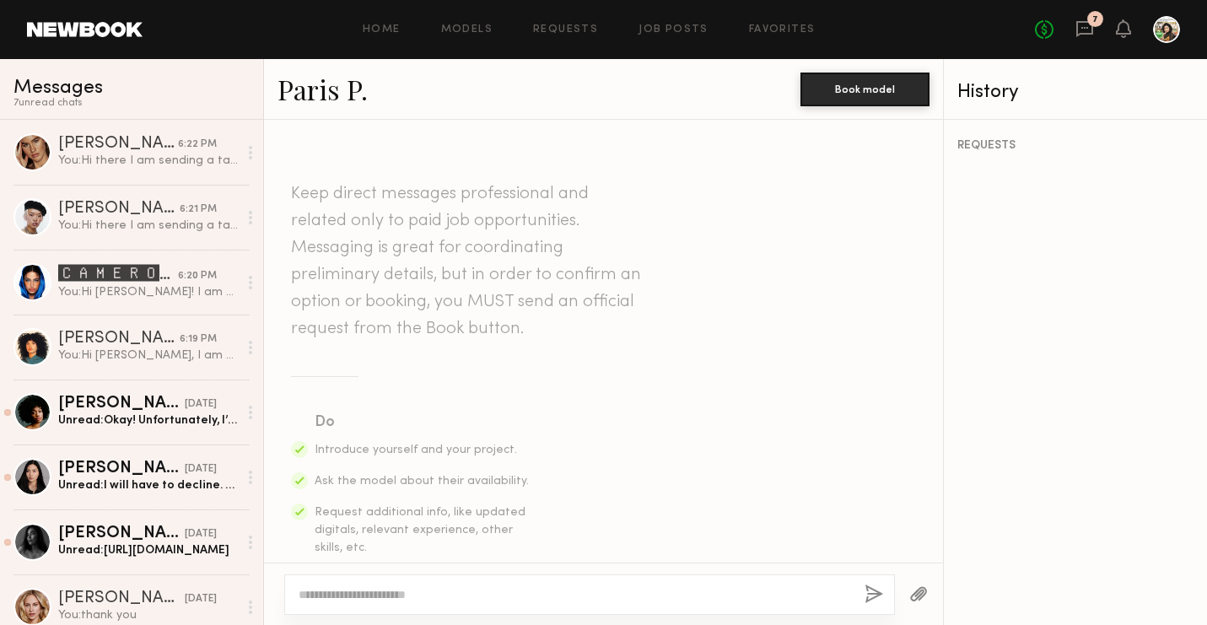
click at [447, 591] on textarea at bounding box center [575, 594] width 553 height 17
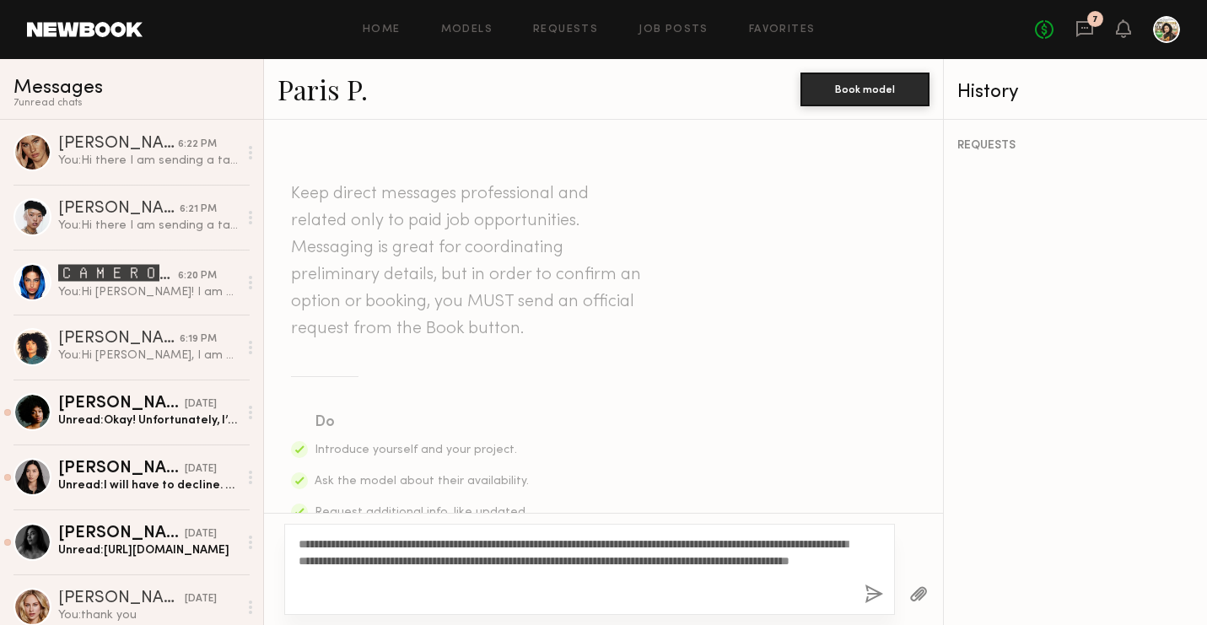
type textarea "**********"
click at [871, 588] on button "button" at bounding box center [874, 595] width 19 height 21
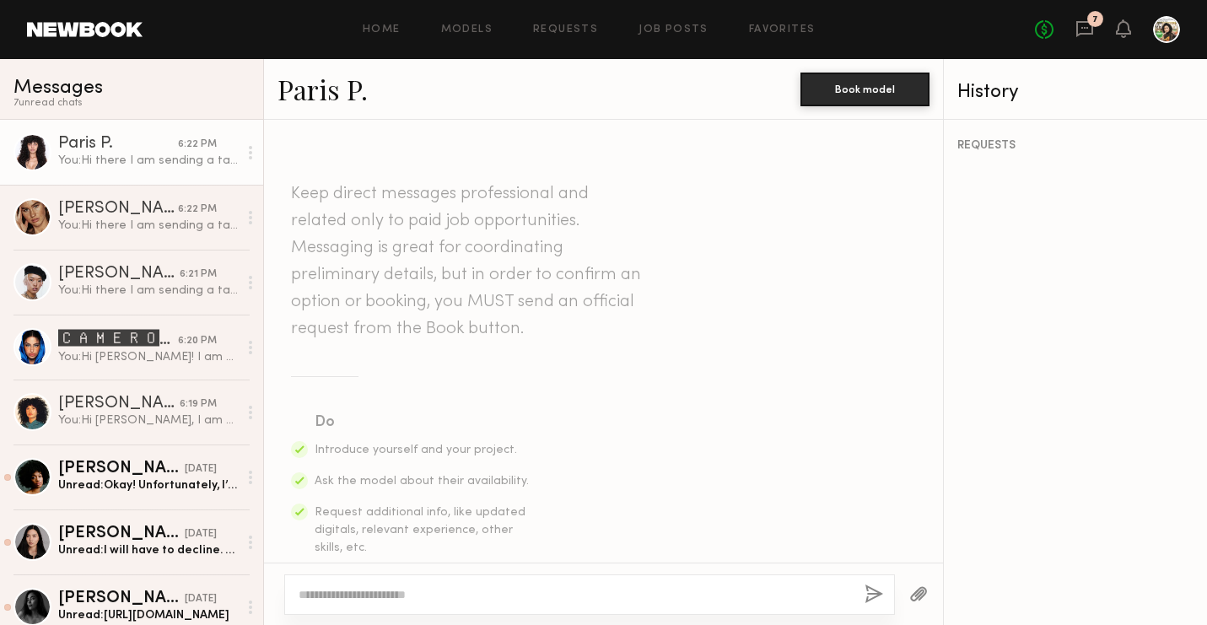
scroll to position [515, 0]
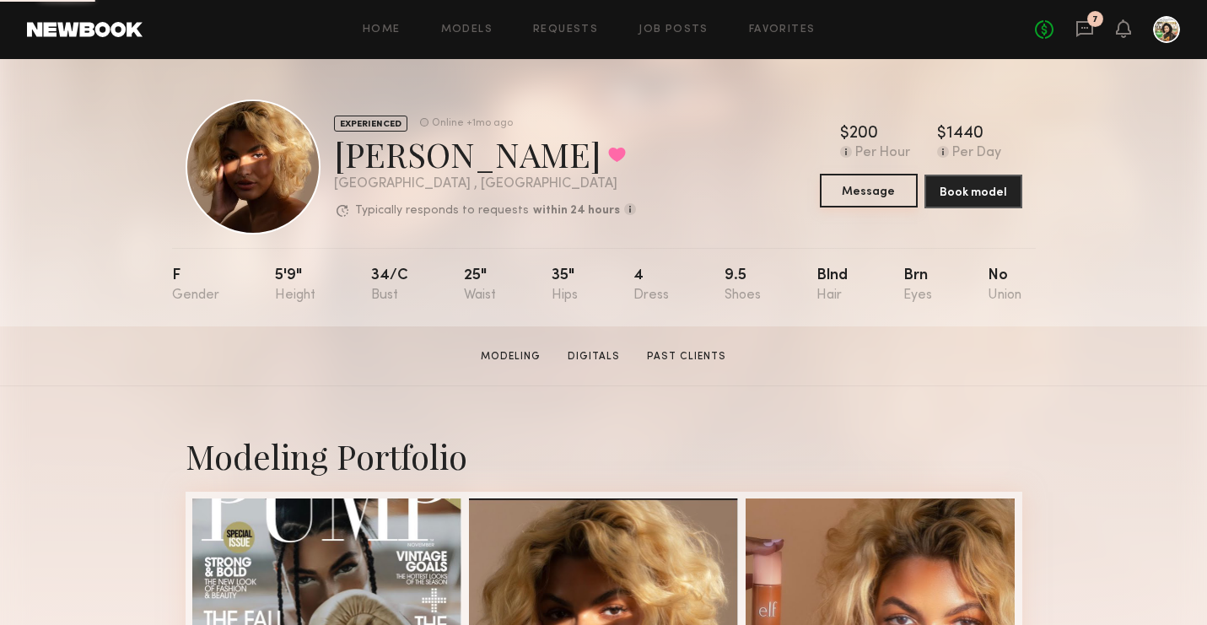
click at [867, 187] on button "Message" at bounding box center [869, 191] width 98 height 34
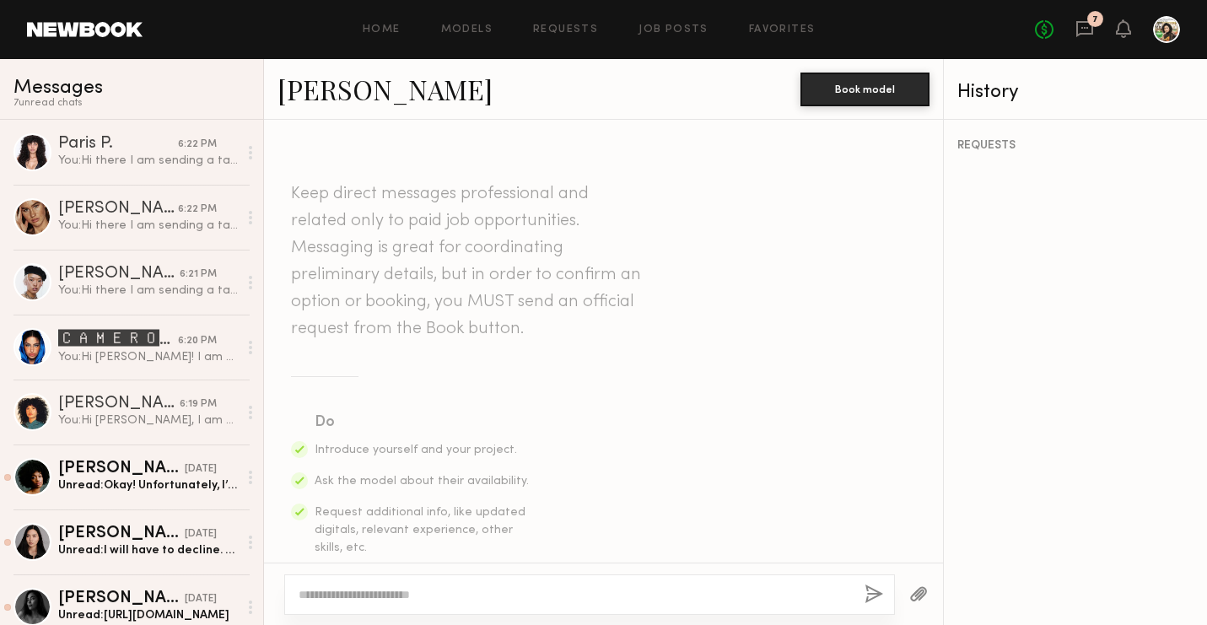
click at [504, 589] on textarea at bounding box center [575, 594] width 553 height 17
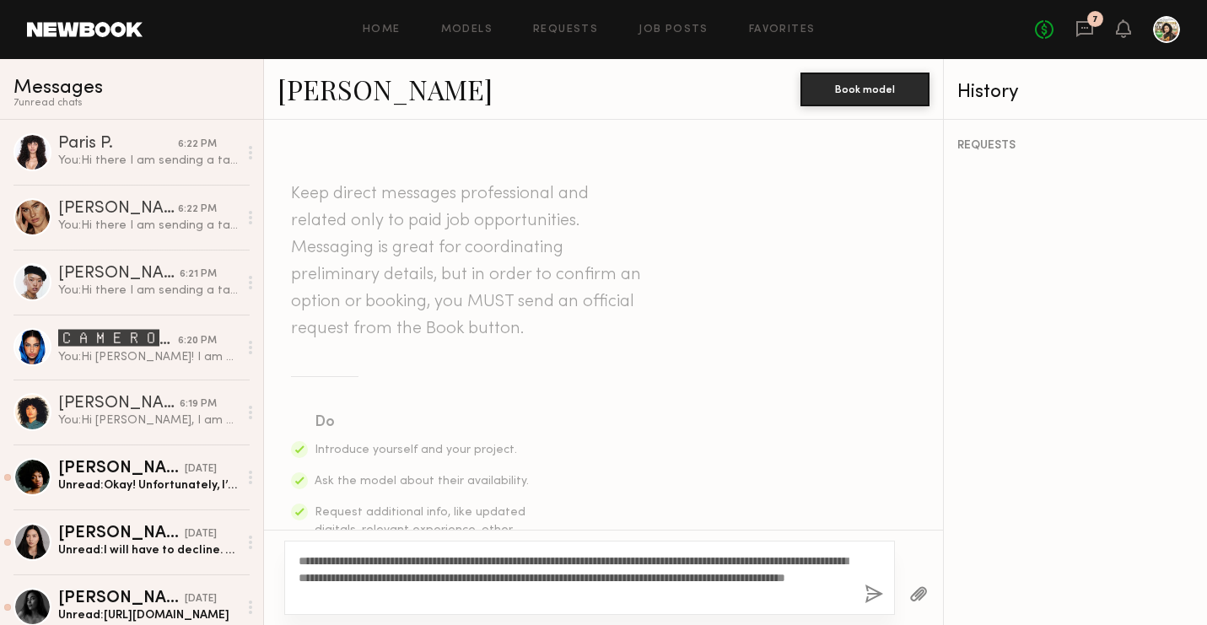
type textarea "**********"
click at [862, 594] on div "**********" at bounding box center [589, 578] width 611 height 74
click at [873, 594] on button "button" at bounding box center [874, 595] width 19 height 21
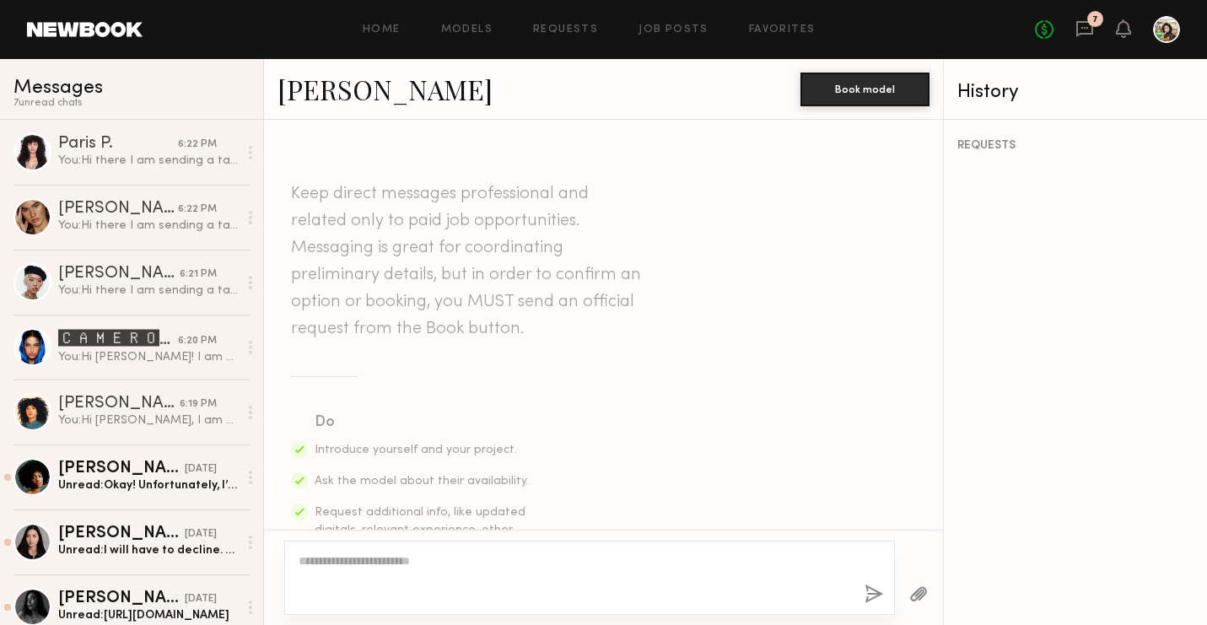
scroll to position [515, 0]
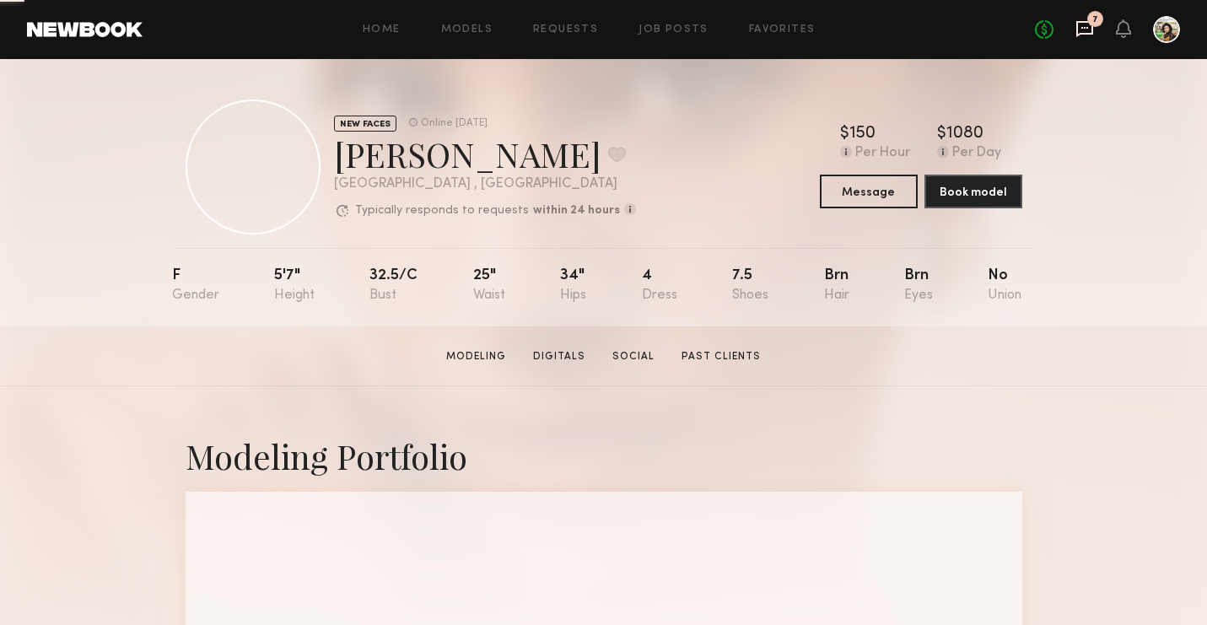
click at [1084, 30] on icon at bounding box center [1085, 28] width 19 height 19
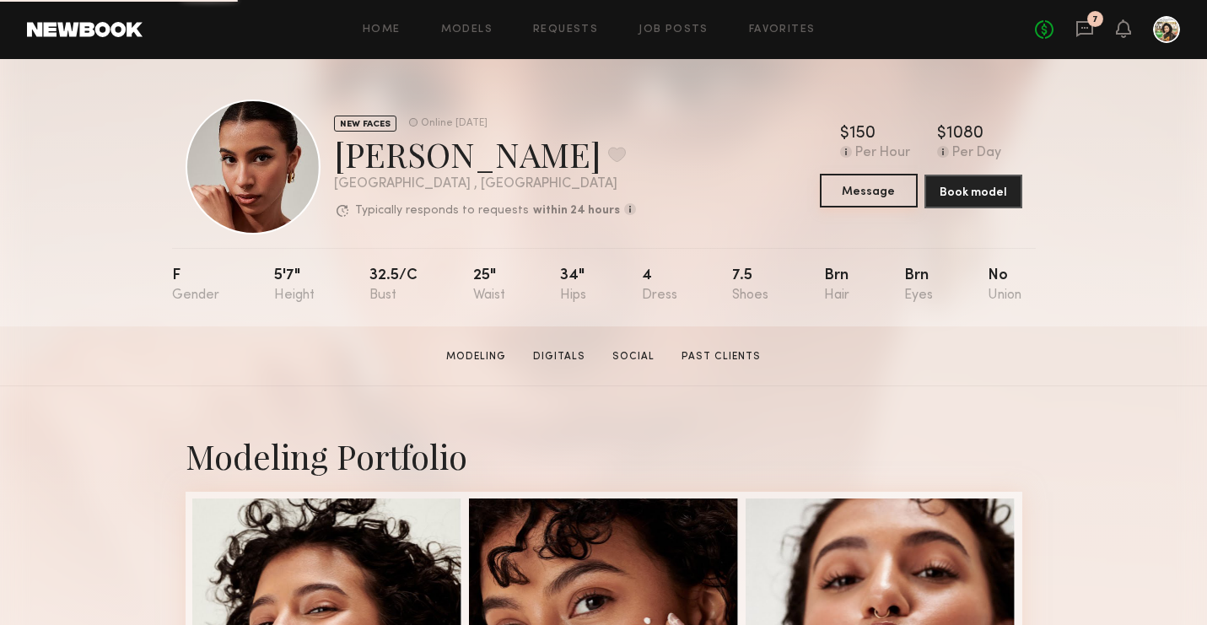
click at [873, 181] on button "Message" at bounding box center [869, 191] width 98 height 34
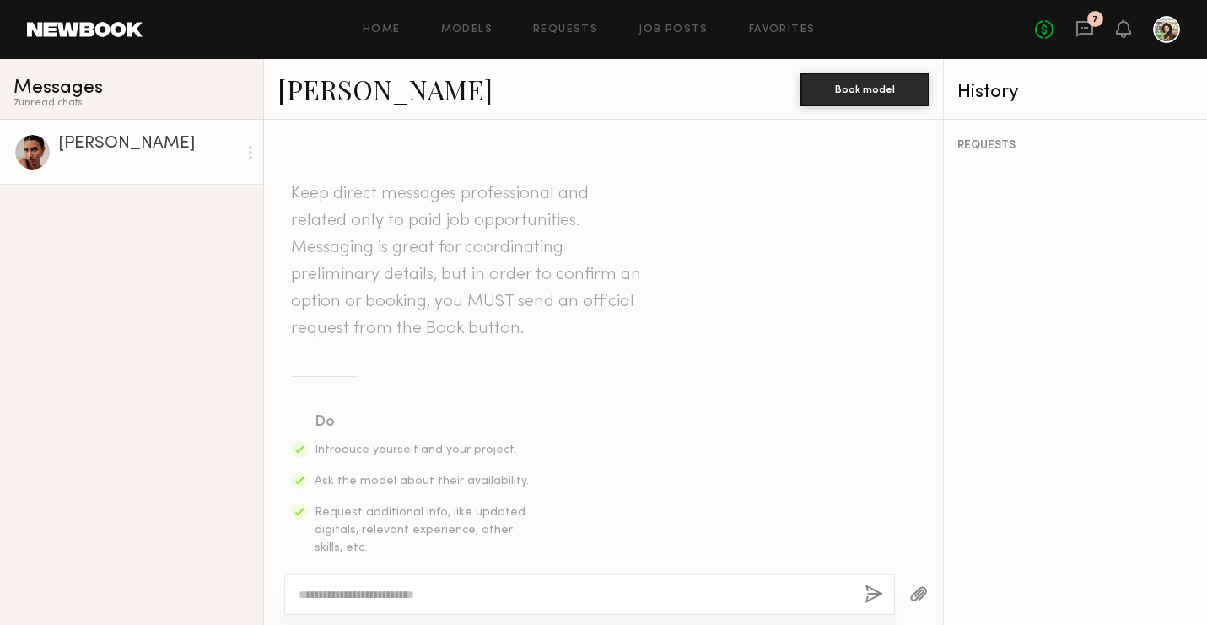
click at [497, 586] on textarea at bounding box center [575, 594] width 553 height 17
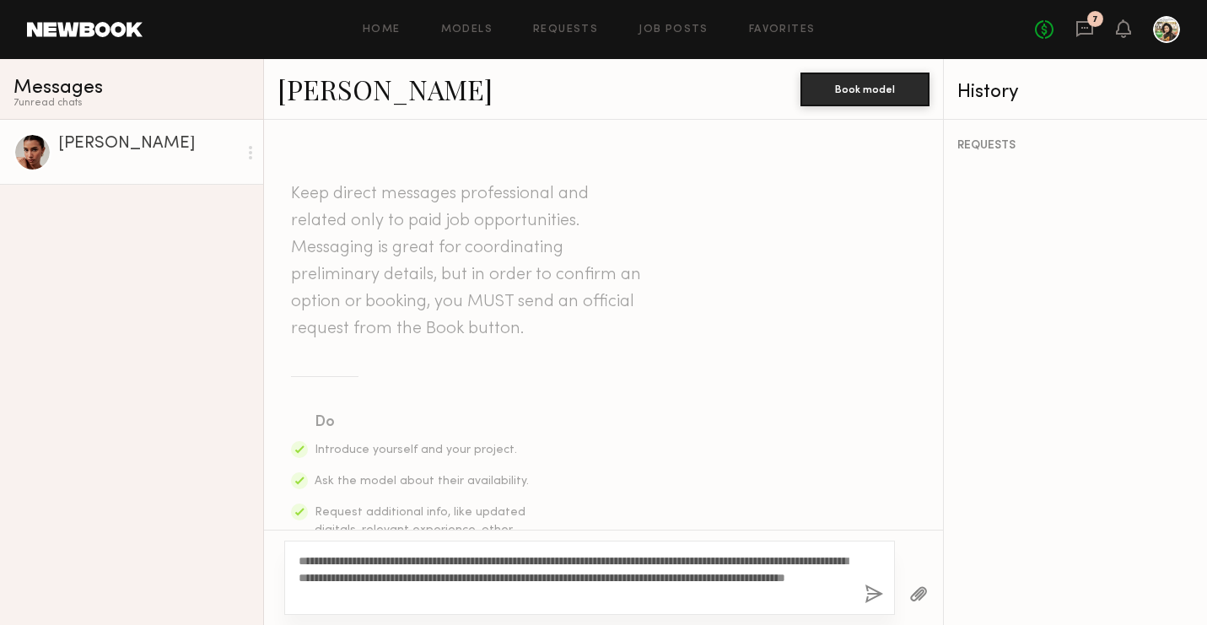
type textarea "**********"
click at [875, 598] on button "button" at bounding box center [874, 595] width 19 height 21
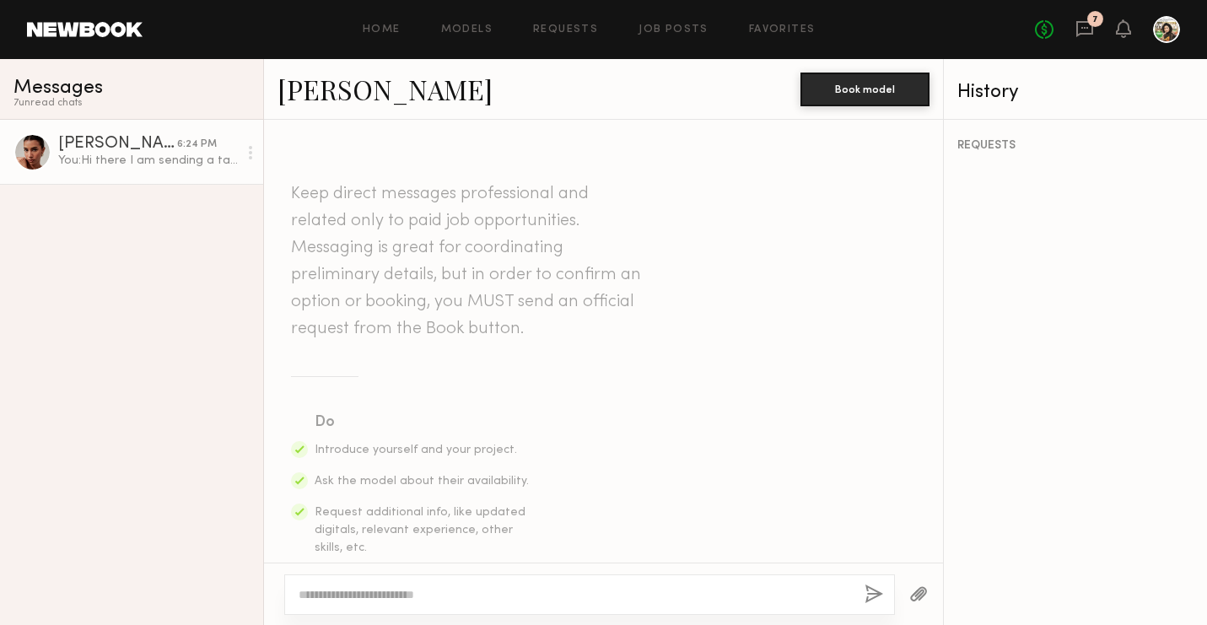
scroll to position [515, 0]
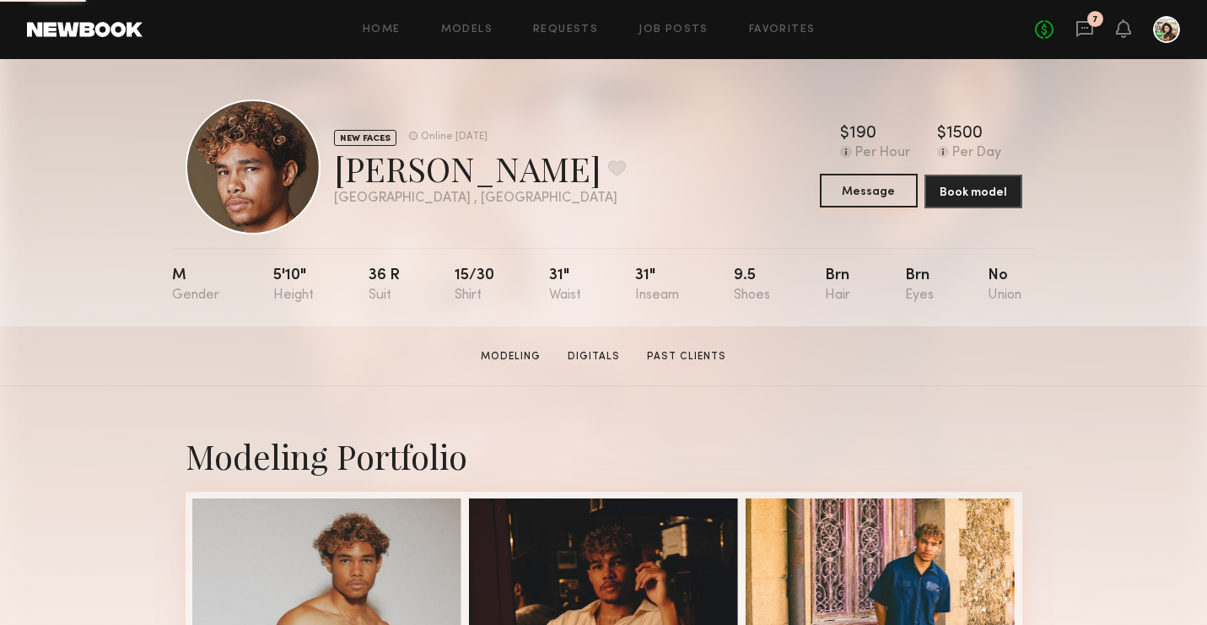
click at [848, 191] on button "Message" at bounding box center [869, 191] width 98 height 34
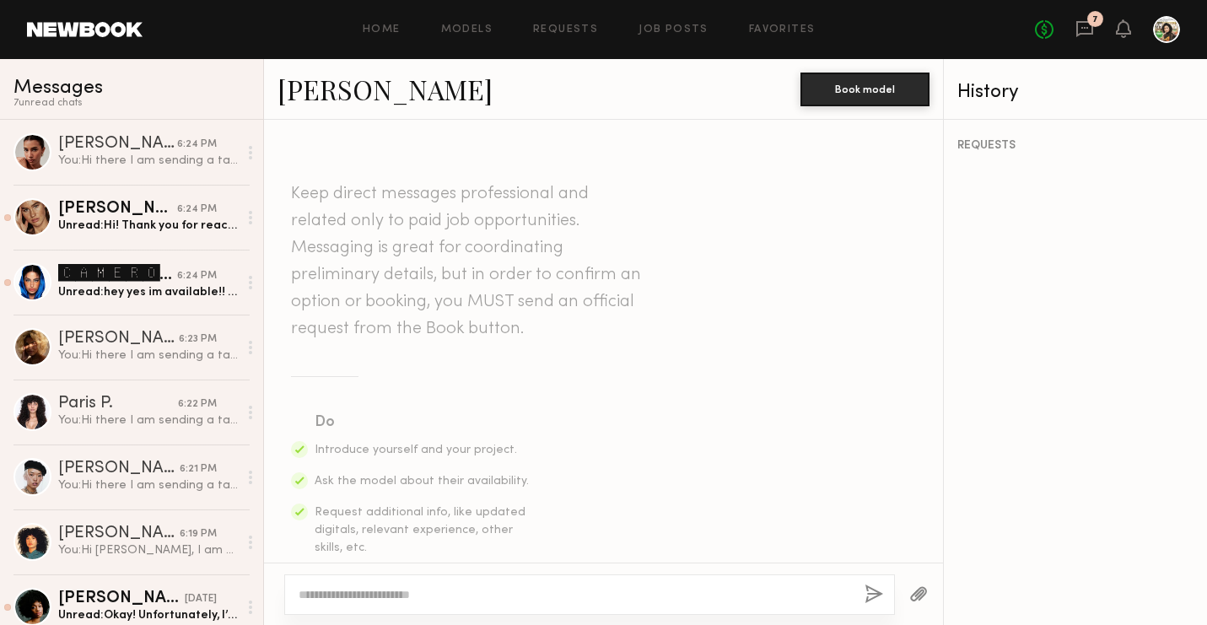
scroll to position [24, 0]
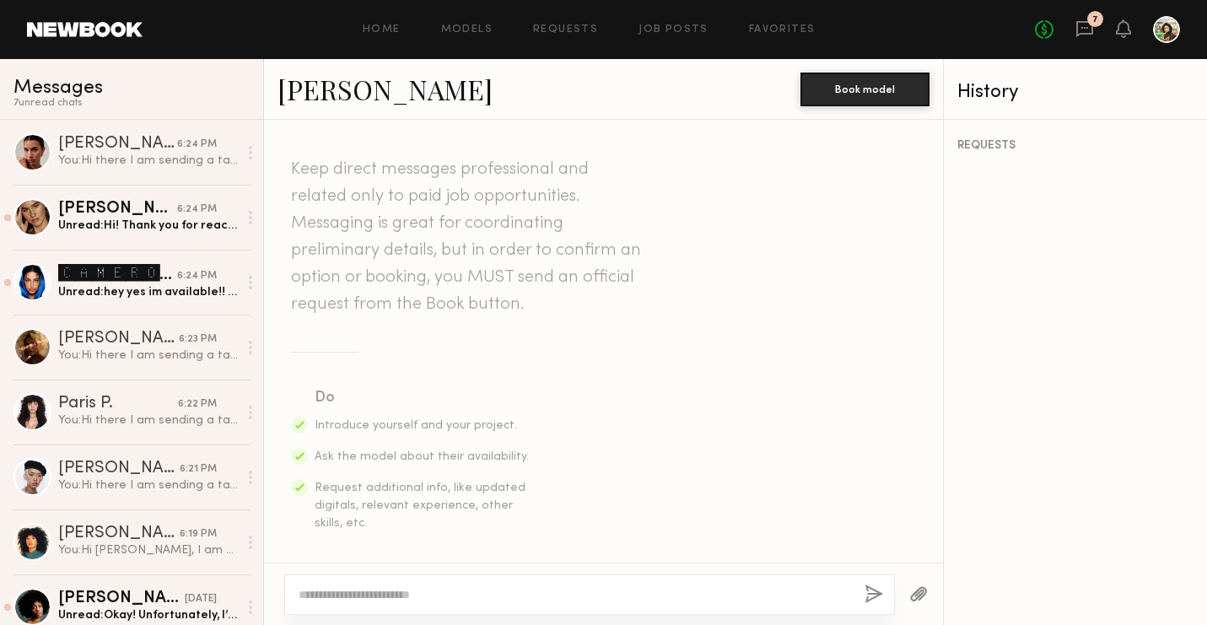
click at [455, 587] on textarea at bounding box center [575, 594] width 553 height 17
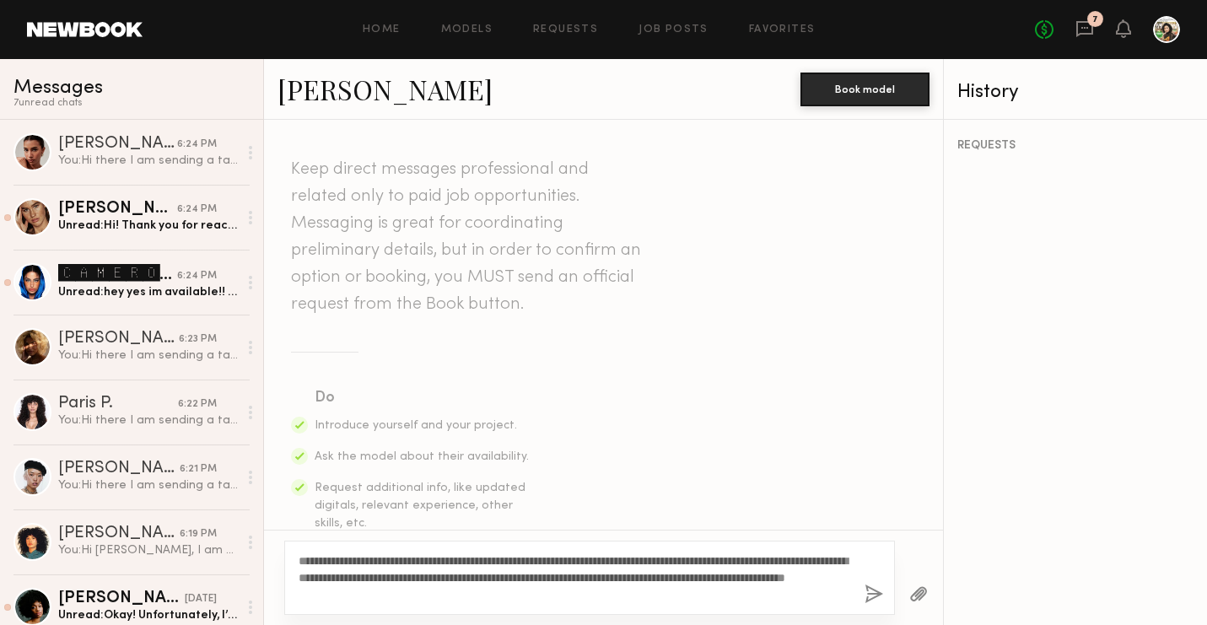
type textarea "**********"
click at [868, 591] on button "button" at bounding box center [874, 595] width 19 height 21
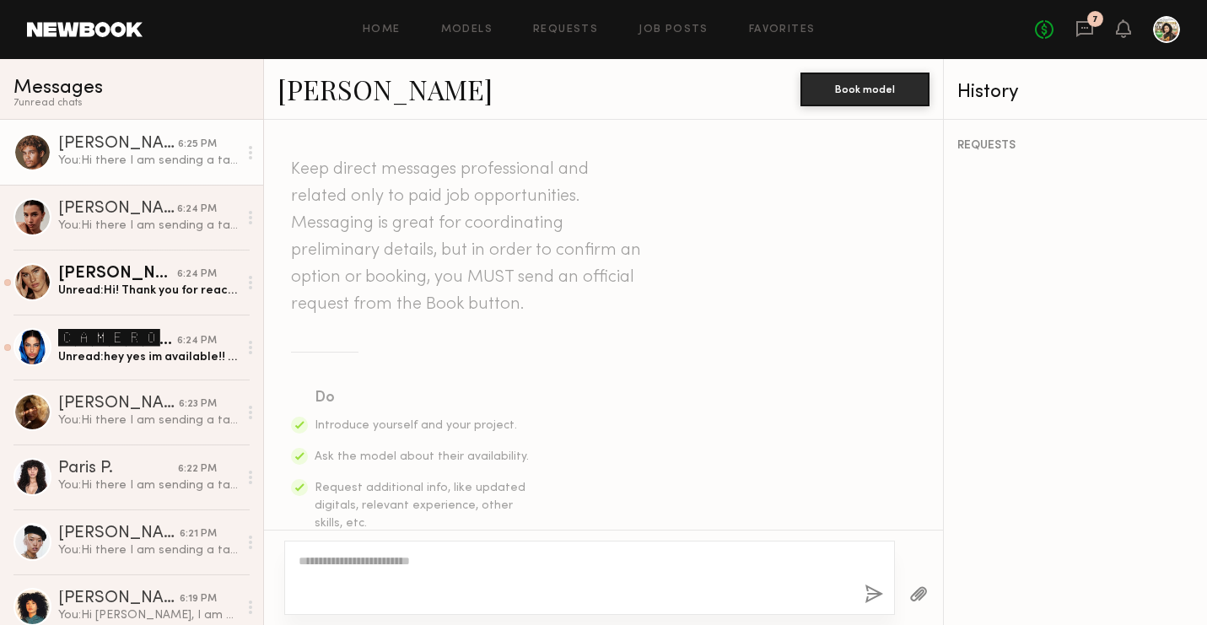
scroll to position [515, 0]
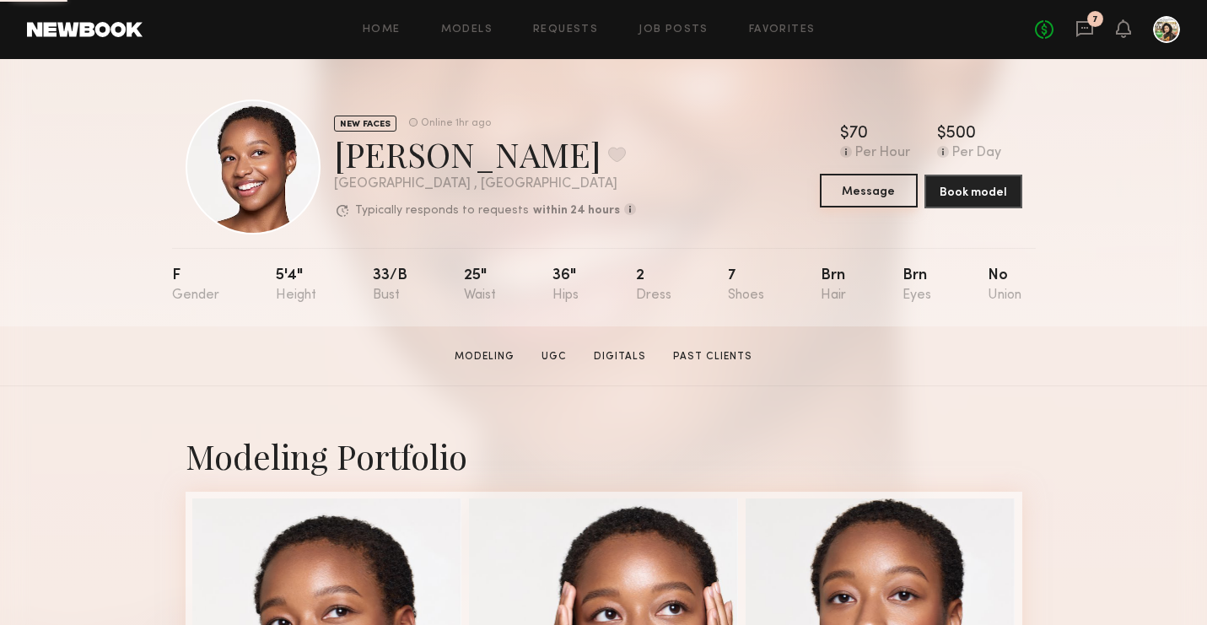
click at [871, 191] on button "Message" at bounding box center [869, 191] width 98 height 34
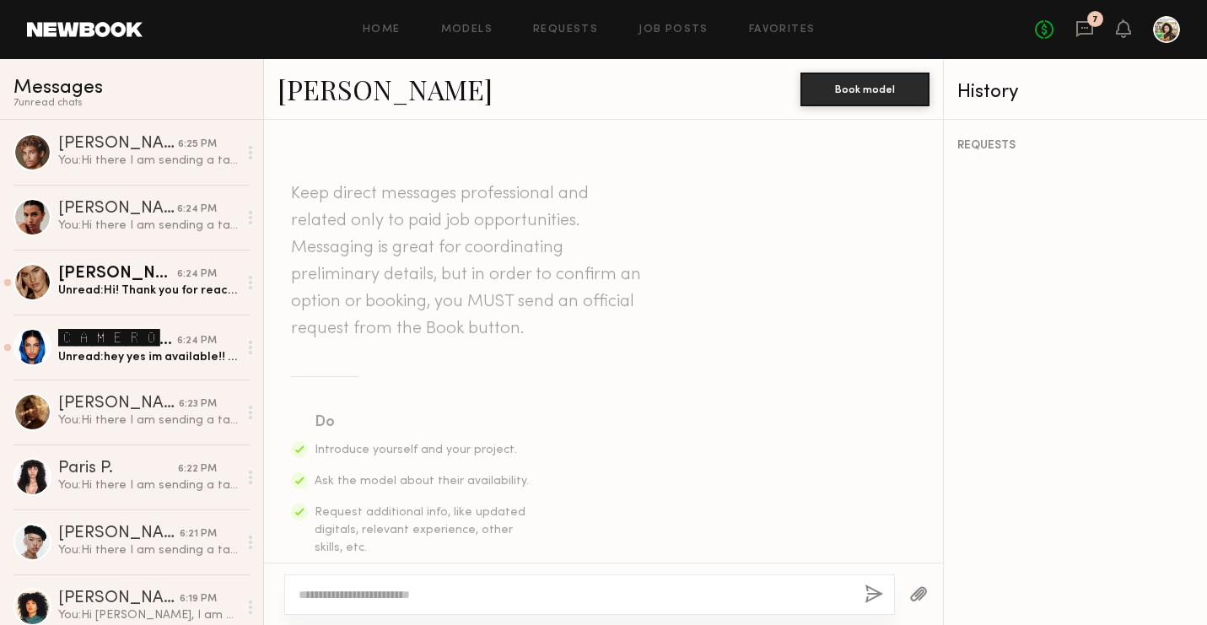
click at [404, 586] on textarea at bounding box center [575, 594] width 553 height 17
paste textarea "**********"
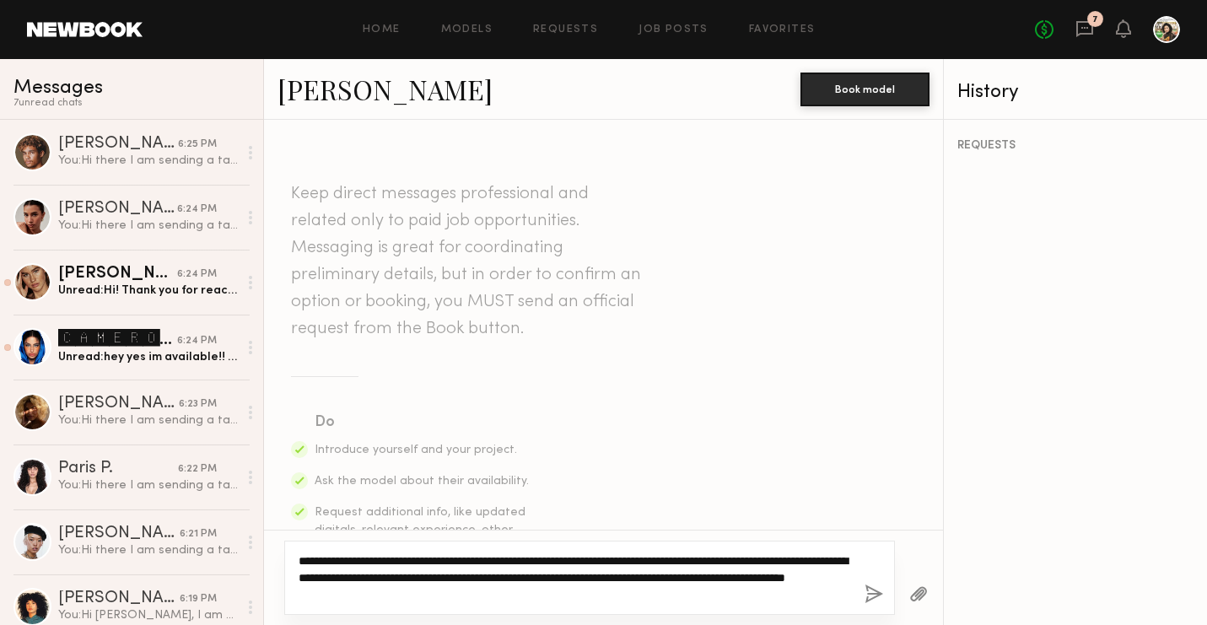
type textarea "**********"
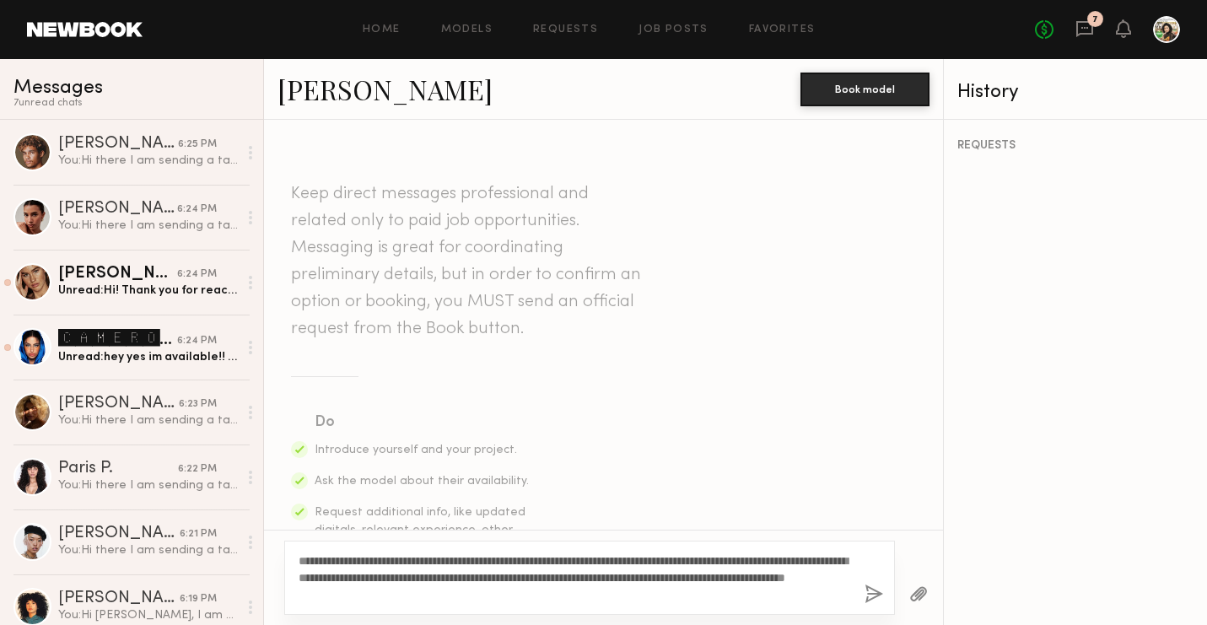
click at [869, 585] on button "button" at bounding box center [874, 595] width 19 height 21
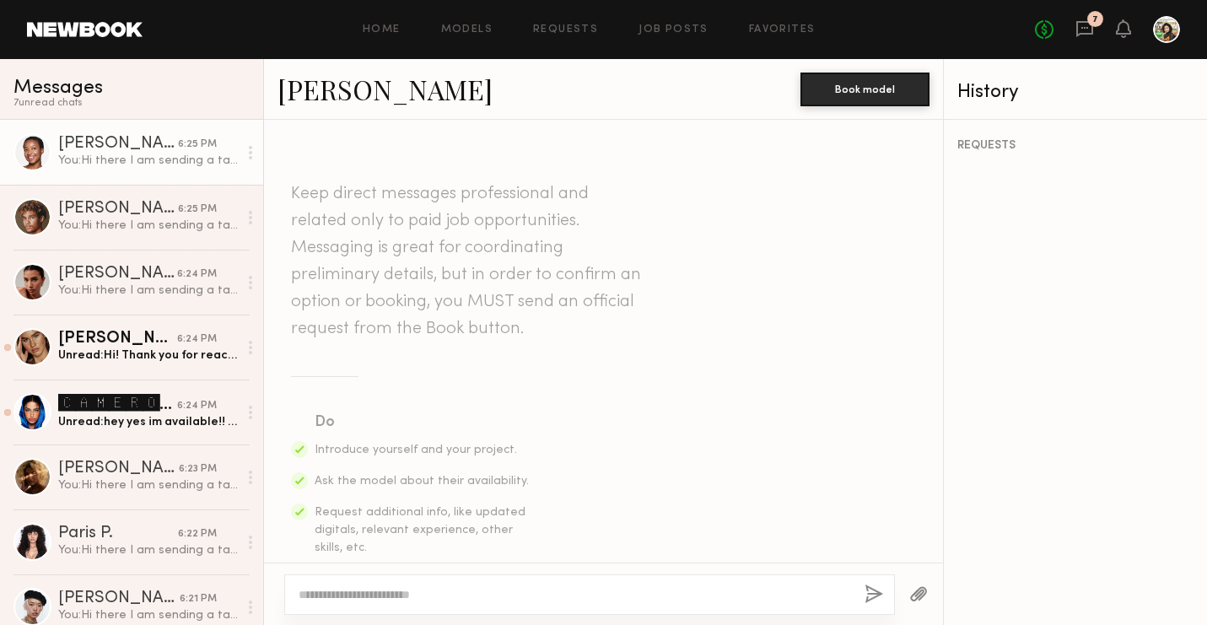
scroll to position [515, 0]
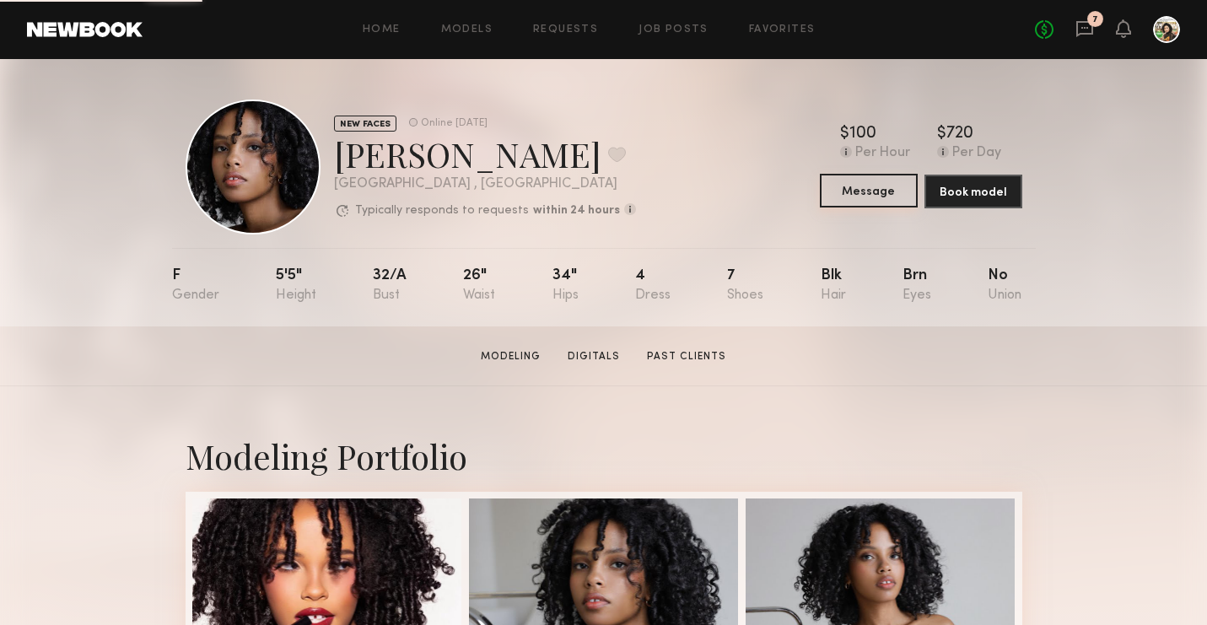
click at [881, 185] on button "Message" at bounding box center [869, 191] width 98 height 34
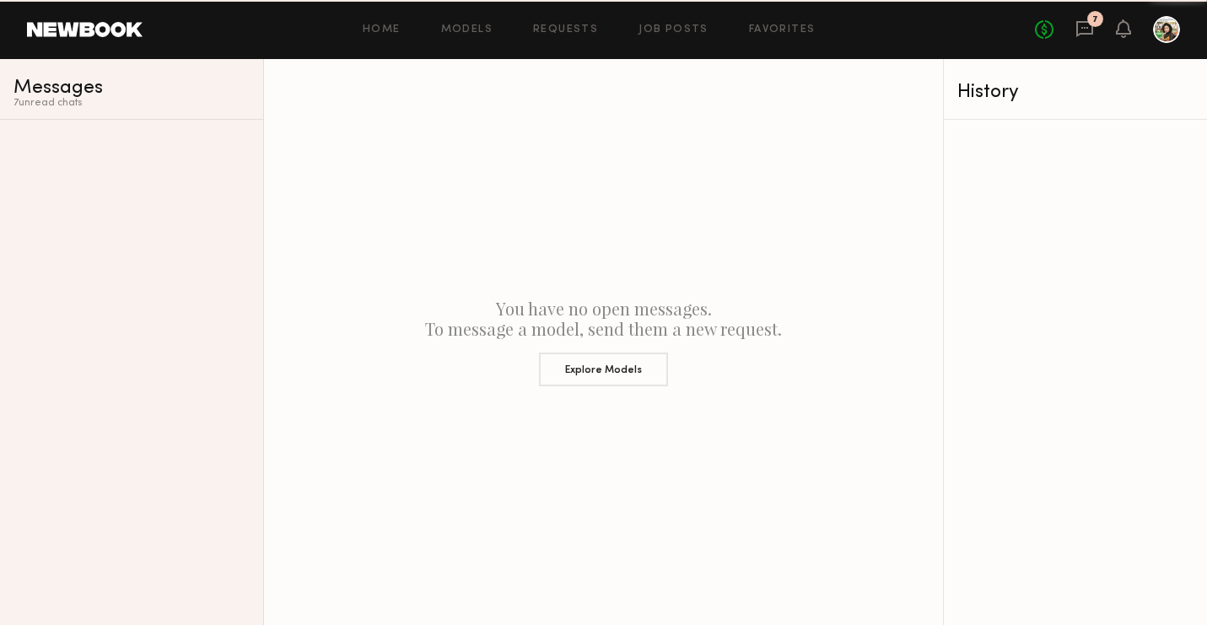
click at [851, 196] on div "You have no open messages. To message a model, send them a new request. Explore…" at bounding box center [603, 342] width 679 height 566
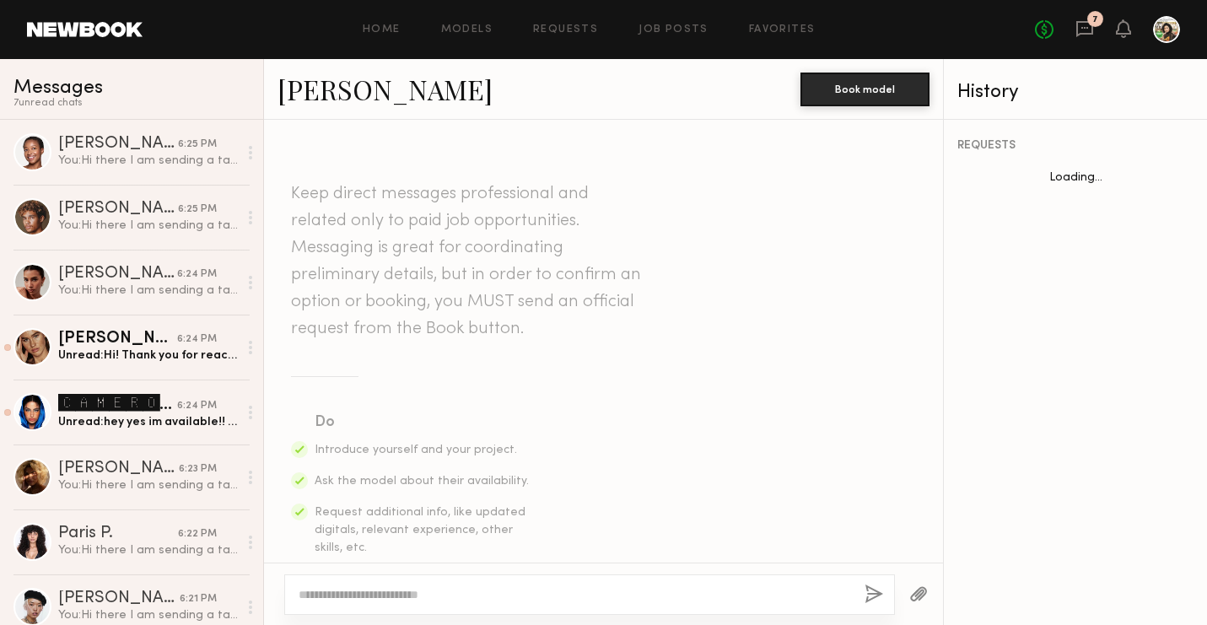
scroll to position [1, 0]
click at [396, 587] on textarea at bounding box center [575, 594] width 553 height 17
paste textarea "**********"
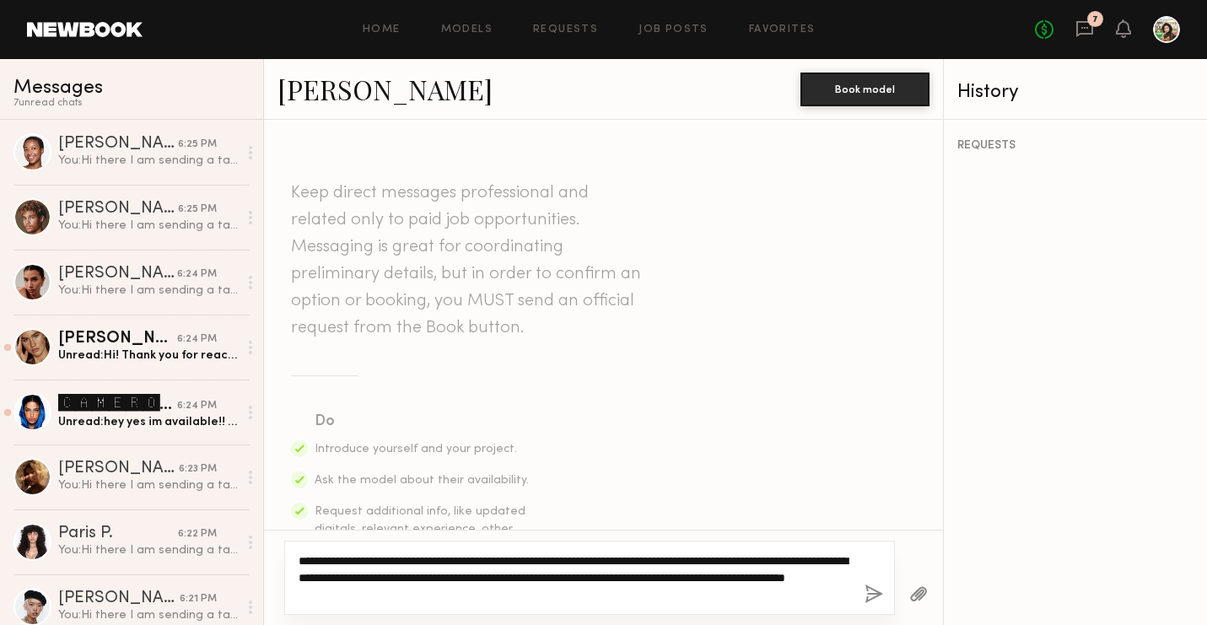
type textarea "**********"
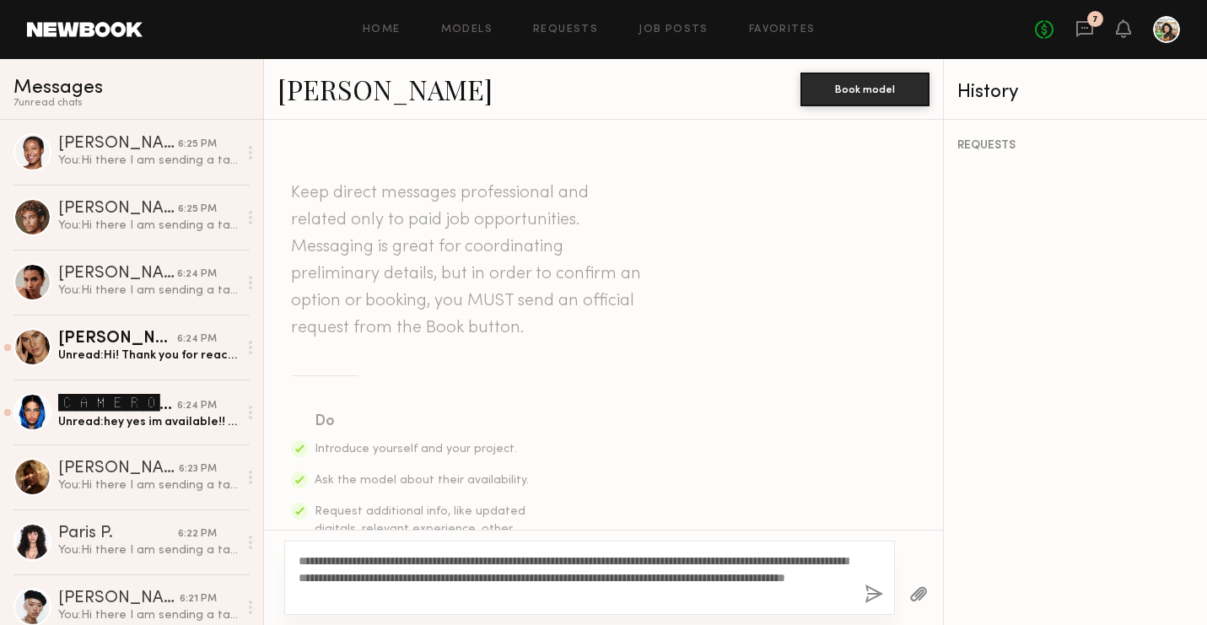
click at [865, 586] on button "button" at bounding box center [874, 595] width 19 height 21
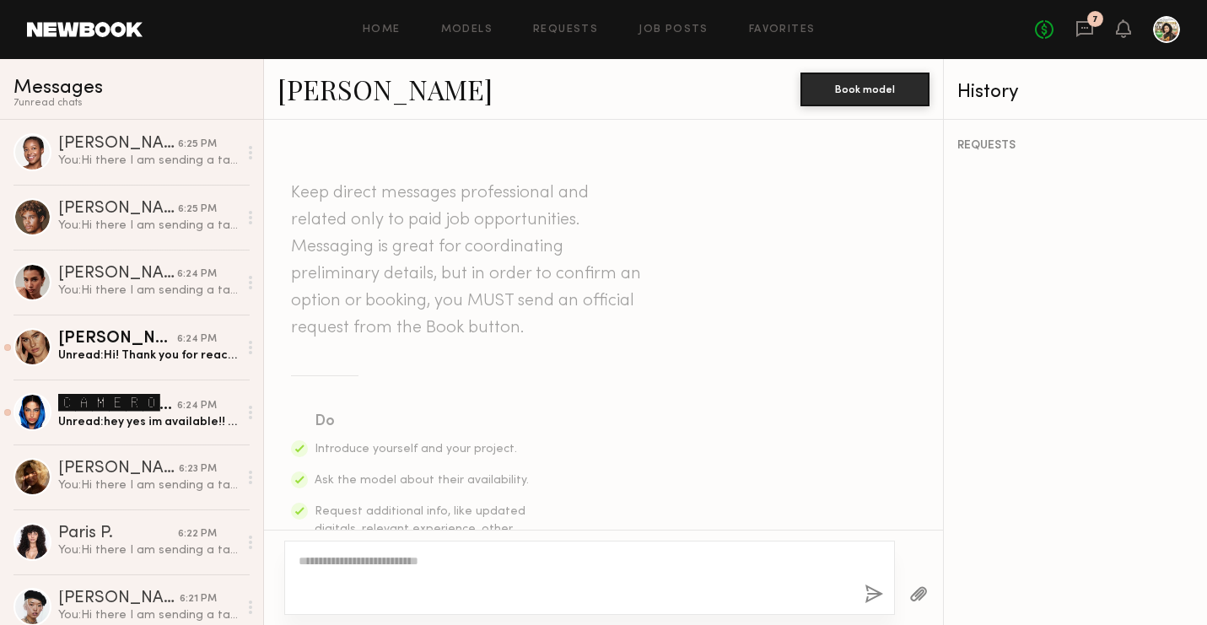
scroll to position [515, 0]
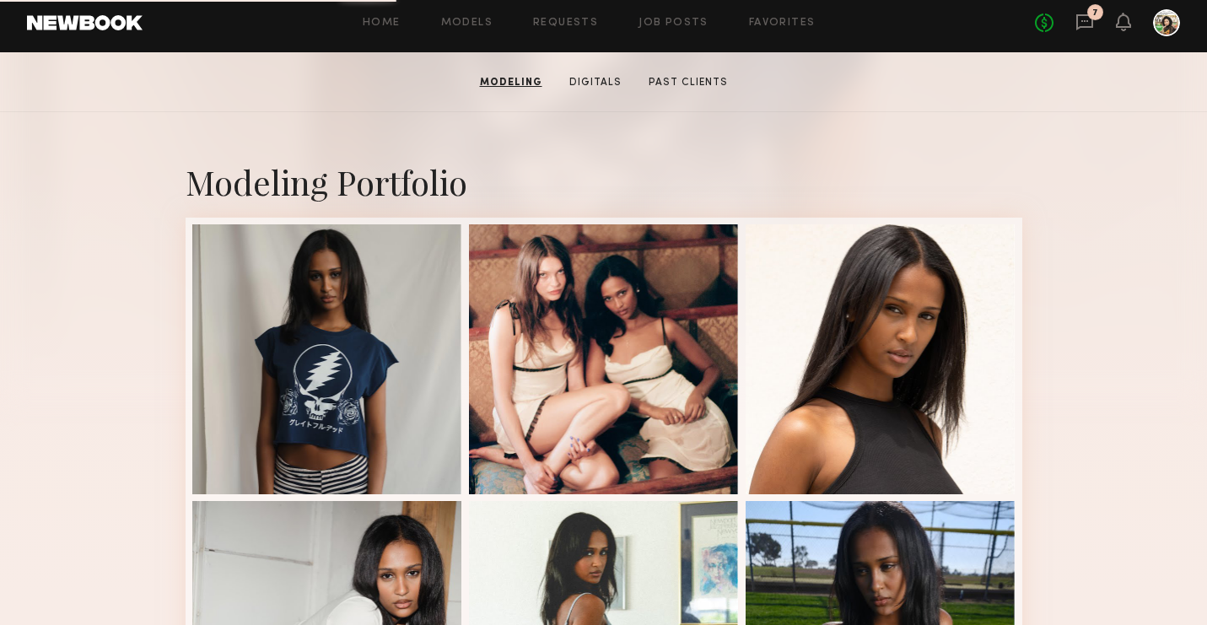
scroll to position [105, 0]
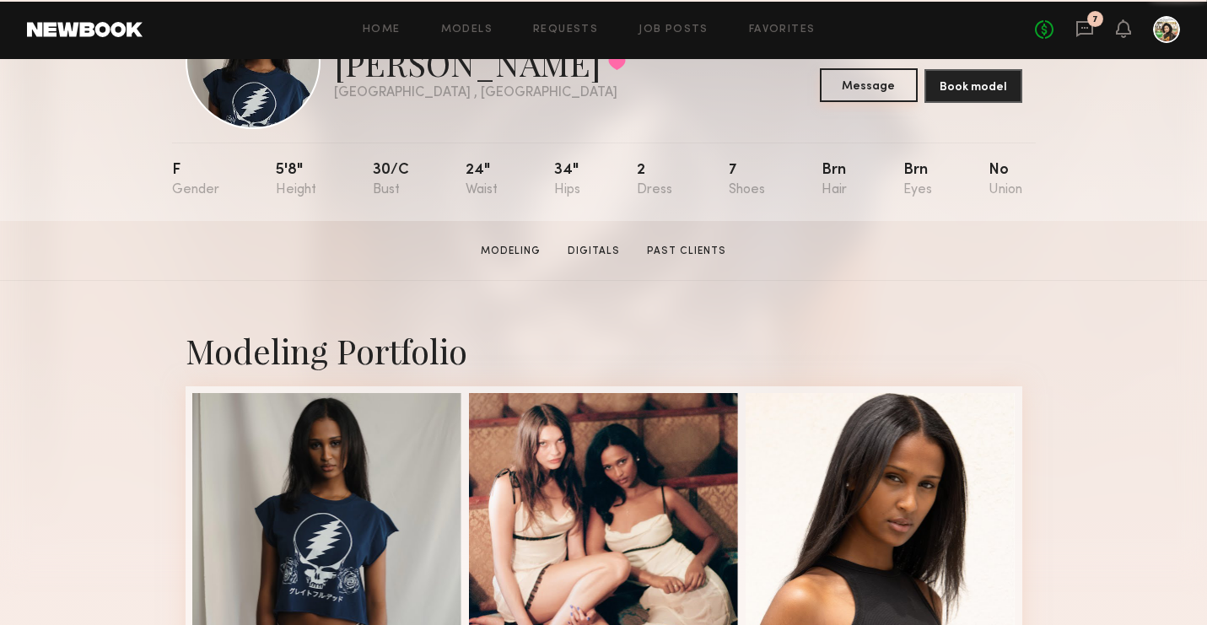
click at [870, 90] on button "Message" at bounding box center [869, 85] width 98 height 34
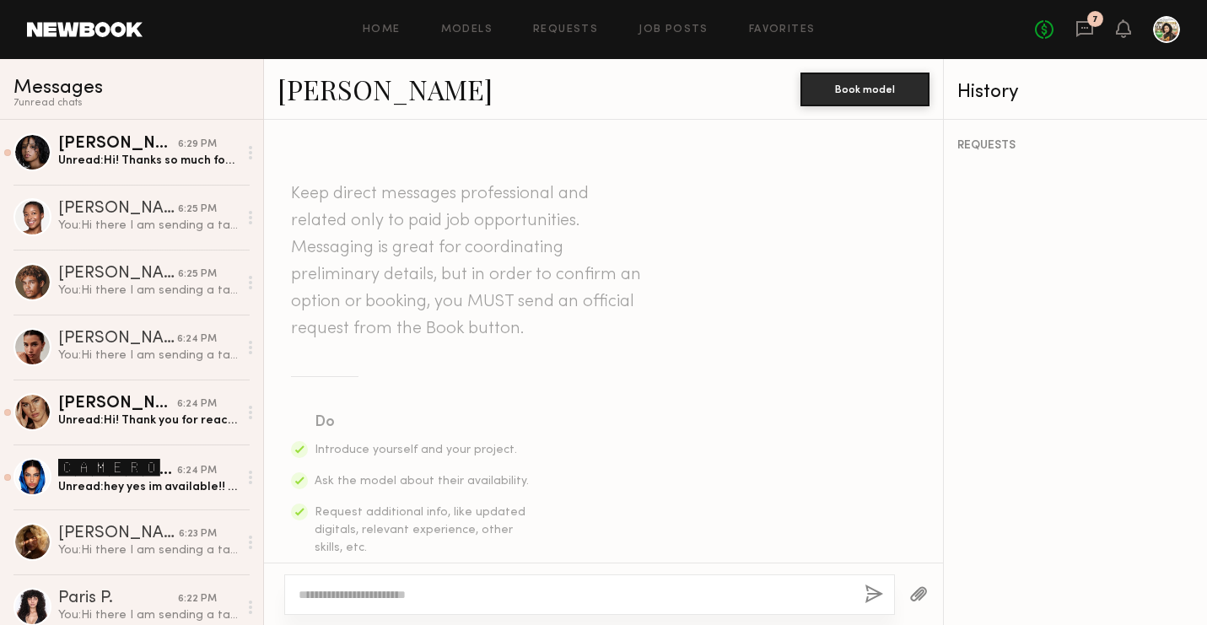
click at [488, 590] on textarea at bounding box center [575, 594] width 553 height 17
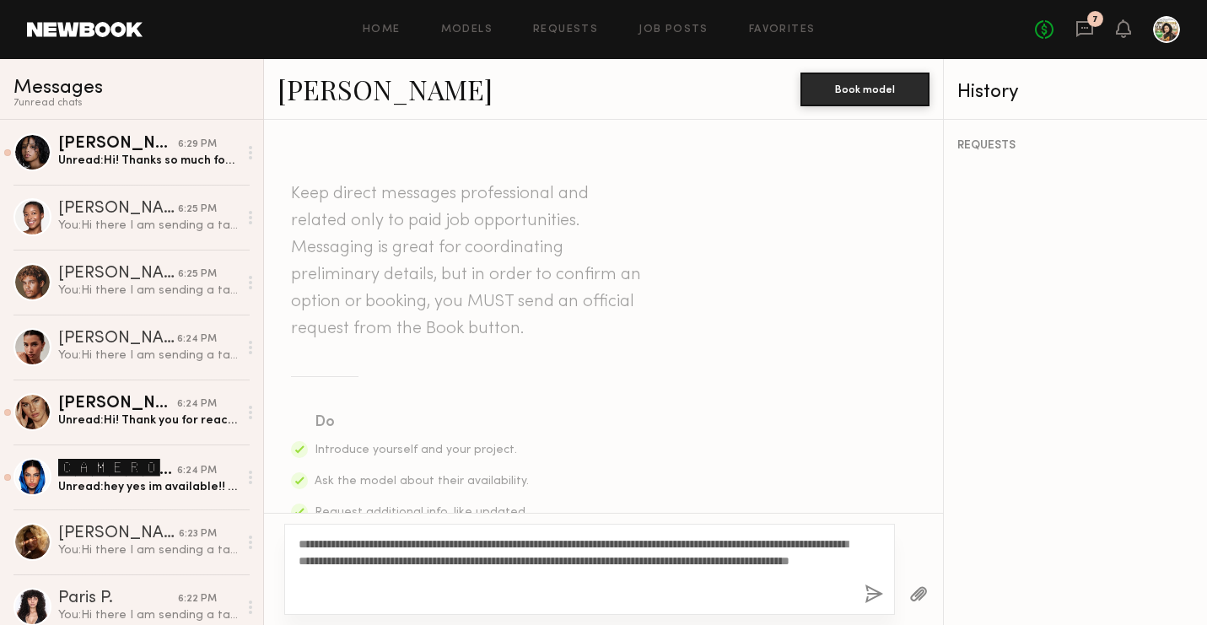
type textarea "**********"
click at [876, 596] on button "button" at bounding box center [874, 595] width 19 height 21
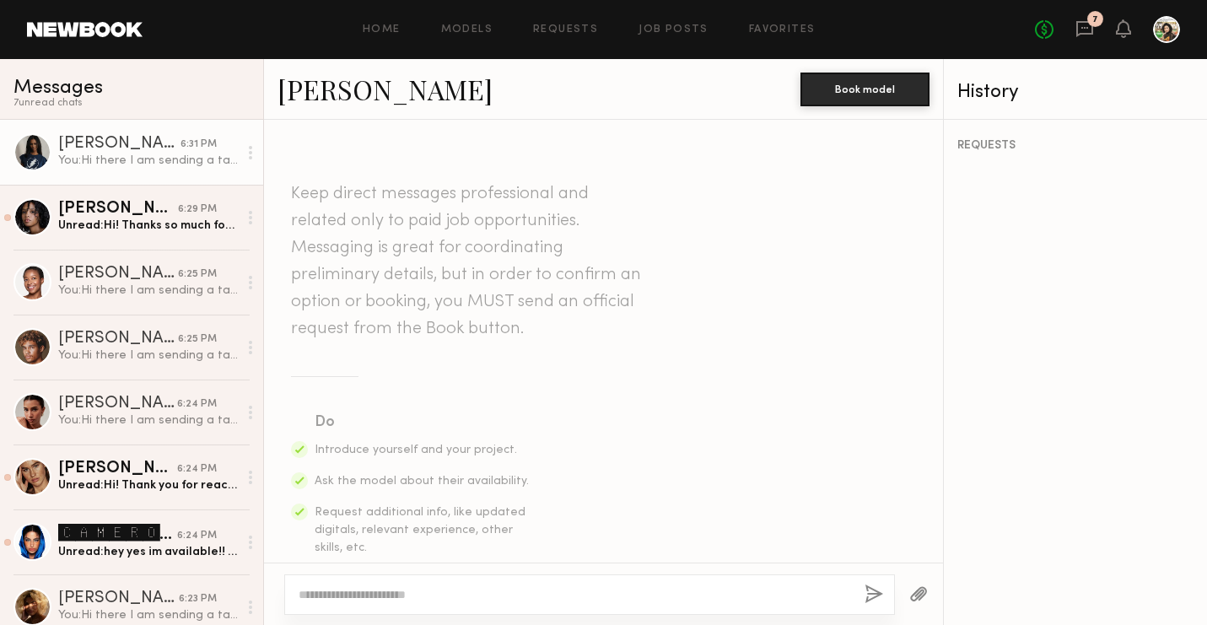
scroll to position [515, 0]
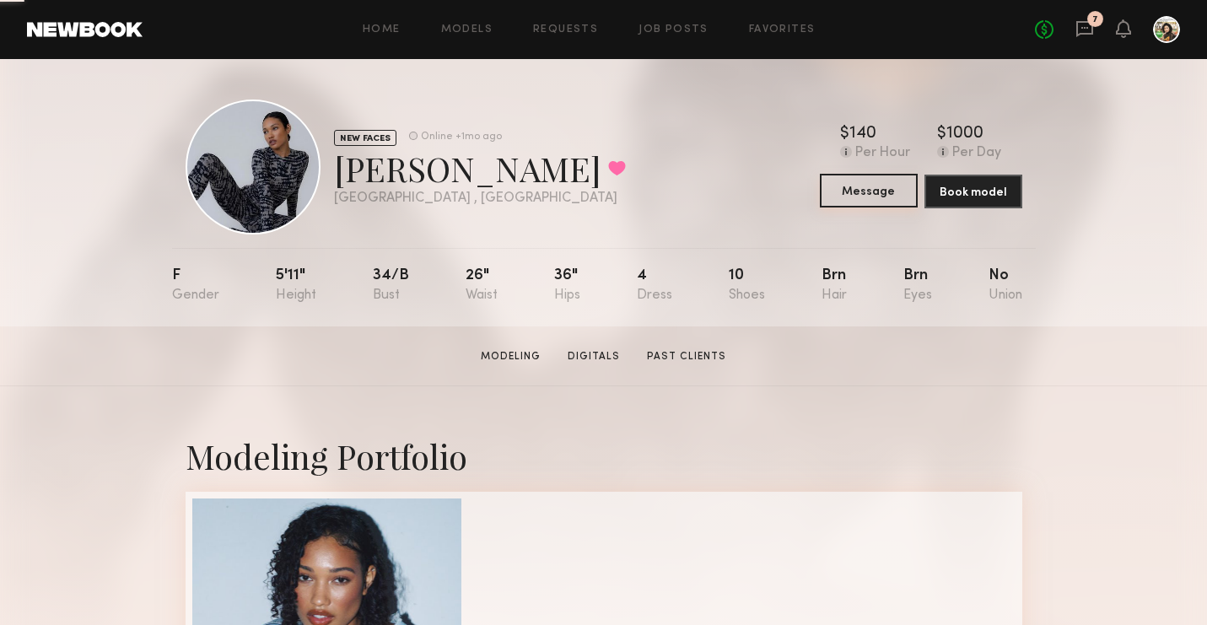
click at [856, 191] on button "Message" at bounding box center [869, 191] width 98 height 34
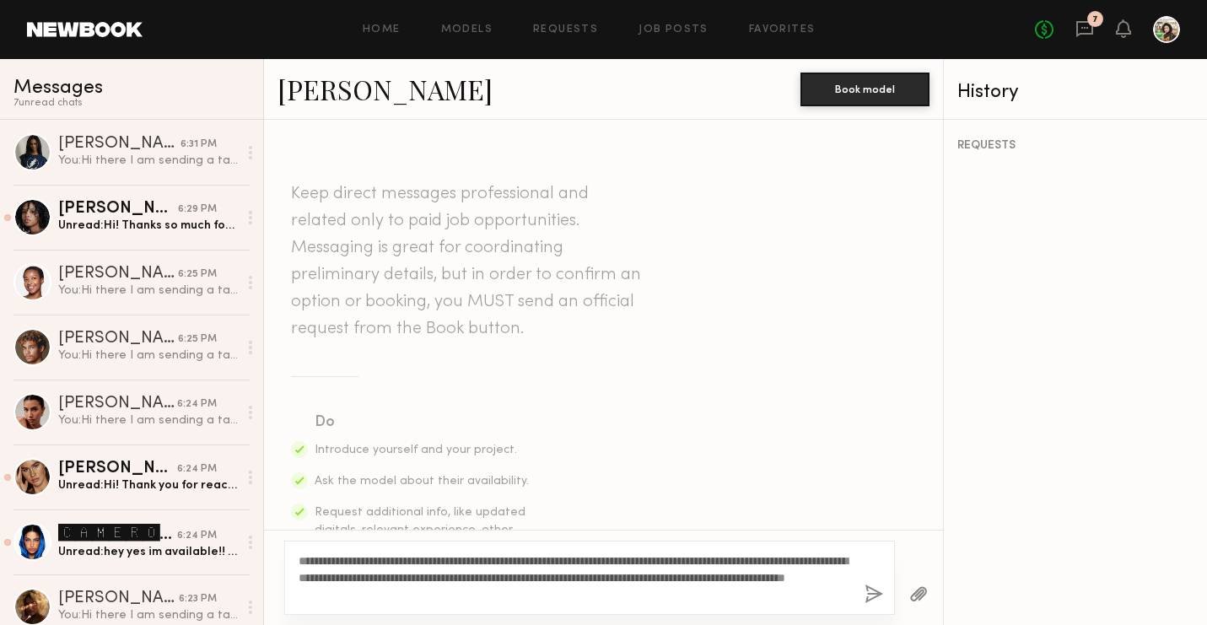
type textarea "**********"
click at [871, 596] on button "button" at bounding box center [874, 595] width 19 height 21
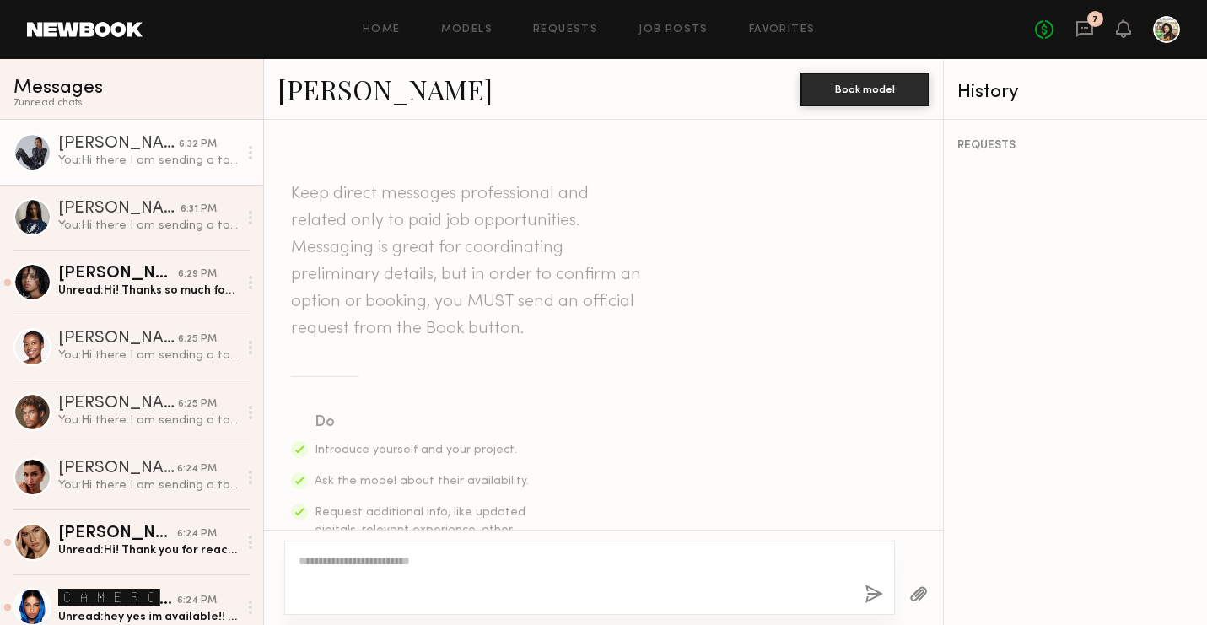
scroll to position [515, 0]
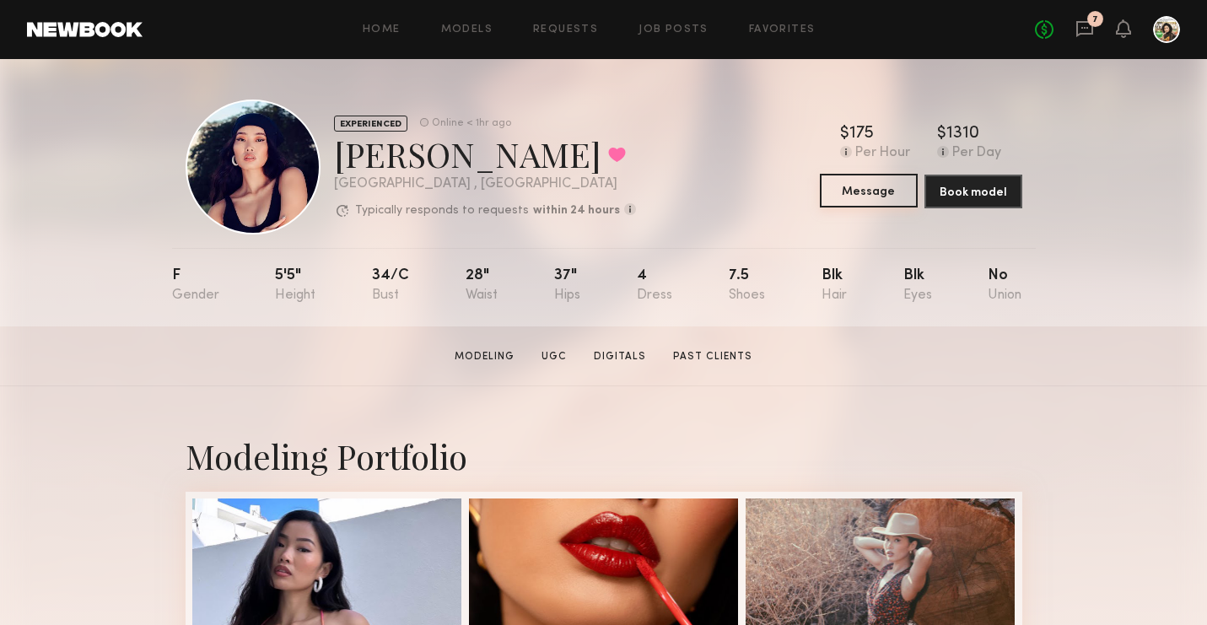
click at [860, 196] on button "Message" at bounding box center [869, 191] width 98 height 34
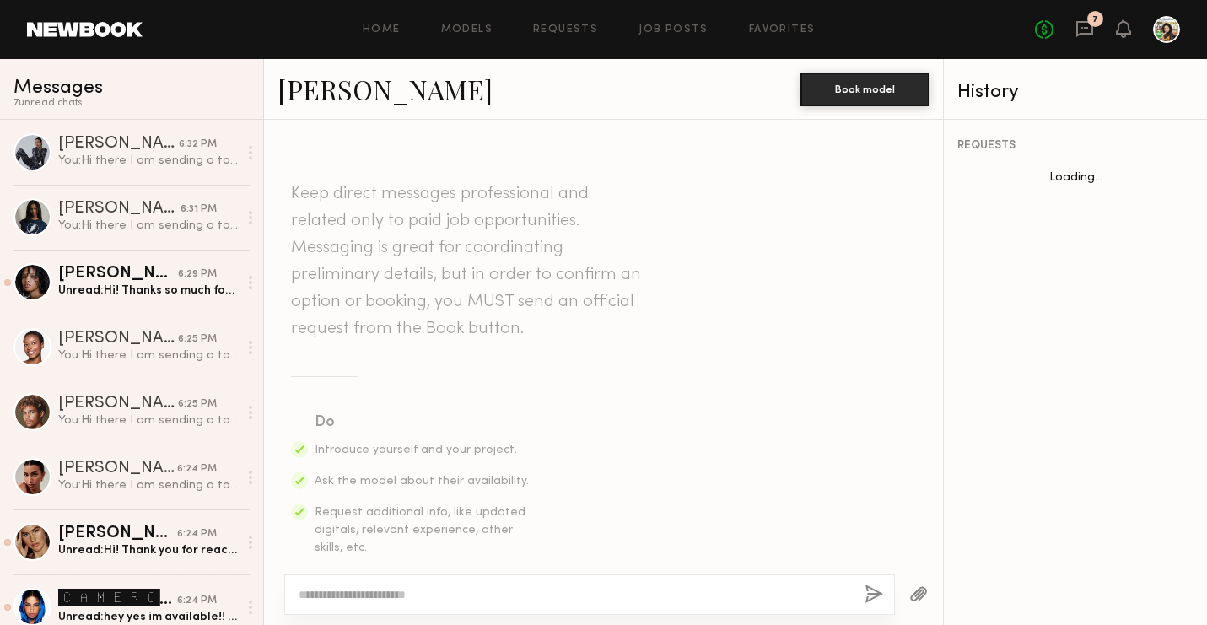
scroll to position [228, 0]
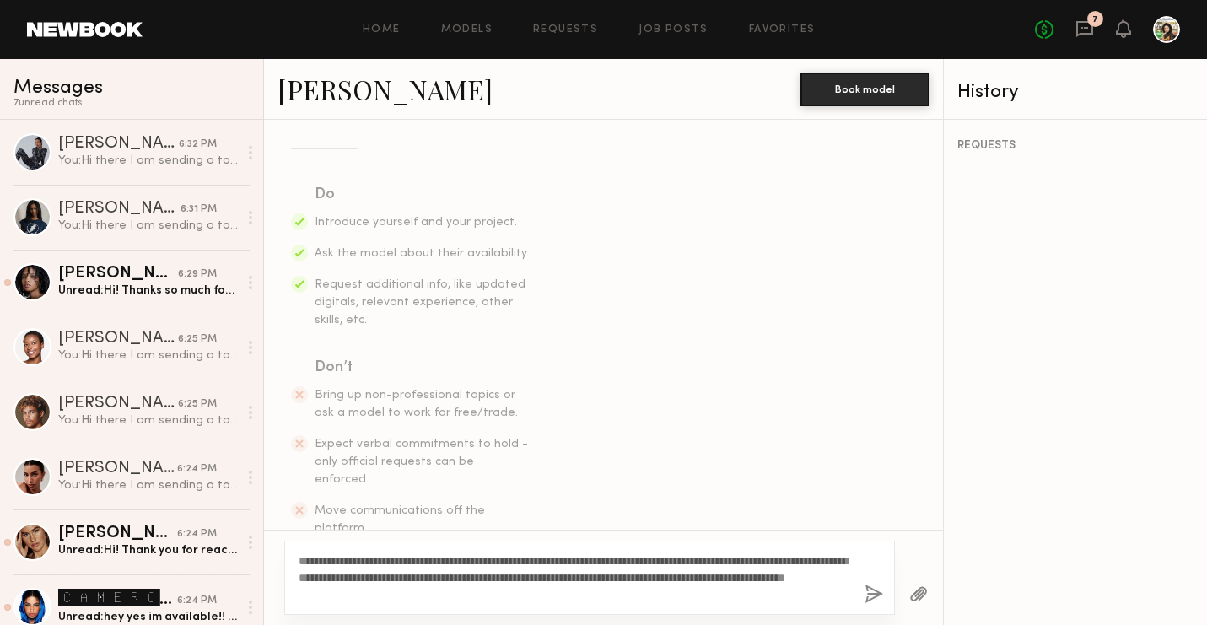
type textarea "**********"
click at [876, 595] on button "button" at bounding box center [874, 595] width 19 height 21
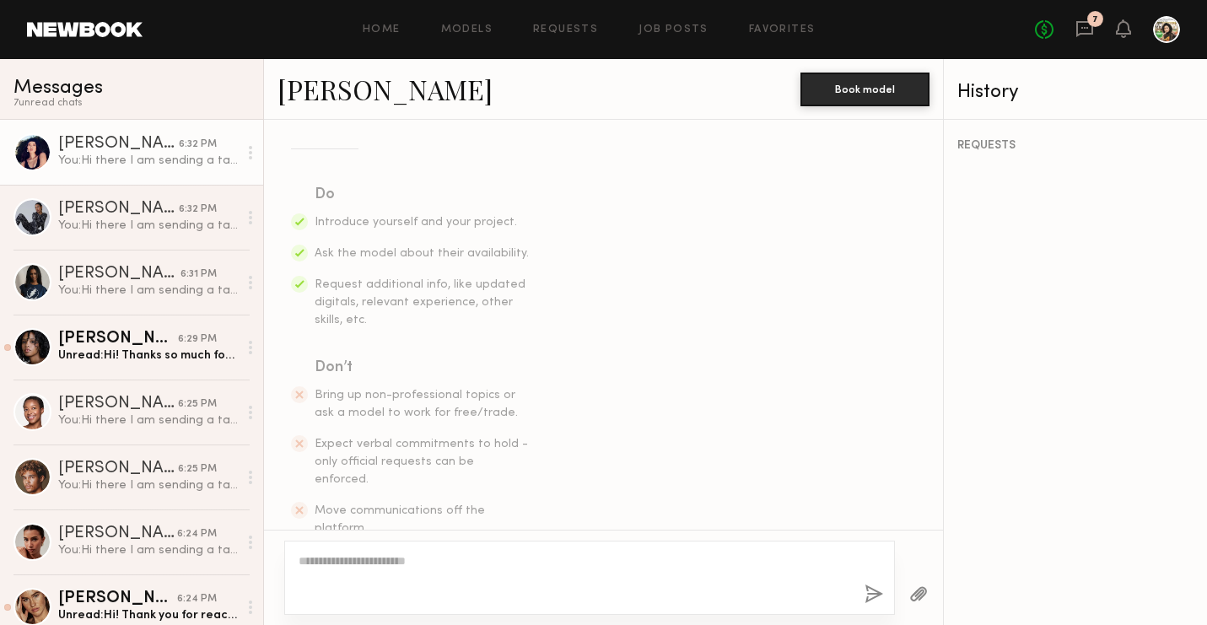
scroll to position [515, 0]
